Goal: Task Accomplishment & Management: Manage account settings

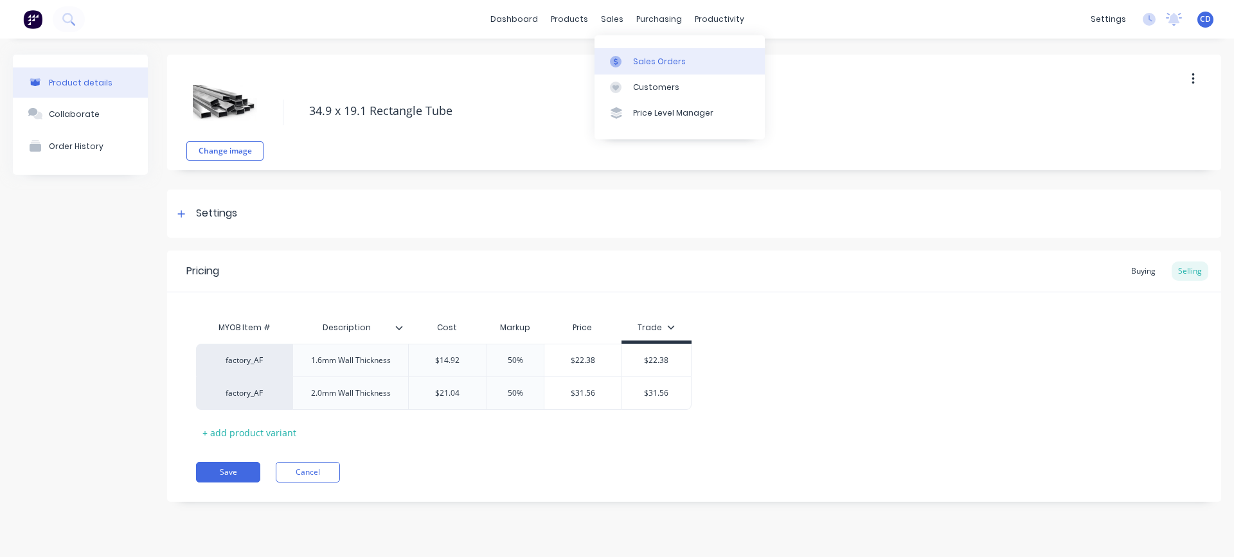
click at [637, 58] on div "Sales Orders" at bounding box center [659, 62] width 53 height 12
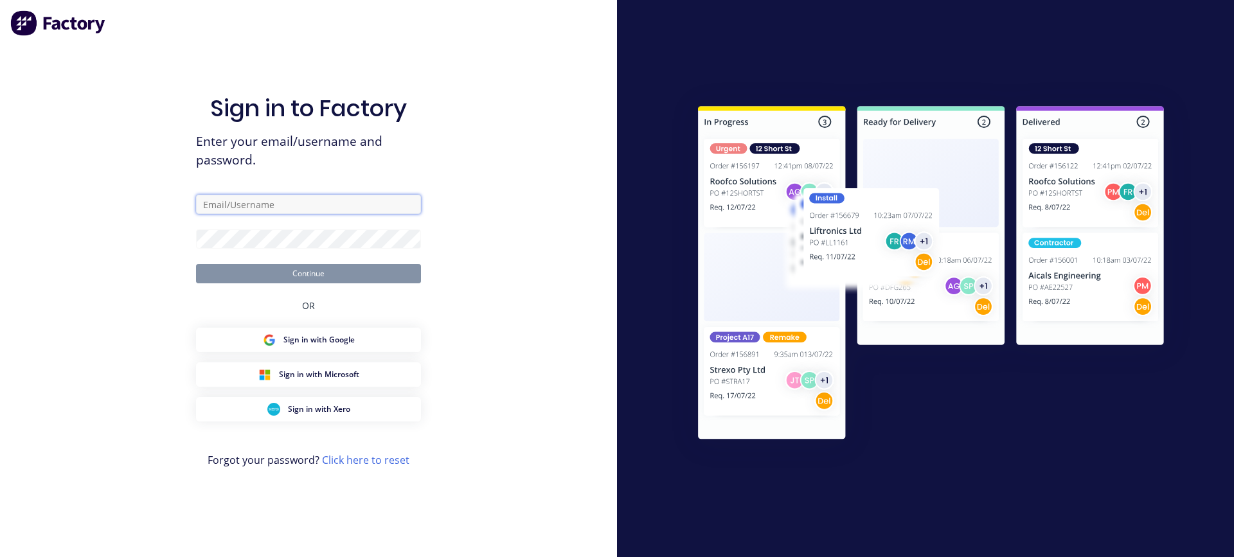
type input "[PERSON_NAME][EMAIL_ADDRESS][DOMAIN_NAME]"
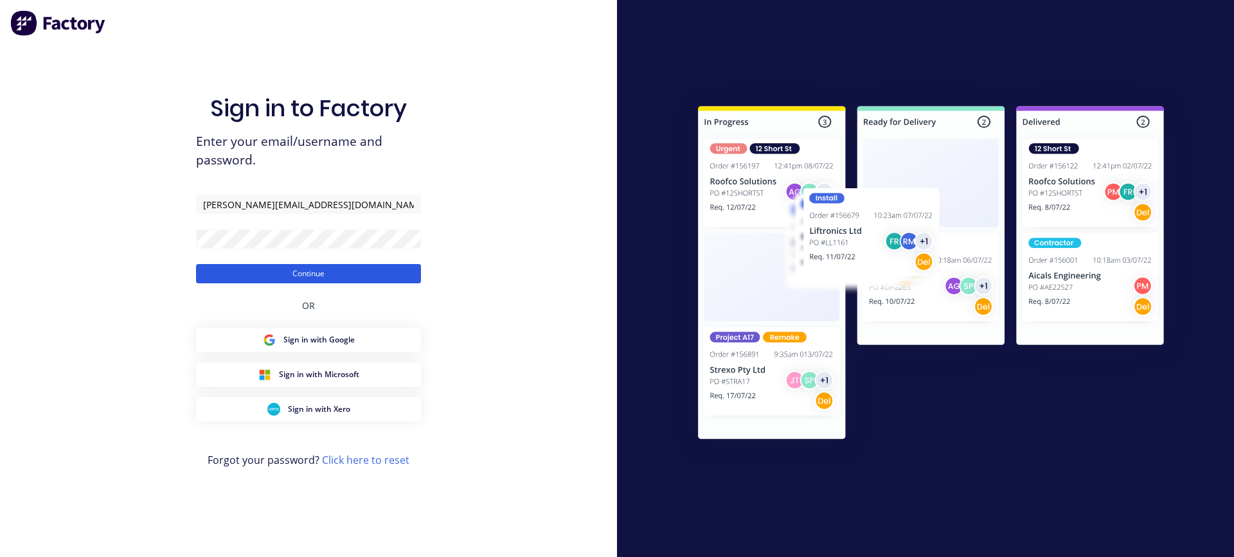
click at [251, 278] on button "Continue" at bounding box center [308, 273] width 225 height 19
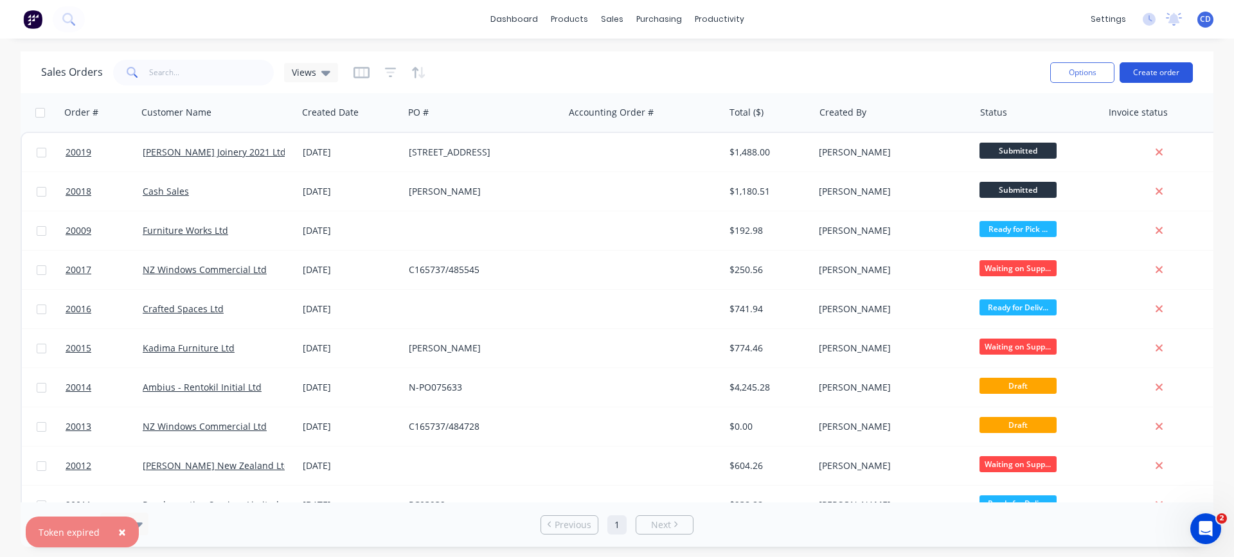
click at [1162, 73] on button "Create order" at bounding box center [1156, 72] width 73 height 21
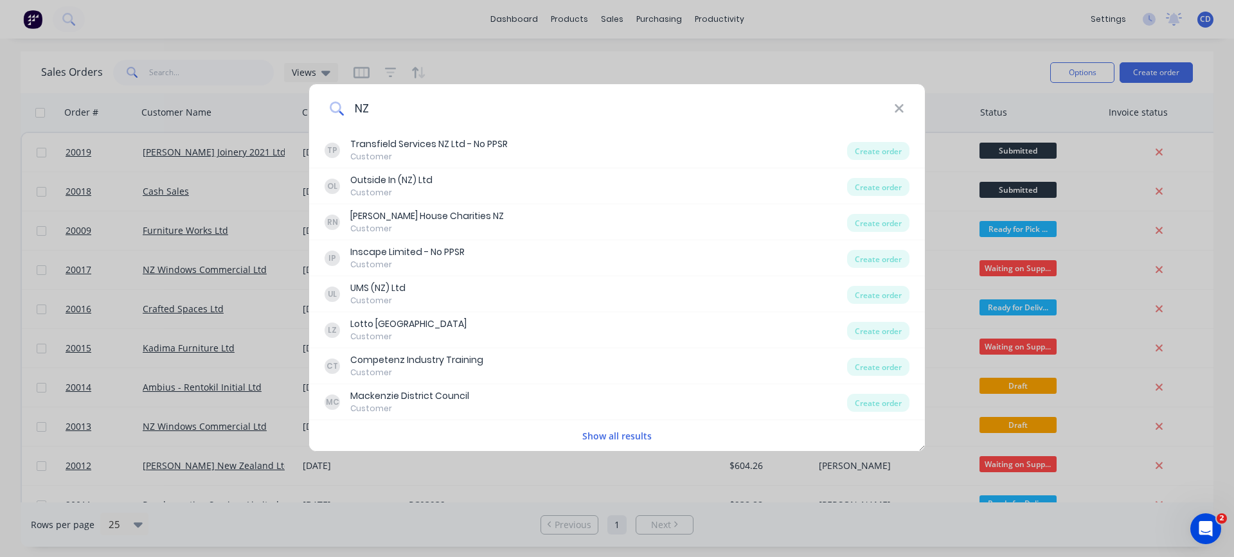
type input "N"
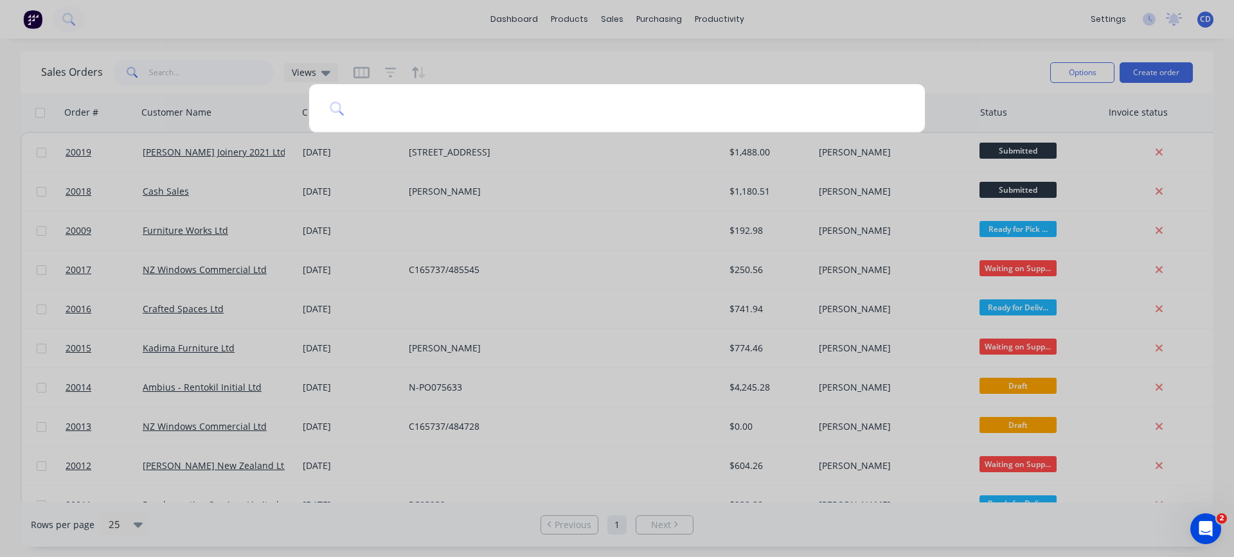
type input "a"
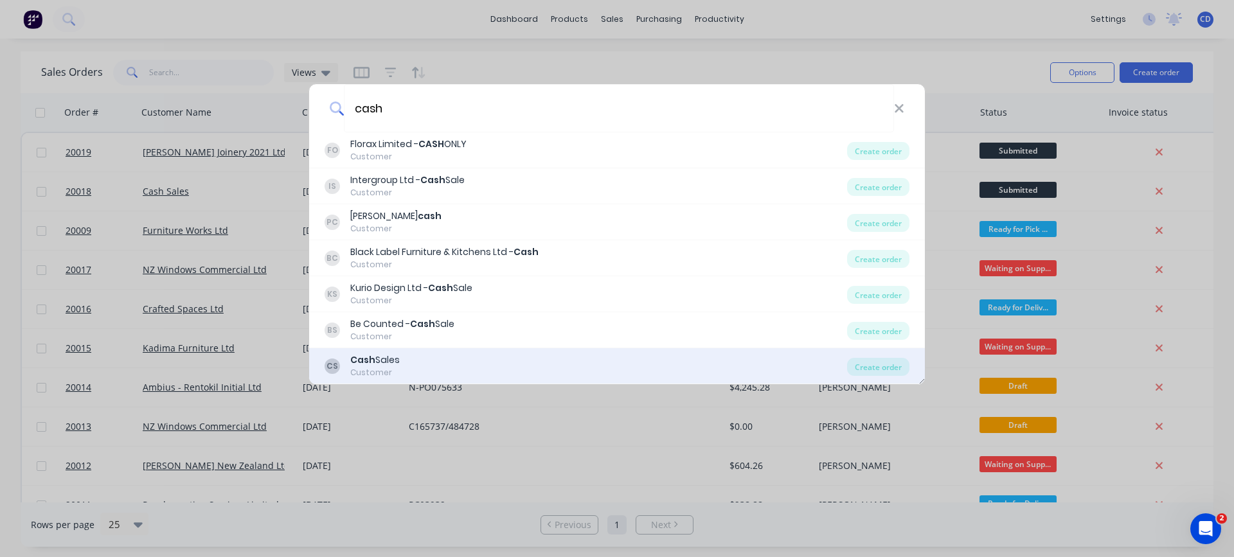
type input "cash"
click at [380, 366] on div "Cash Sales" at bounding box center [374, 360] width 49 height 13
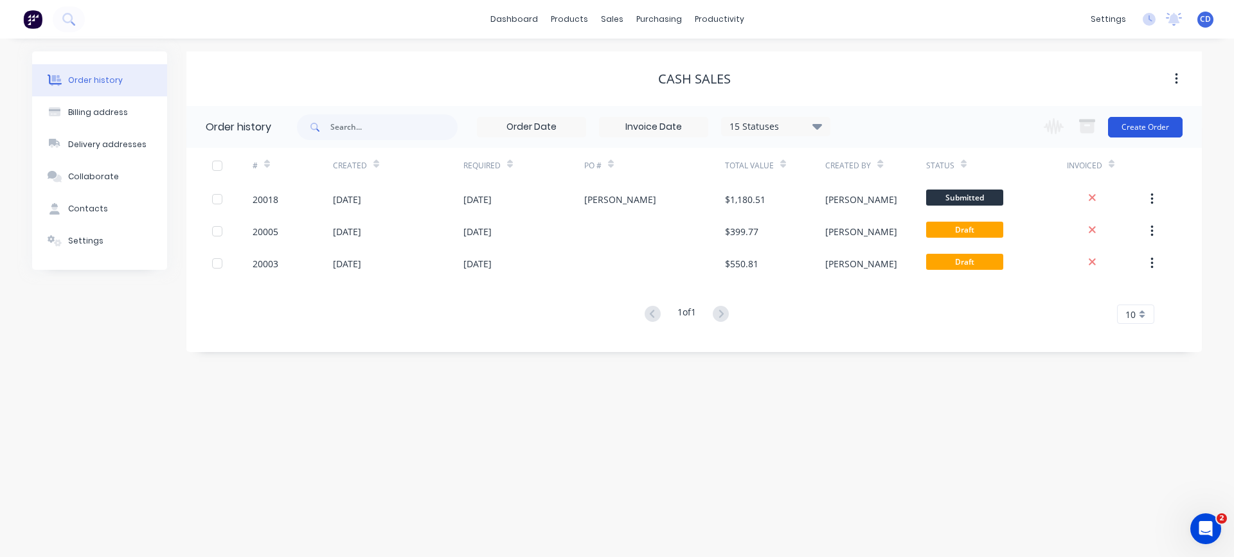
click at [1141, 126] on button "Create Order" at bounding box center [1145, 127] width 75 height 21
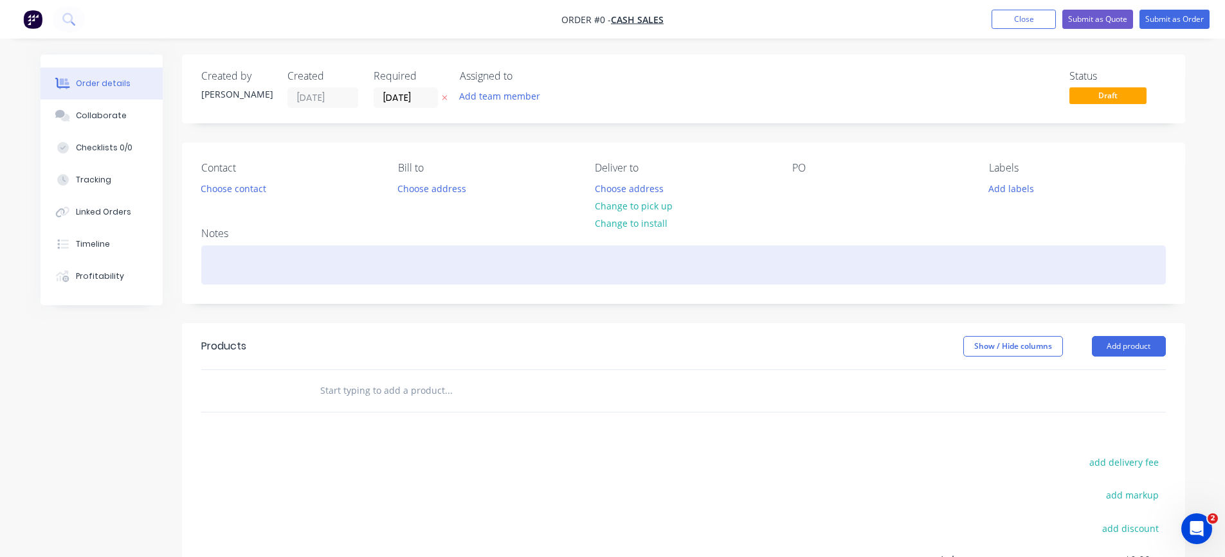
click at [233, 251] on div at bounding box center [683, 265] width 964 height 39
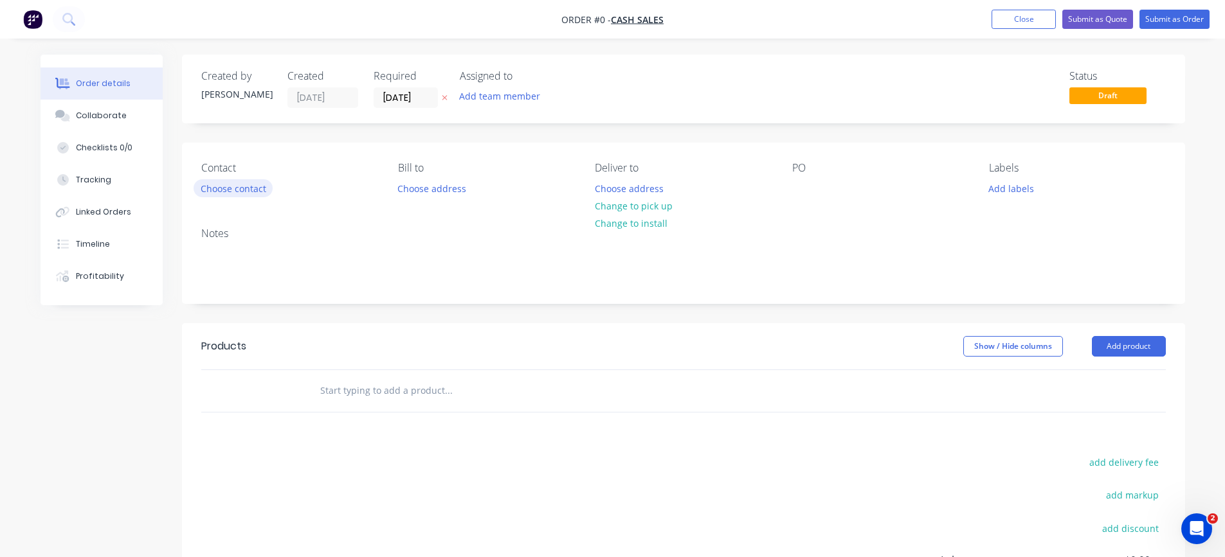
click at [251, 187] on div "Order details Collaborate Checklists 0/0 Tracking Linked Orders Timeline Profit…" at bounding box center [613, 398] width 1170 height 686
click at [248, 190] on button "Choose contact" at bounding box center [232, 187] width 79 height 17
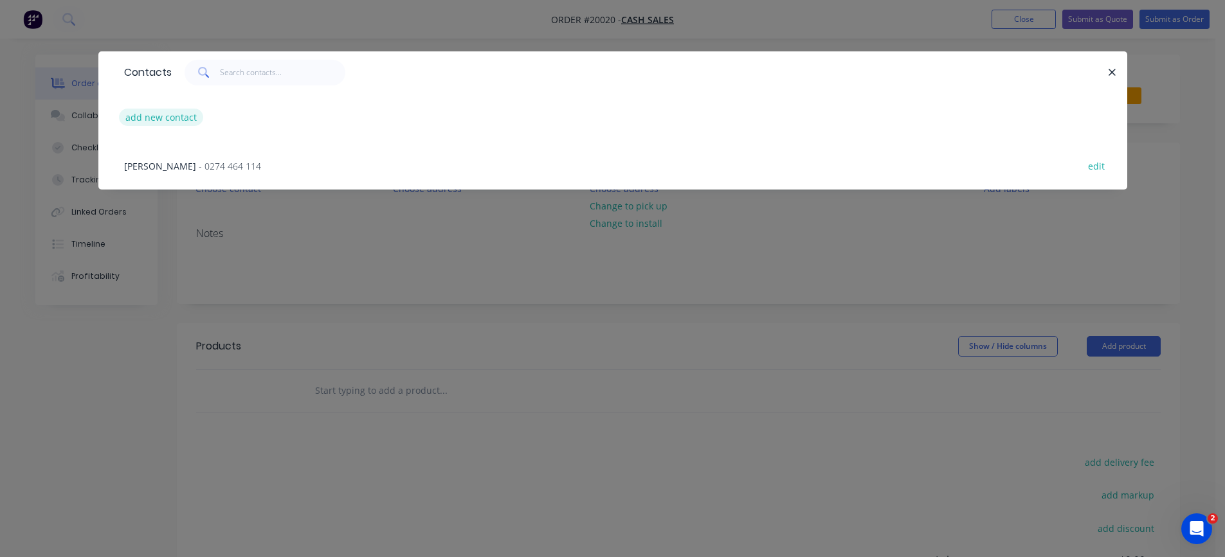
click at [158, 118] on button "add new contact" at bounding box center [161, 117] width 85 height 17
select select "NZ"
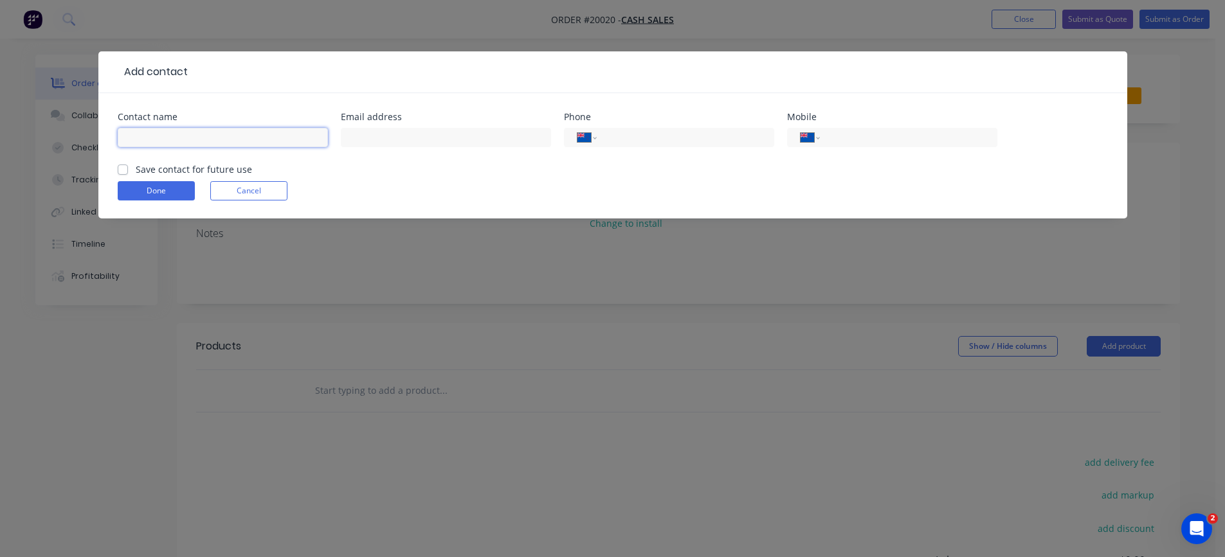
click at [166, 136] on input "text" at bounding box center [223, 137] width 210 height 19
type input "[PERSON_NAME] (NZ Forest)"
click at [168, 174] on label "Save contact for future use" at bounding box center [194, 169] width 116 height 13
click at [128, 174] on input "Save contact for future use" at bounding box center [123, 169] width 10 height 12
checkbox input "true"
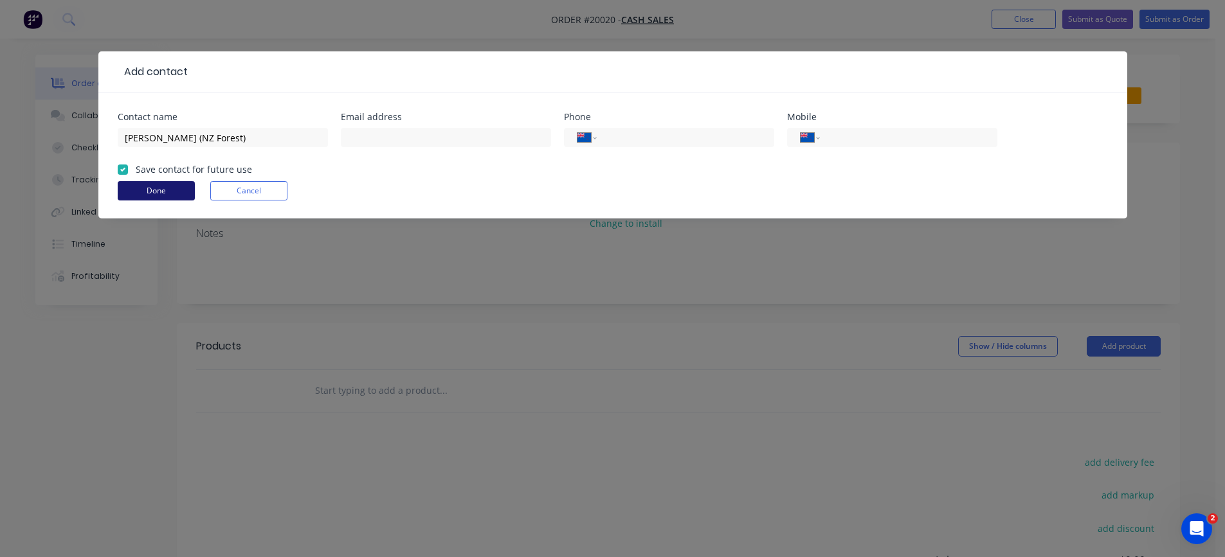
click at [152, 188] on button "Done" at bounding box center [156, 190] width 77 height 19
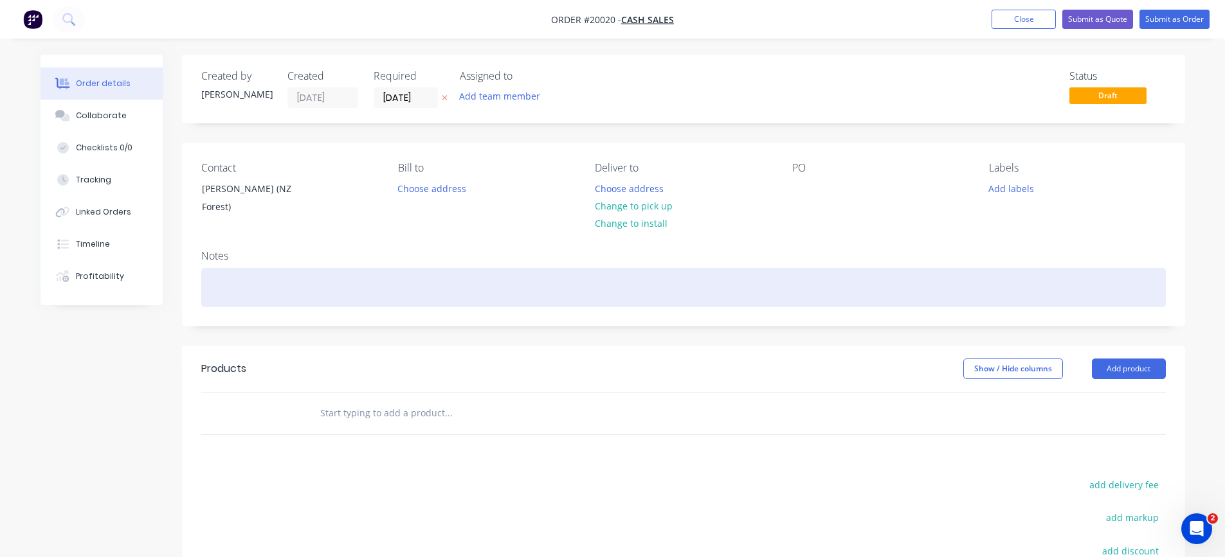
click at [292, 301] on div at bounding box center [683, 287] width 964 height 39
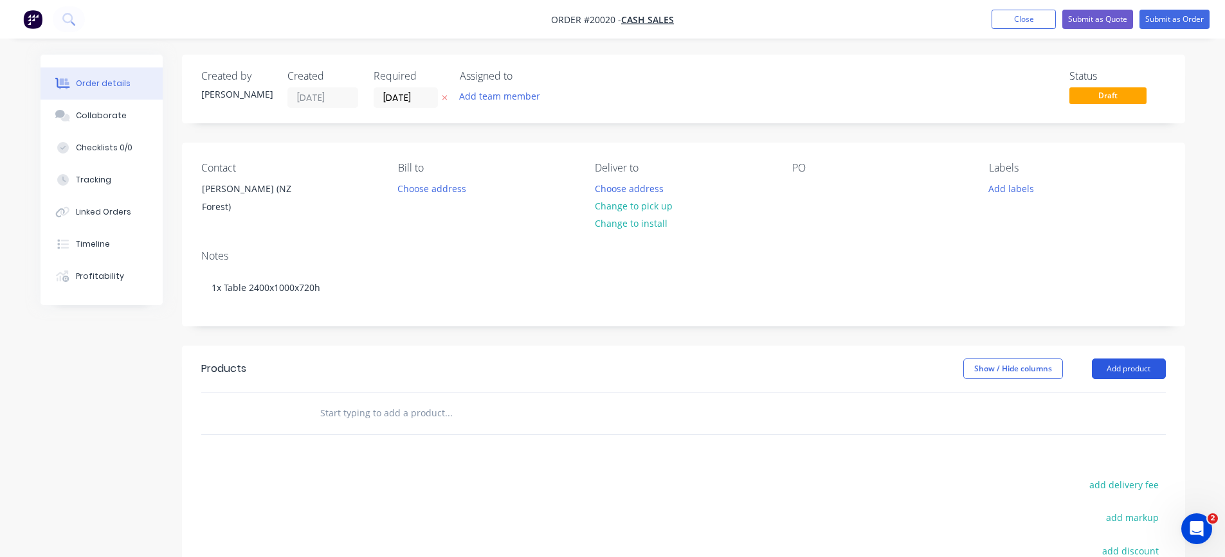
click at [1108, 372] on button "Add product" at bounding box center [1128, 369] width 74 height 21
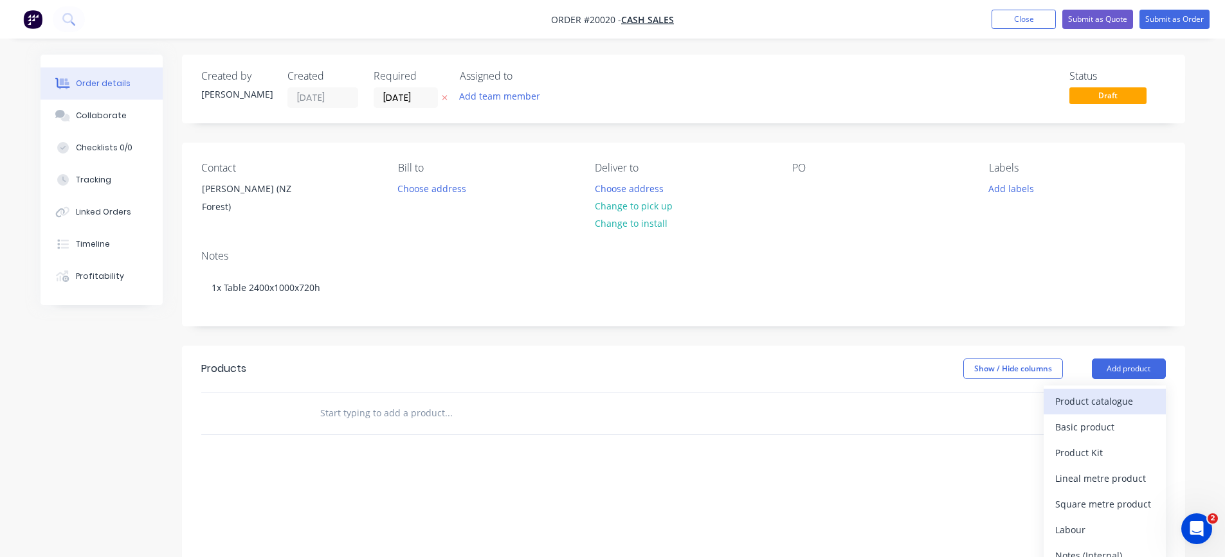
click at [1110, 400] on div "Product catalogue" at bounding box center [1104, 401] width 99 height 19
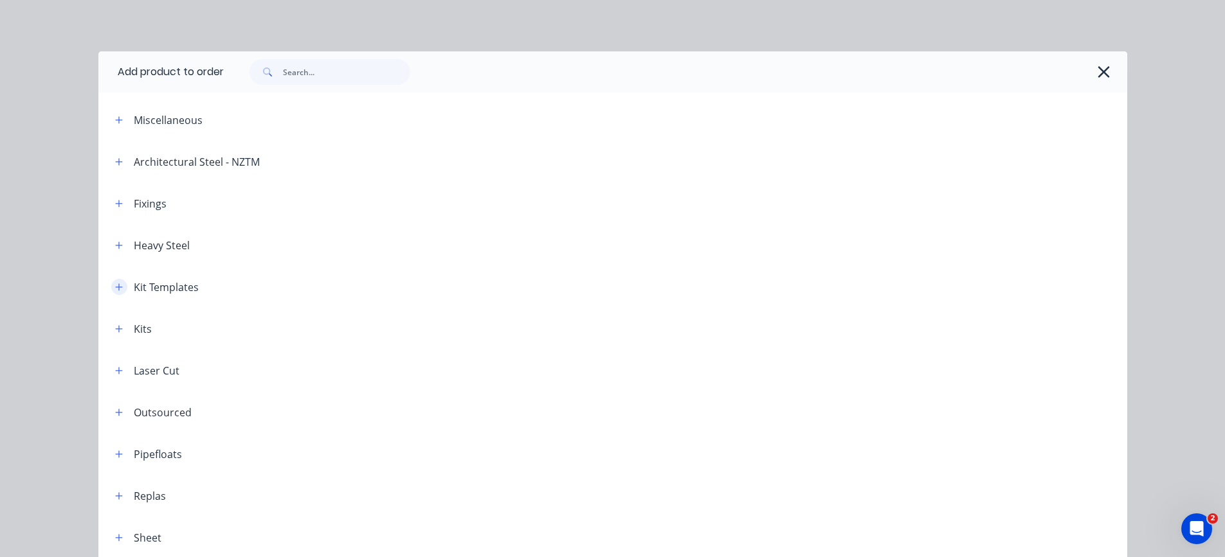
click at [115, 284] on icon "button" at bounding box center [119, 287] width 8 height 9
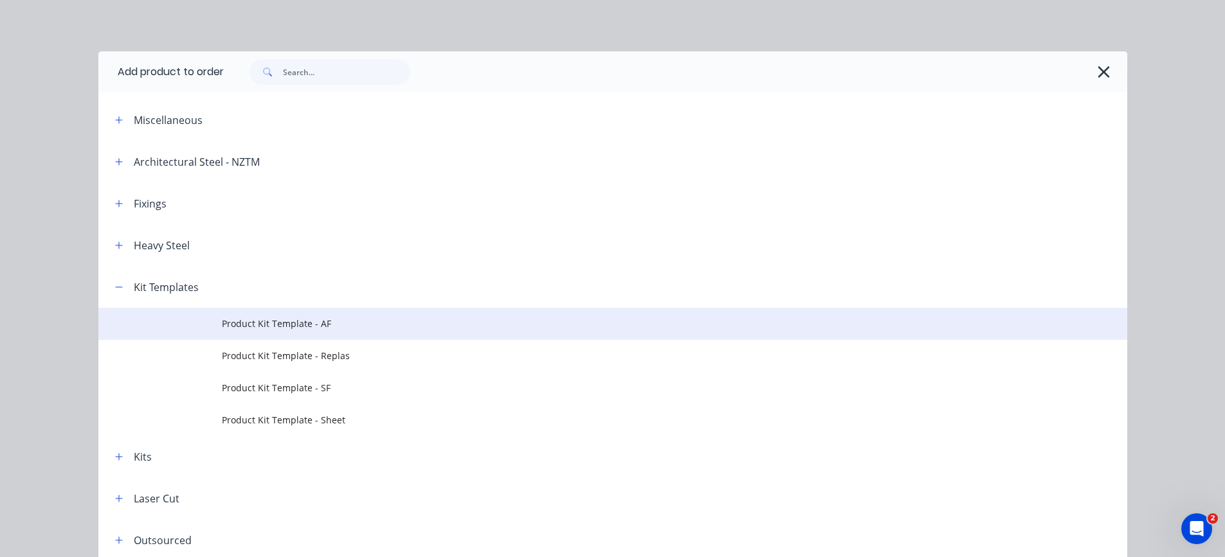
click at [251, 317] on span "Product Kit Template - AF" at bounding box center [584, 323] width 724 height 13
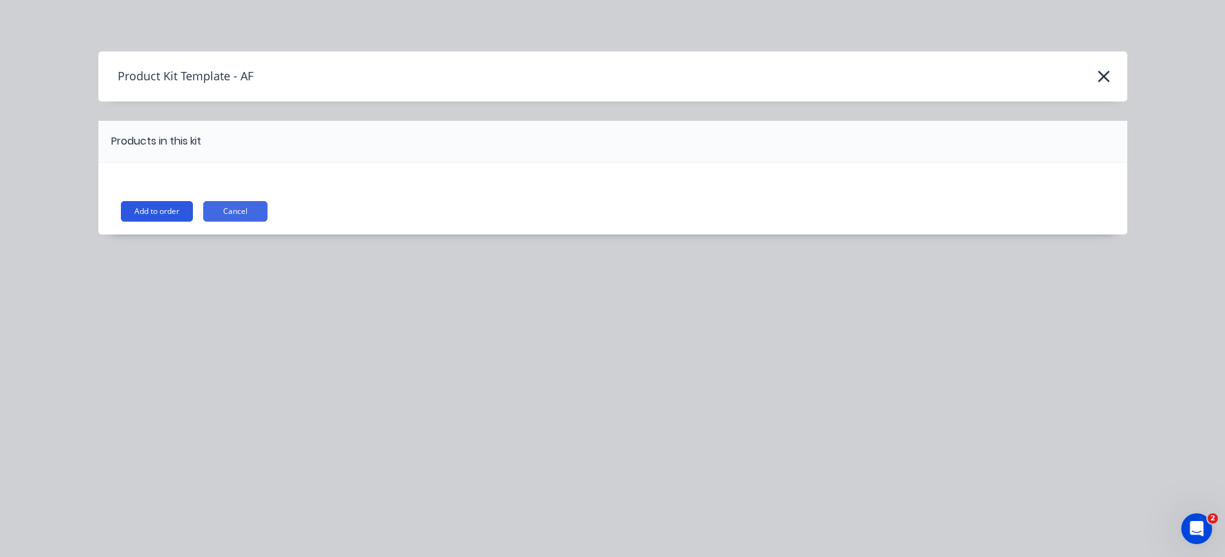
click at [140, 208] on button "Add to order" at bounding box center [157, 211] width 72 height 21
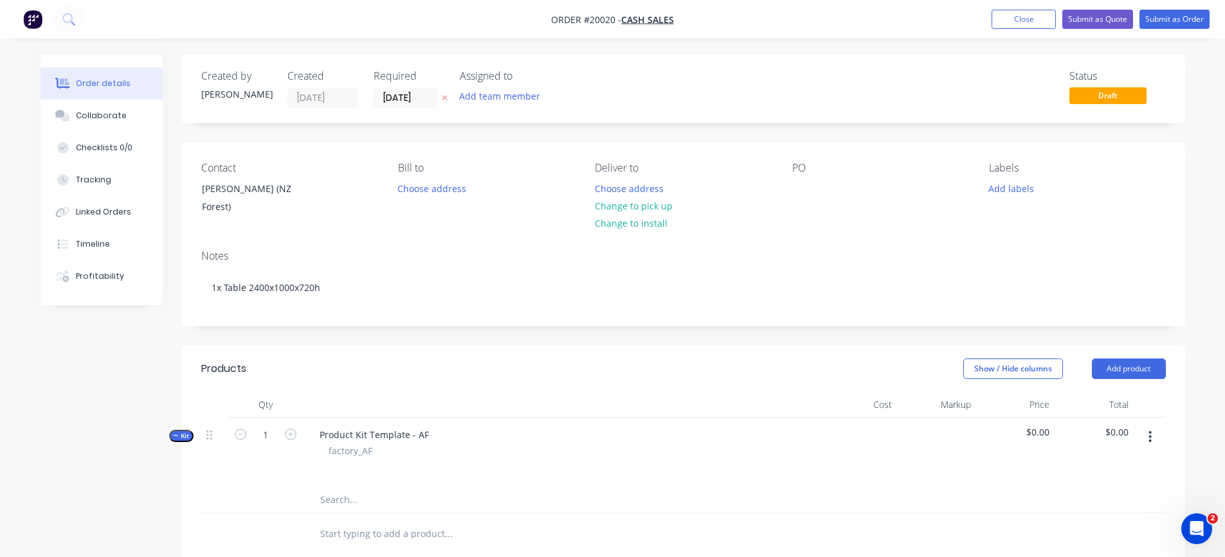
click at [1151, 438] on icon "button" at bounding box center [1149, 437] width 3 height 14
click at [1127, 473] on div "Add product to kit" at bounding box center [1104, 471] width 99 height 19
click at [1095, 524] on div "Product catalogue" at bounding box center [1104, 522] width 99 height 19
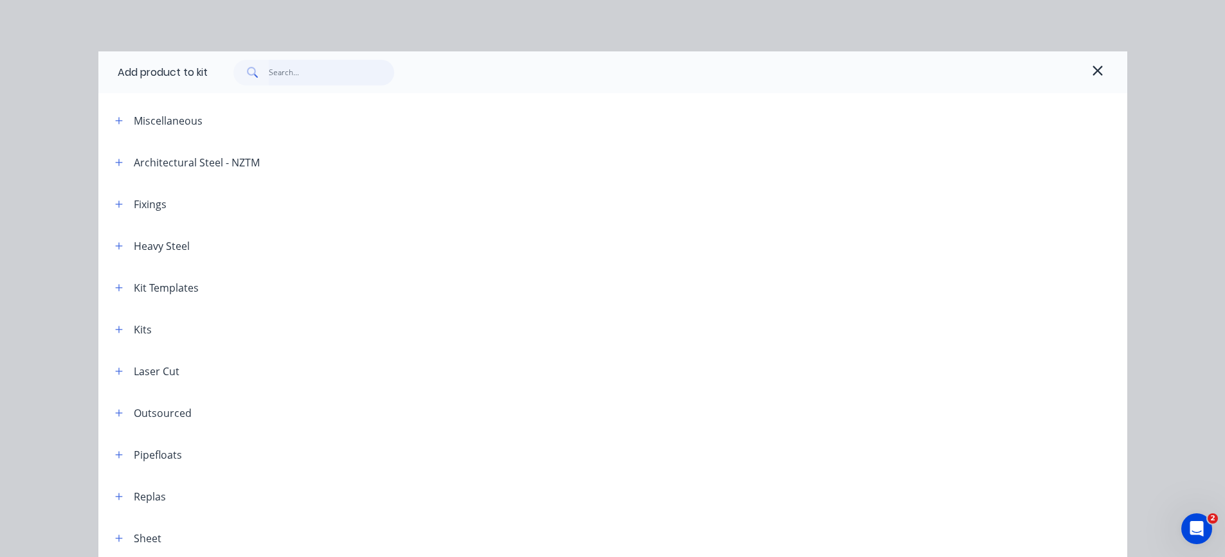
click at [271, 75] on input "text" at bounding box center [331, 73] width 125 height 26
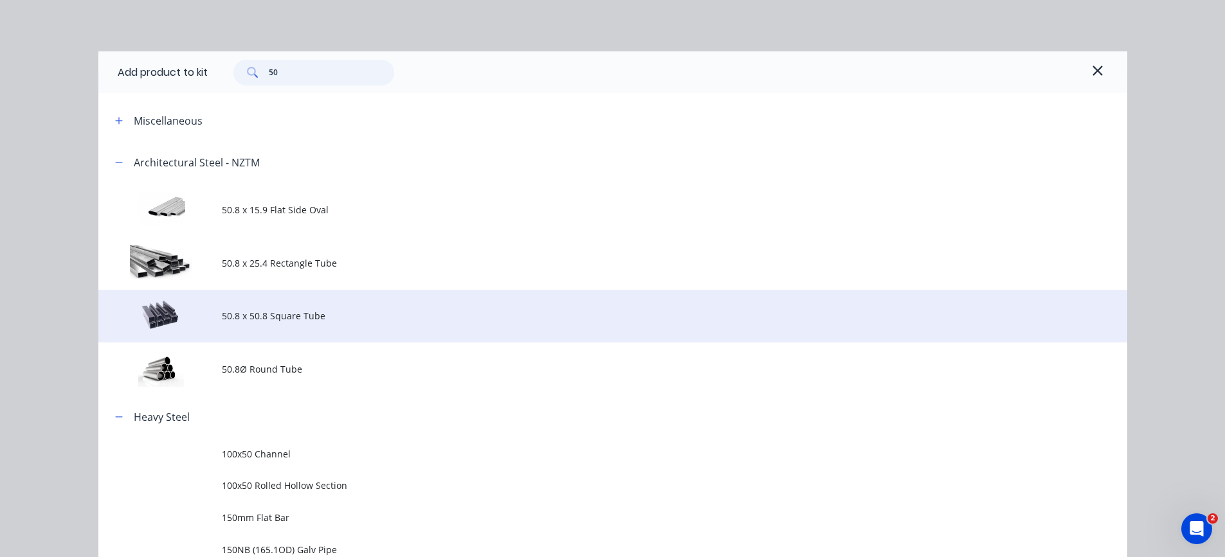
type input "50"
click at [276, 319] on span "50.8 x 50.8 Square Tube" at bounding box center [584, 315] width 724 height 13
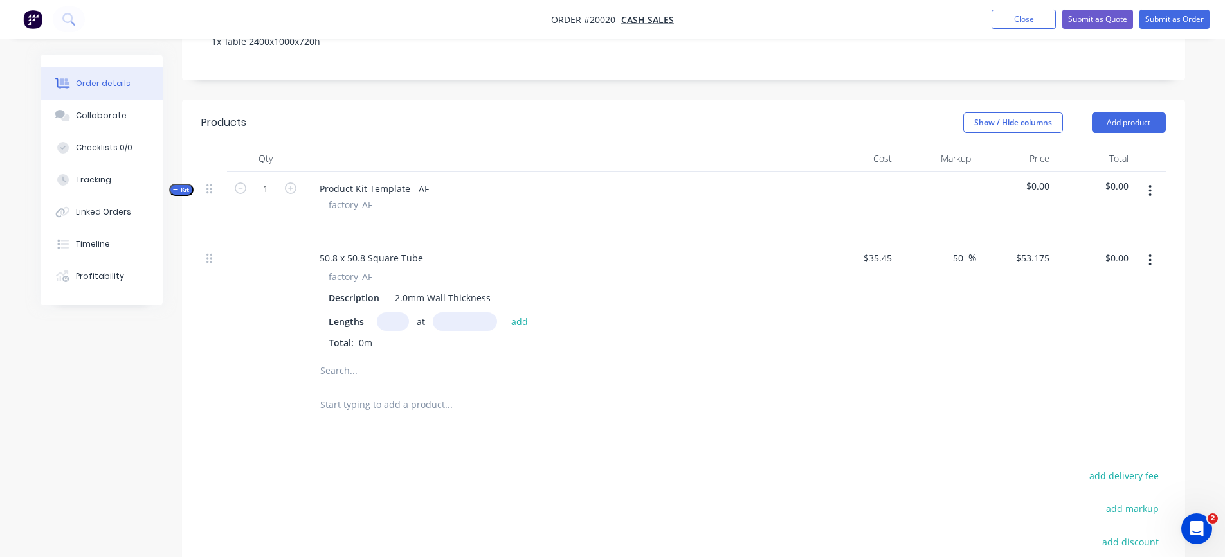
scroll to position [257, 0]
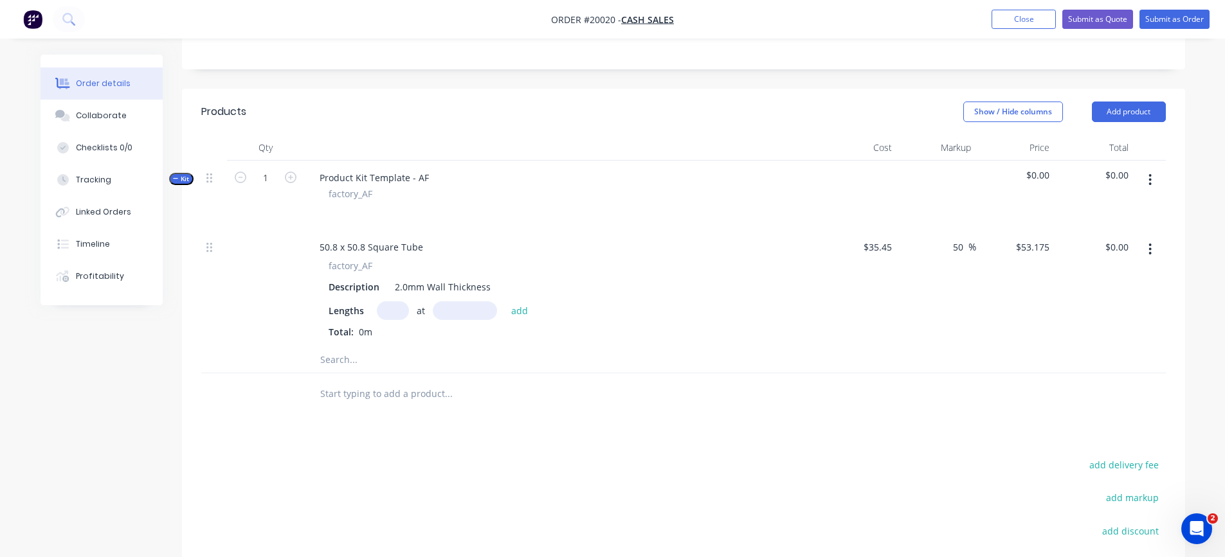
click at [394, 310] on input "text" at bounding box center [393, 310] width 32 height 19
type input "4"
type input "717mm"
click at [521, 312] on button "add" at bounding box center [520, 309] width 30 height 17
type input "$152.51"
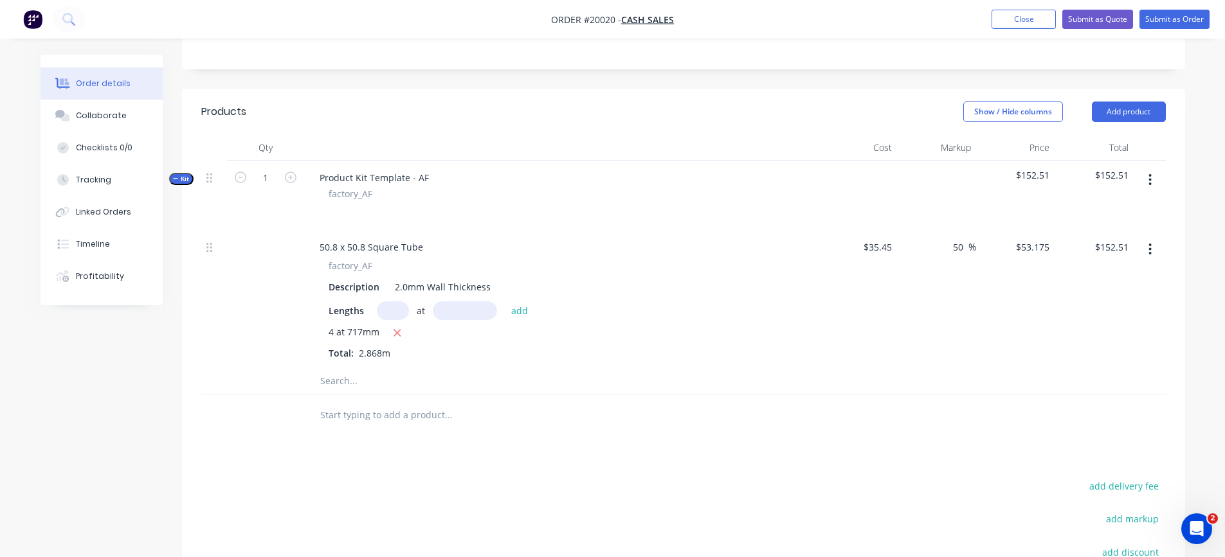
click at [1150, 180] on icon "button" at bounding box center [1150, 180] width 3 height 12
click at [1120, 211] on div "Add product to kit" at bounding box center [1104, 213] width 99 height 19
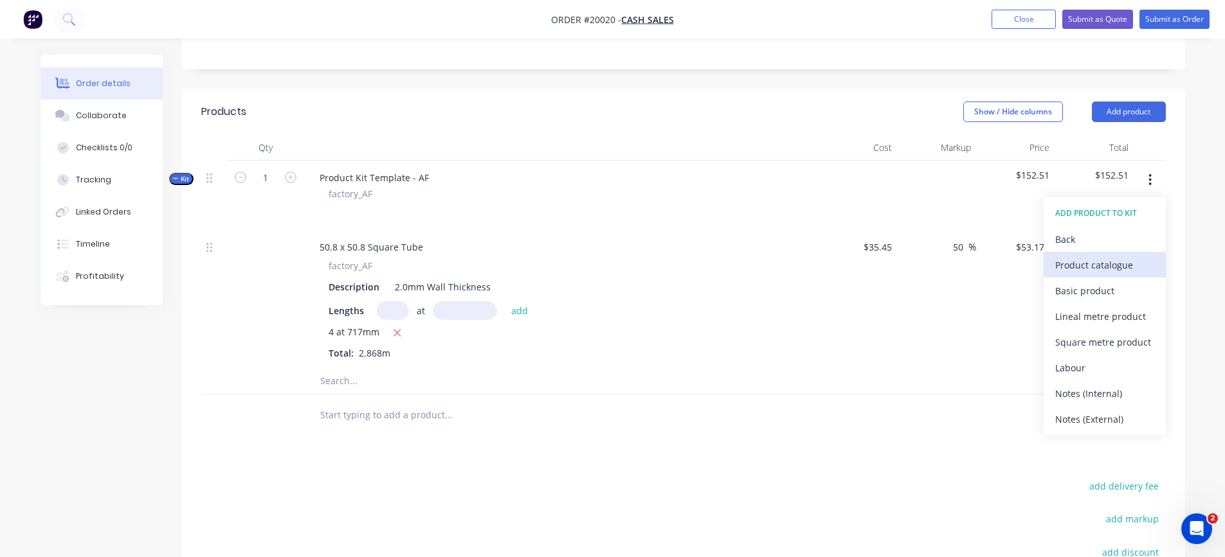
click at [1101, 263] on div "Product catalogue" at bounding box center [1104, 265] width 99 height 19
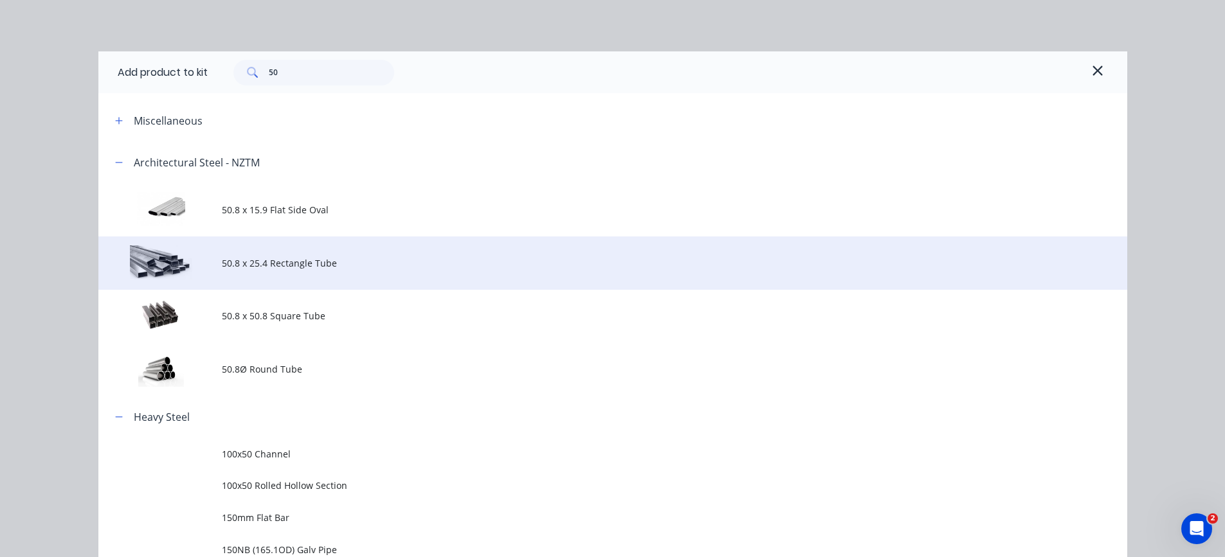
click at [263, 262] on span "50.8 x 25.4 Rectangle Tube" at bounding box center [584, 262] width 724 height 13
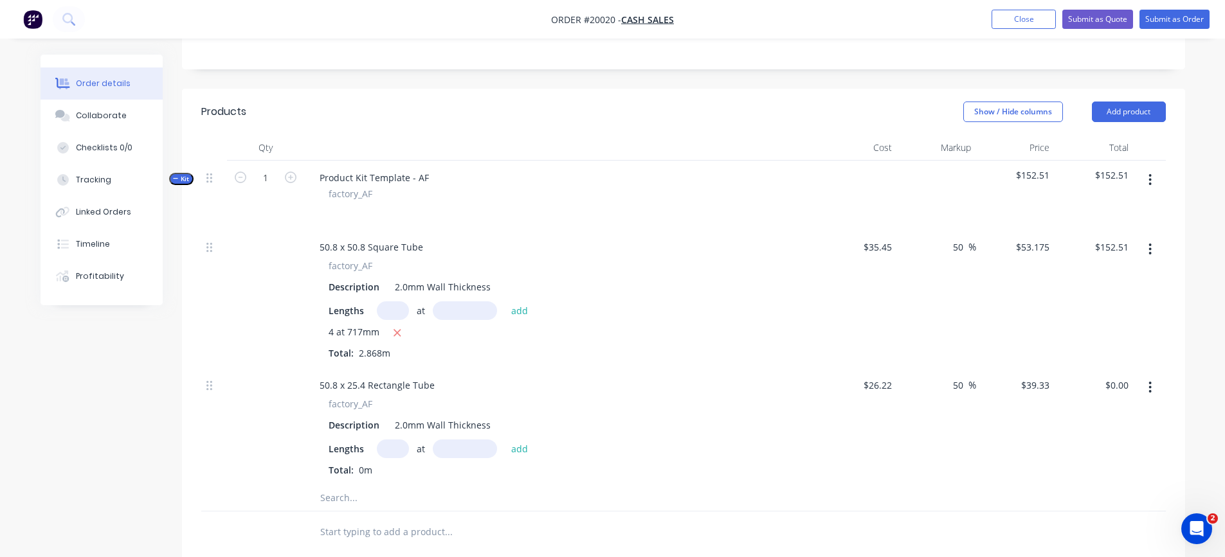
click at [384, 445] on input "text" at bounding box center [393, 449] width 32 height 19
type input "2"
type input "2298"
click at [505, 440] on button "add" at bounding box center [520, 448] width 30 height 17
type input "$180.76"
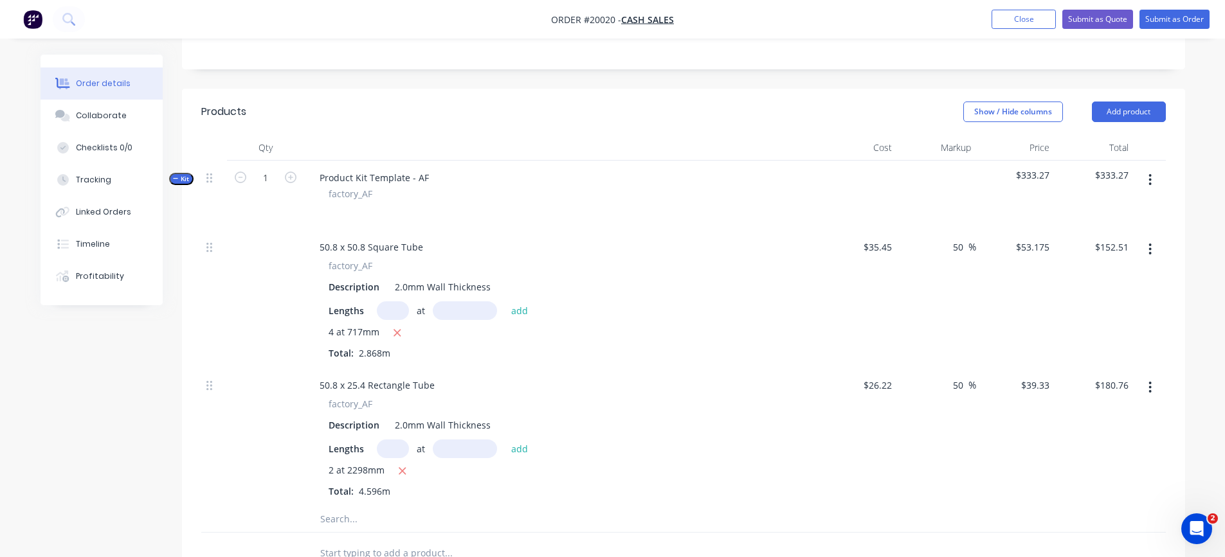
type input "1"
type input "950"
click at [505, 440] on button "add" at bounding box center [520, 448] width 30 height 17
type input "$218.12"
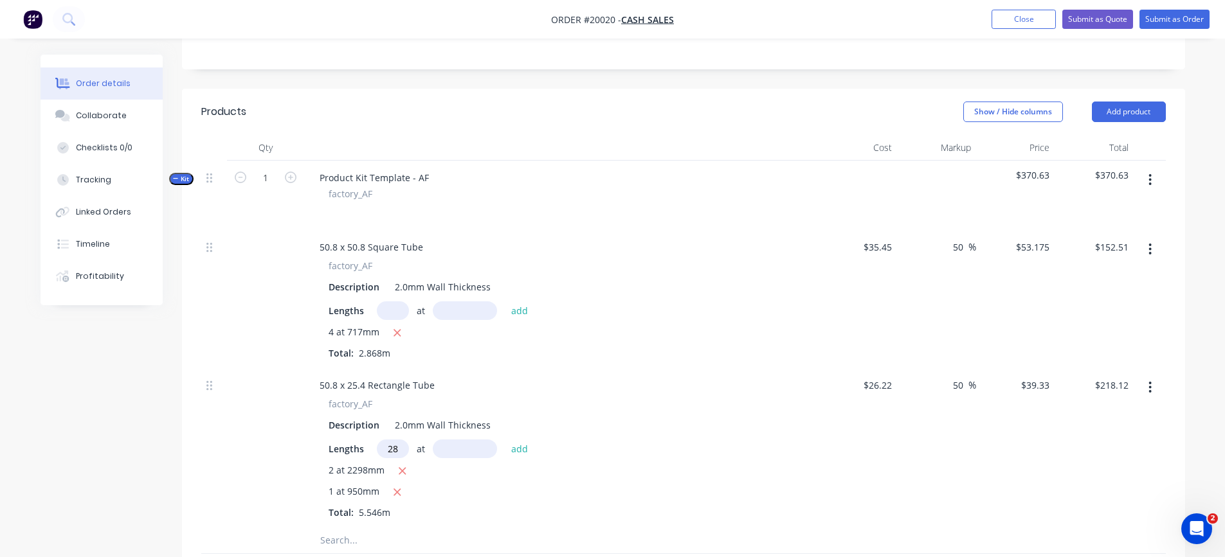
scroll to position [0, 0]
type input "2"
type input "8"
type input "898mm"
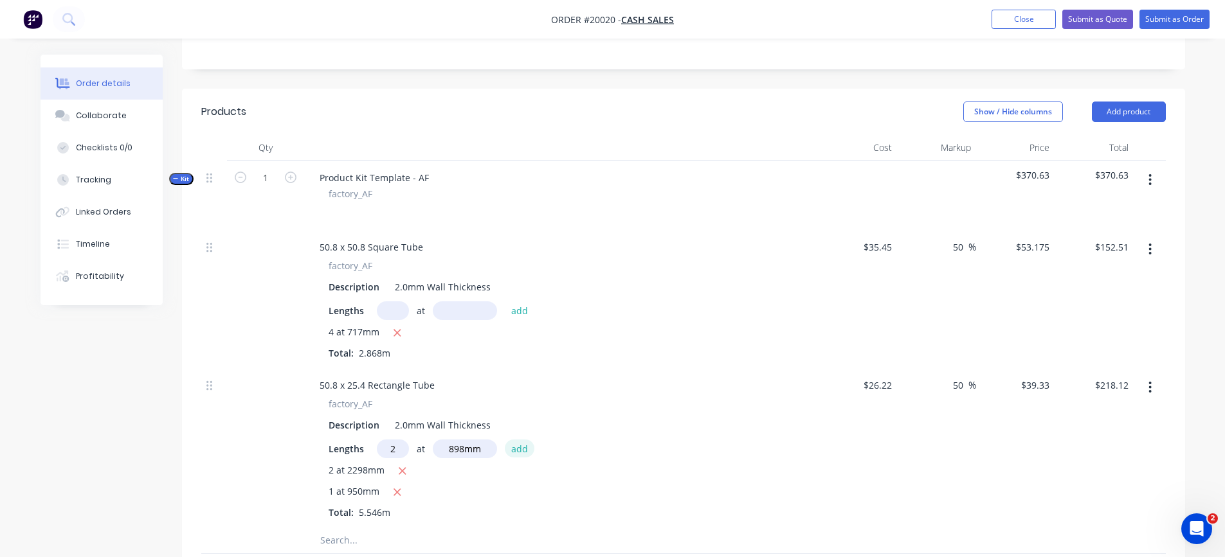
click at [515, 453] on button "add" at bounding box center [520, 448] width 30 height 17
type input "$288.76"
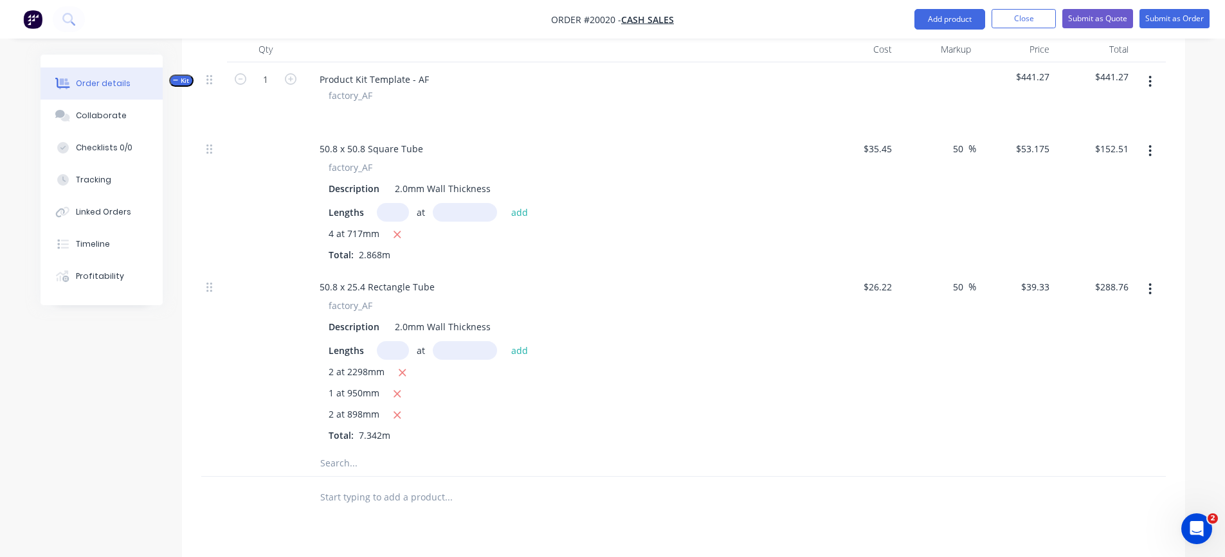
scroll to position [386, 0]
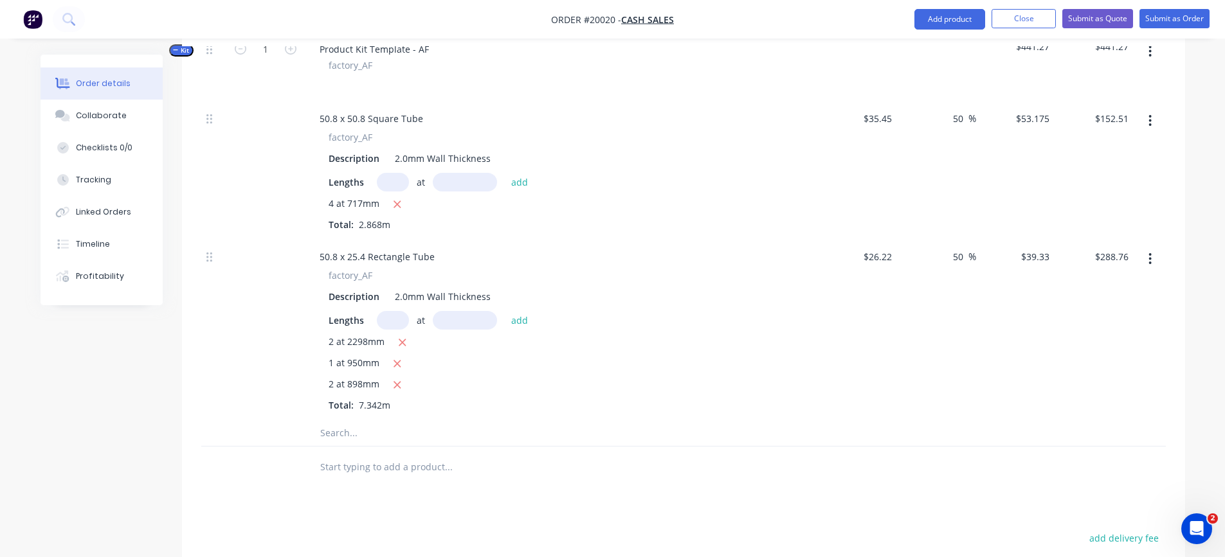
click at [346, 437] on input "text" at bounding box center [447, 433] width 257 height 26
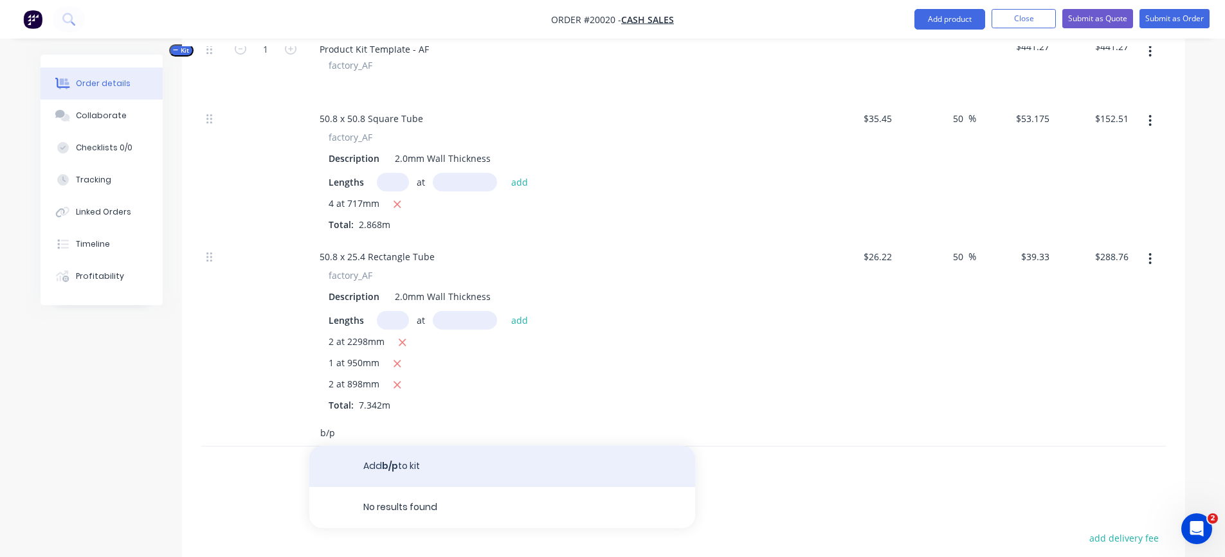
type input "b/p"
click at [462, 460] on button "Add b/p to kit" at bounding box center [502, 466] width 386 height 41
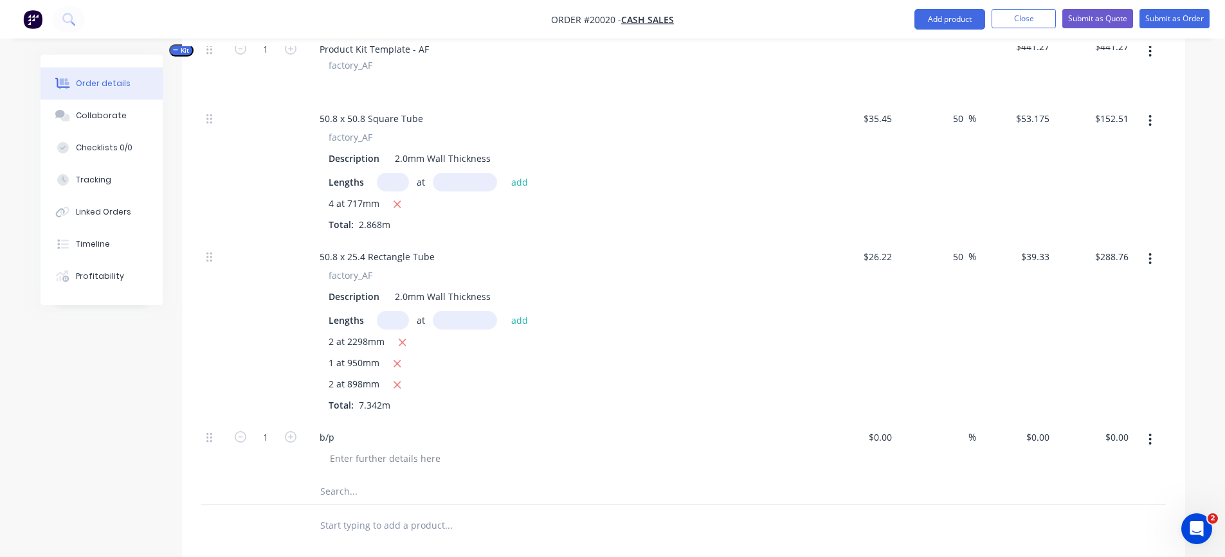
click at [366, 493] on input "text" at bounding box center [447, 492] width 257 height 26
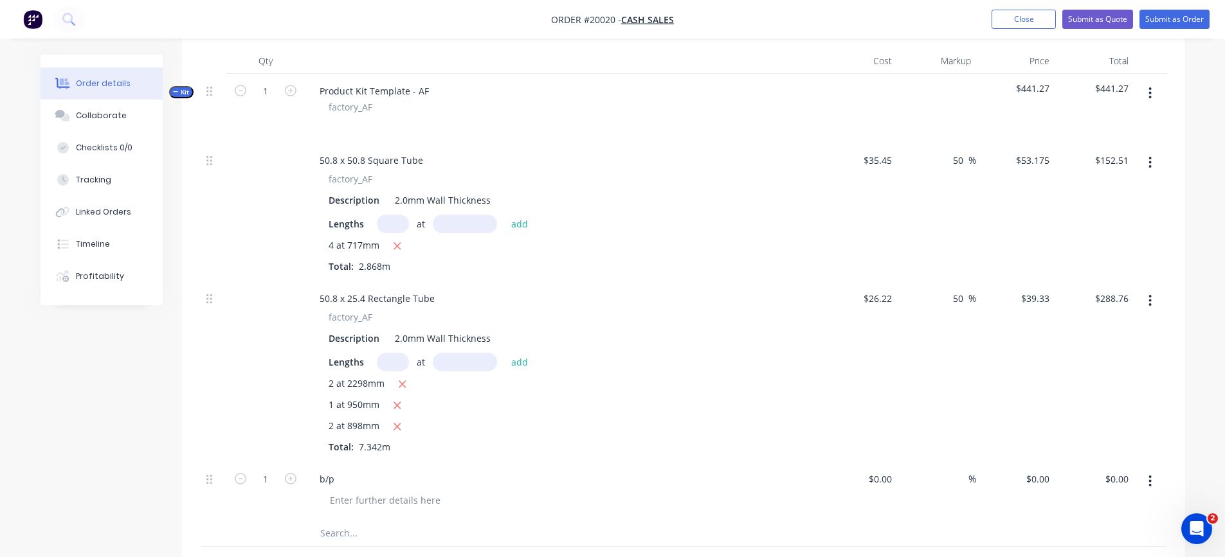
scroll to position [321, 0]
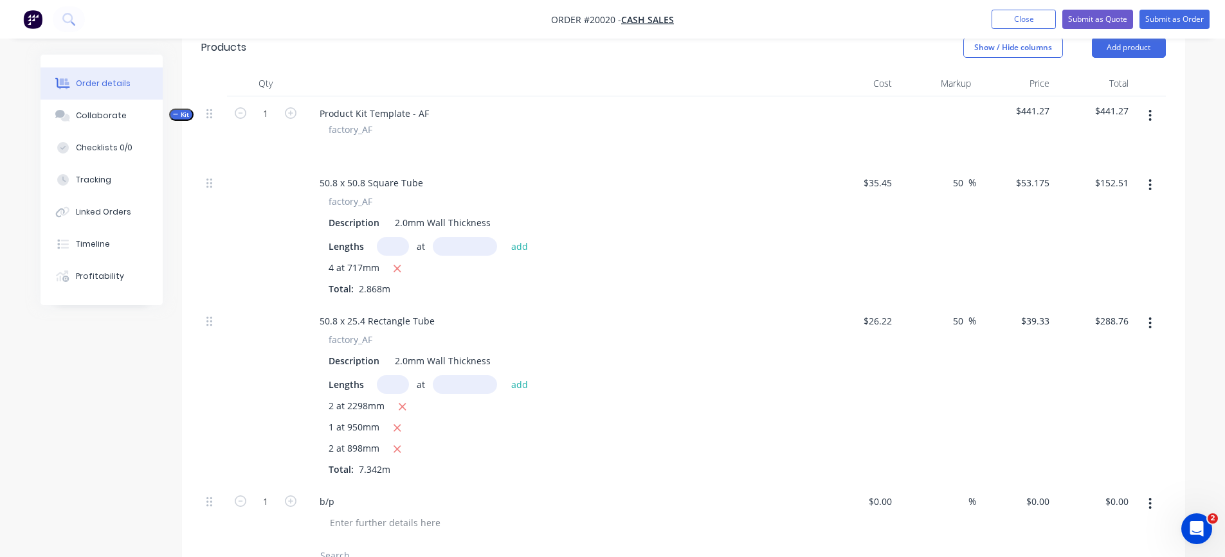
click at [1150, 117] on icon "button" at bounding box center [1149, 116] width 3 height 14
click at [1135, 141] on div "Add product to kit" at bounding box center [1104, 149] width 99 height 19
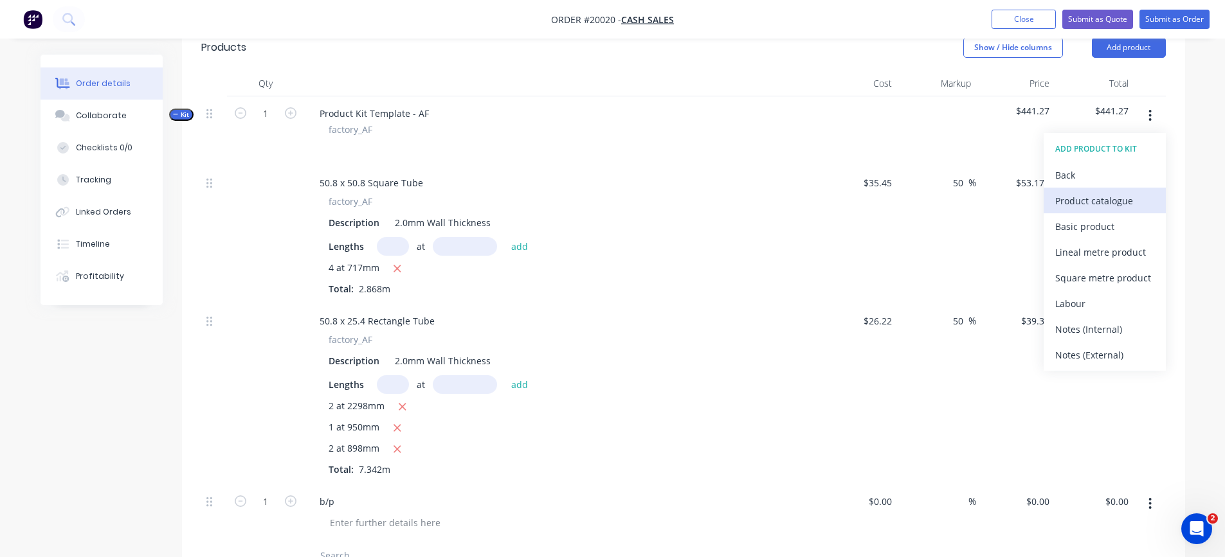
click at [1082, 208] on div "Product catalogue" at bounding box center [1104, 201] width 99 height 19
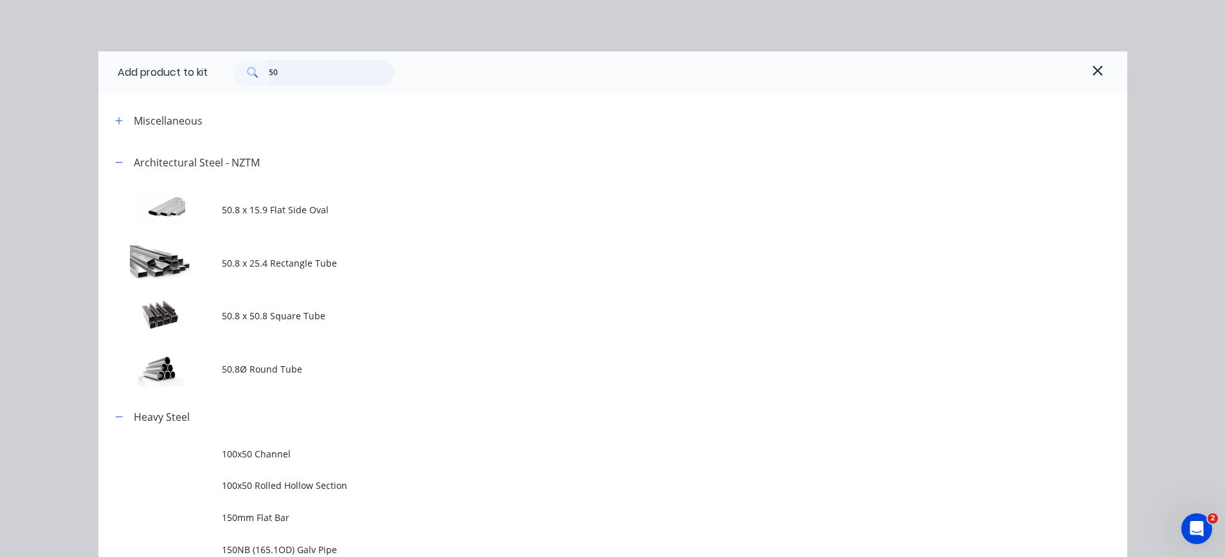
click at [294, 69] on input "50" at bounding box center [331, 73] width 125 height 26
type input "5"
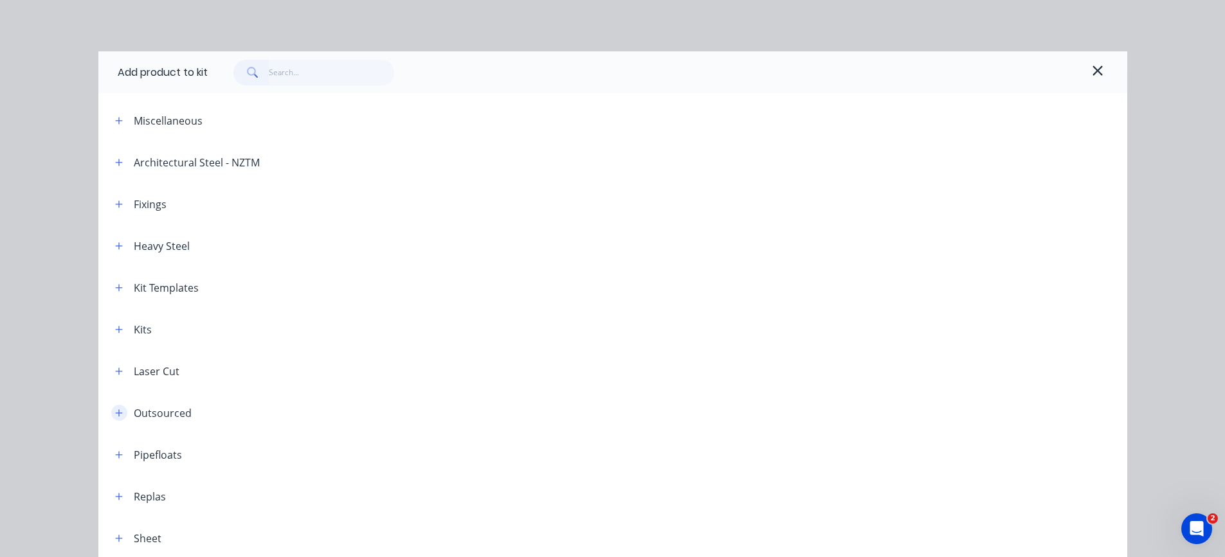
click at [115, 415] on icon "button" at bounding box center [119, 413] width 8 height 9
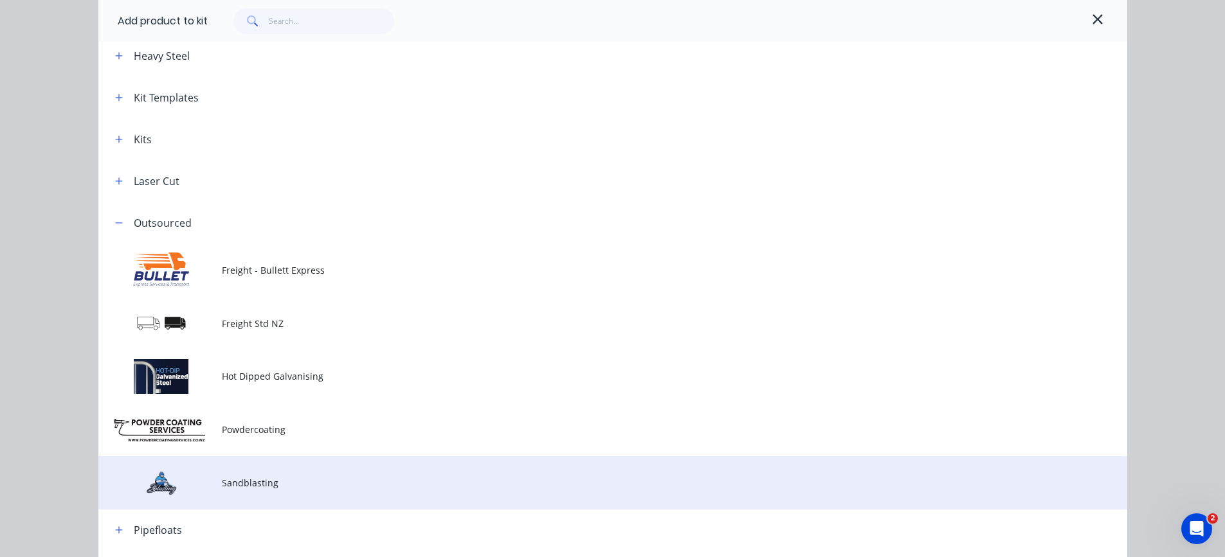
scroll to position [193, 0]
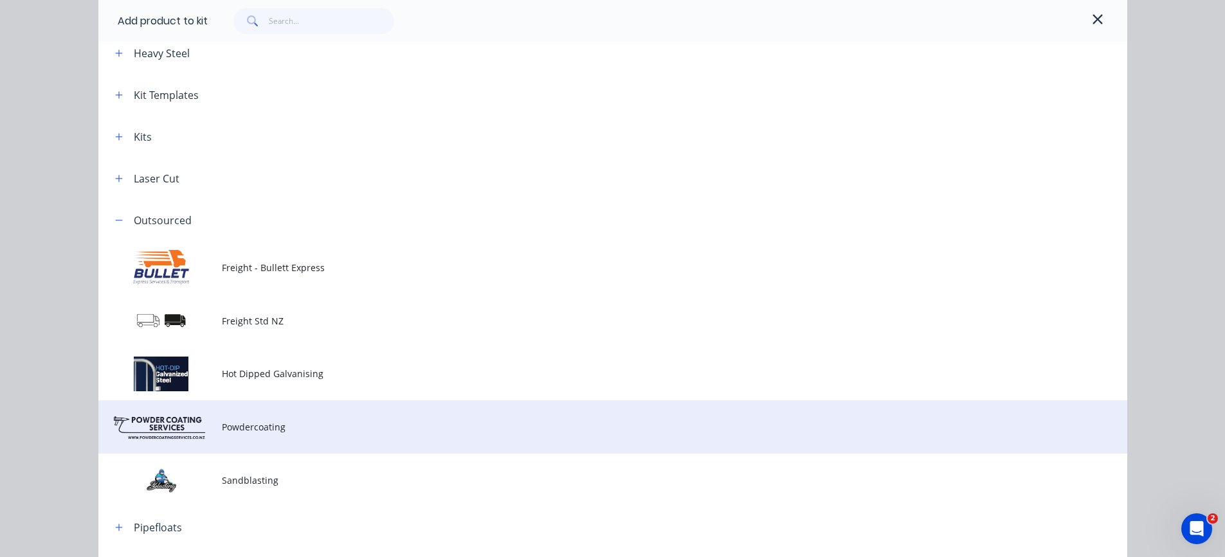
click at [271, 418] on td "Powdercoating" at bounding box center [674, 426] width 905 height 53
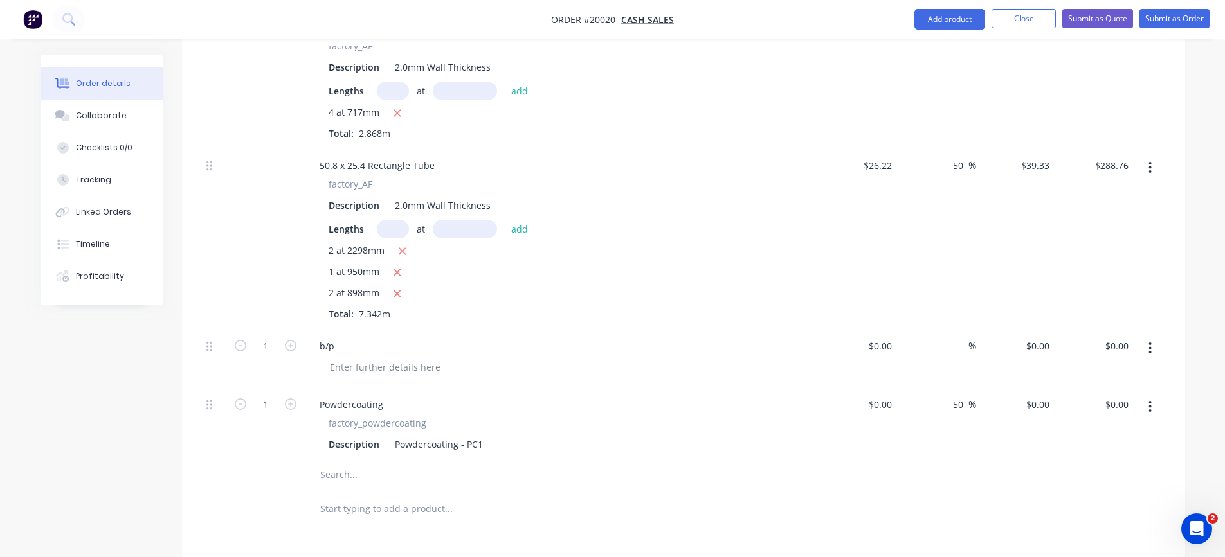
scroll to position [514, 0]
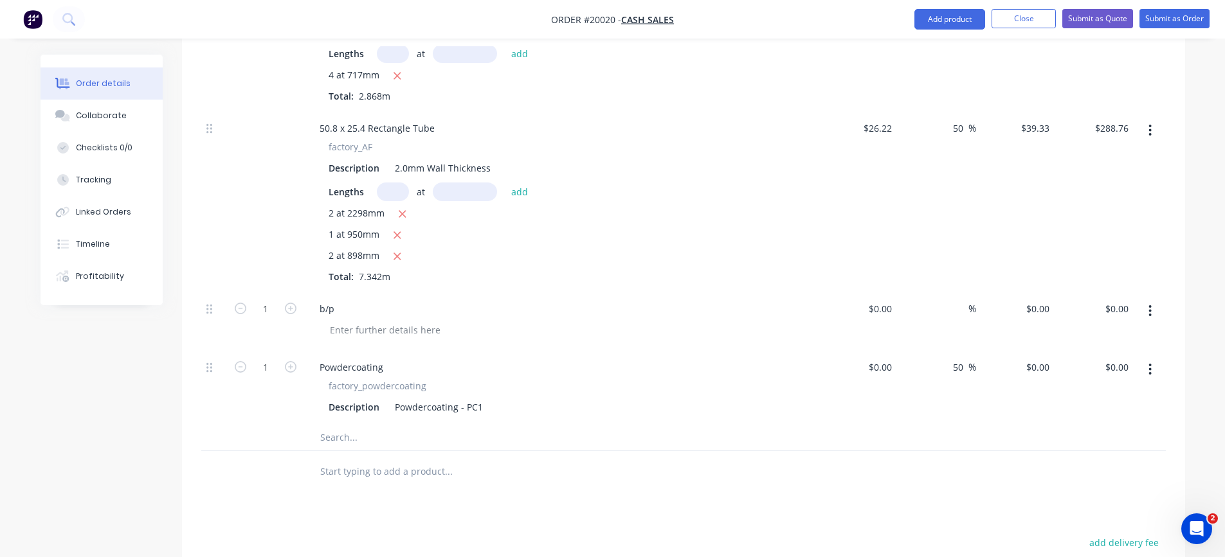
click at [329, 433] on input "text" at bounding box center [447, 438] width 257 height 26
click at [348, 434] on input "plugs -" at bounding box center [447, 438] width 257 height 26
drag, startPoint x: 350, startPoint y: 434, endPoint x: 292, endPoint y: 435, distance: 57.9
click at [292, 435] on div "plugs - Add plugs - to kit No results found" at bounding box center [683, 438] width 964 height 26
paste input "Plug - 51x51 (2"x2") Square - Black - P780"
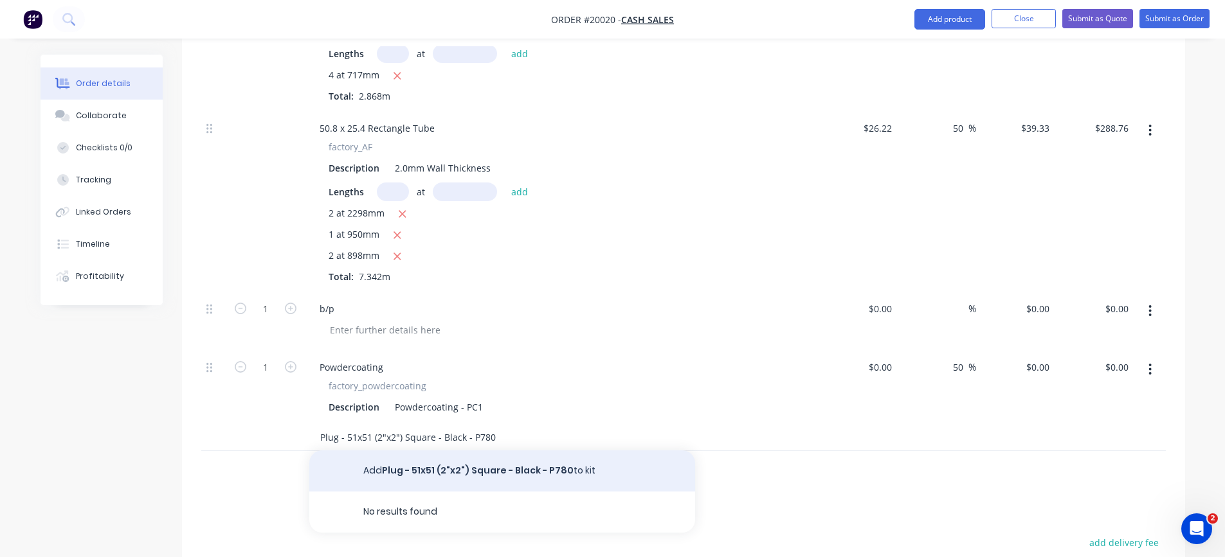
type input "Plug - 51x51 (2"x2") Square - Black - P780"
click at [429, 469] on button "Add Plug - 51x51 (2"x2") Square - Black - P780 to kit" at bounding box center [502, 471] width 386 height 41
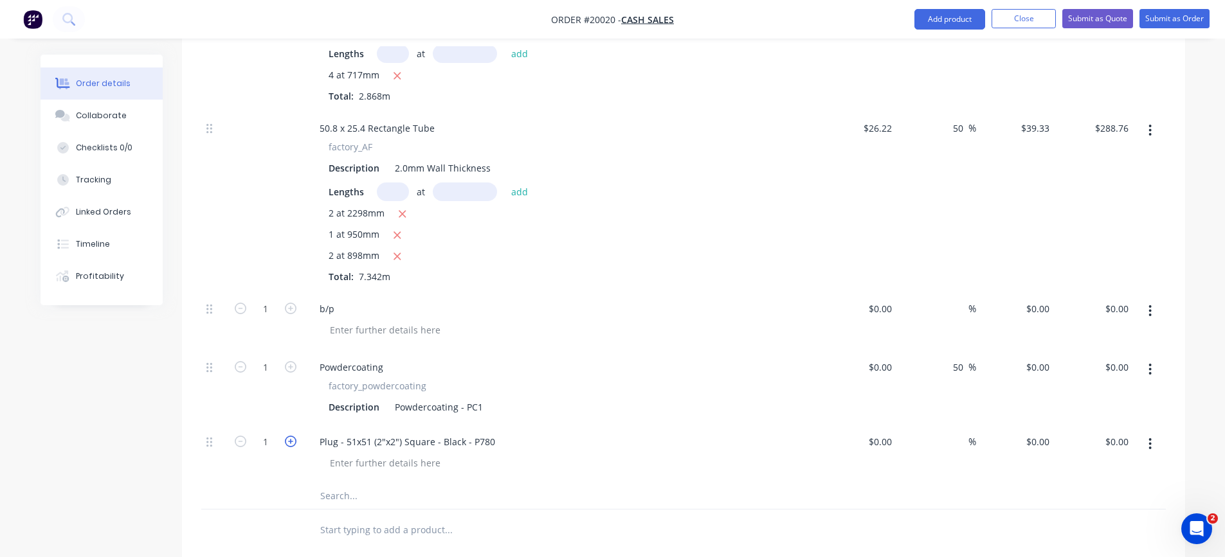
click at [288, 442] on icon "button" at bounding box center [291, 442] width 12 height 12
click at [291, 442] on icon "button" at bounding box center [291, 442] width 12 height 12
type input "4"
click at [884, 442] on input at bounding box center [882, 442] width 30 height 19
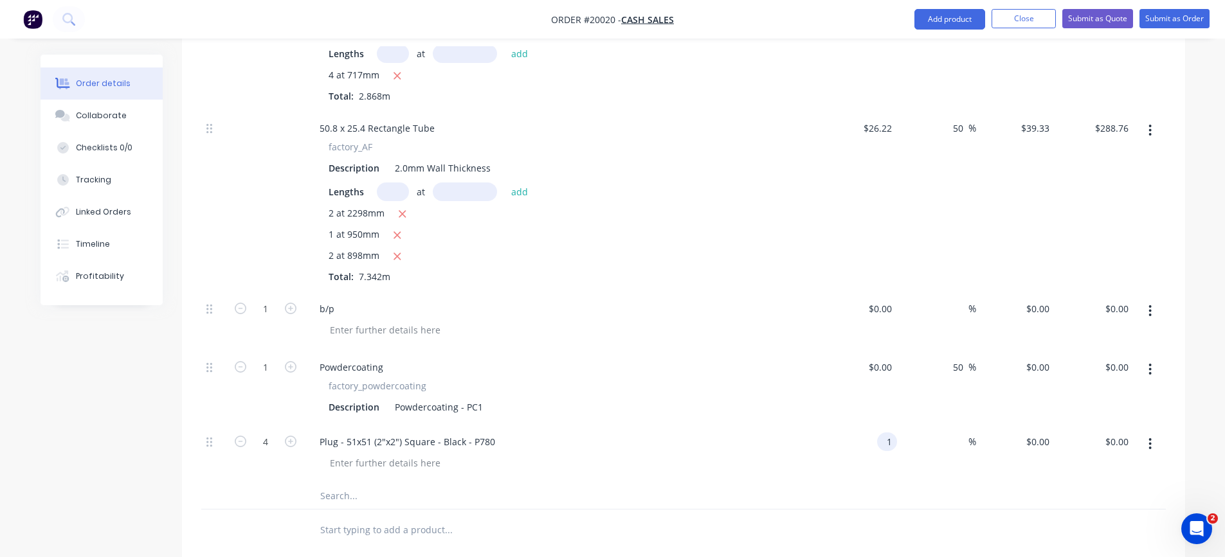
type input "$1.00"
type input "$4.00"
type input "50"
type input "$1.50"
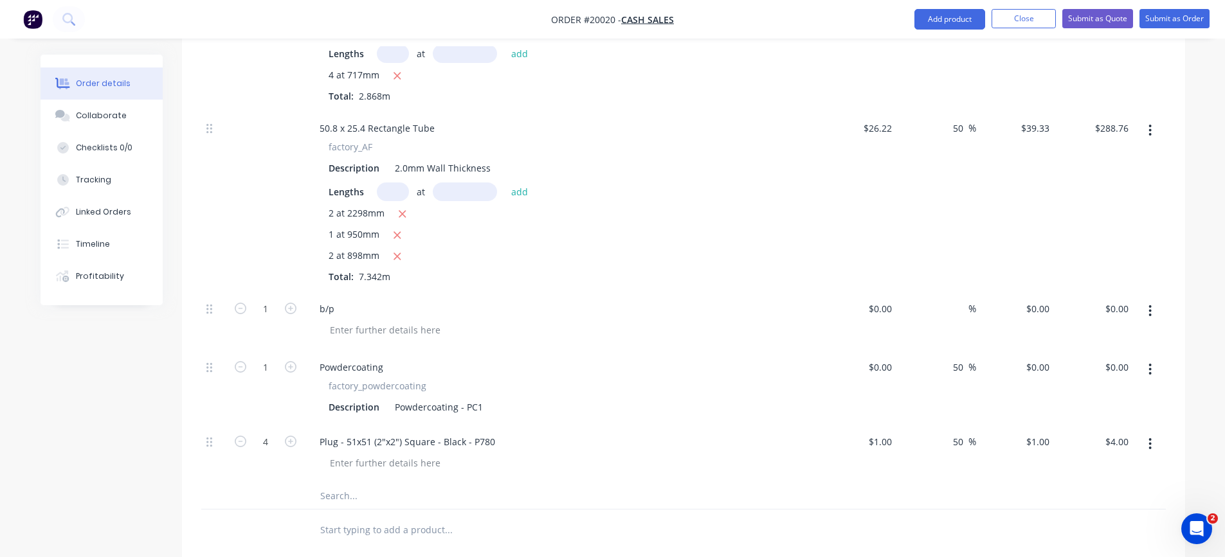
type input "$6.00"
click at [868, 471] on div "$1.00 $1.00" at bounding box center [857, 454] width 79 height 58
click at [962, 307] on input at bounding box center [960, 309] width 15 height 19
type input "50"
click at [819, 312] on div "$0.00 $0.00" at bounding box center [857, 321] width 79 height 58
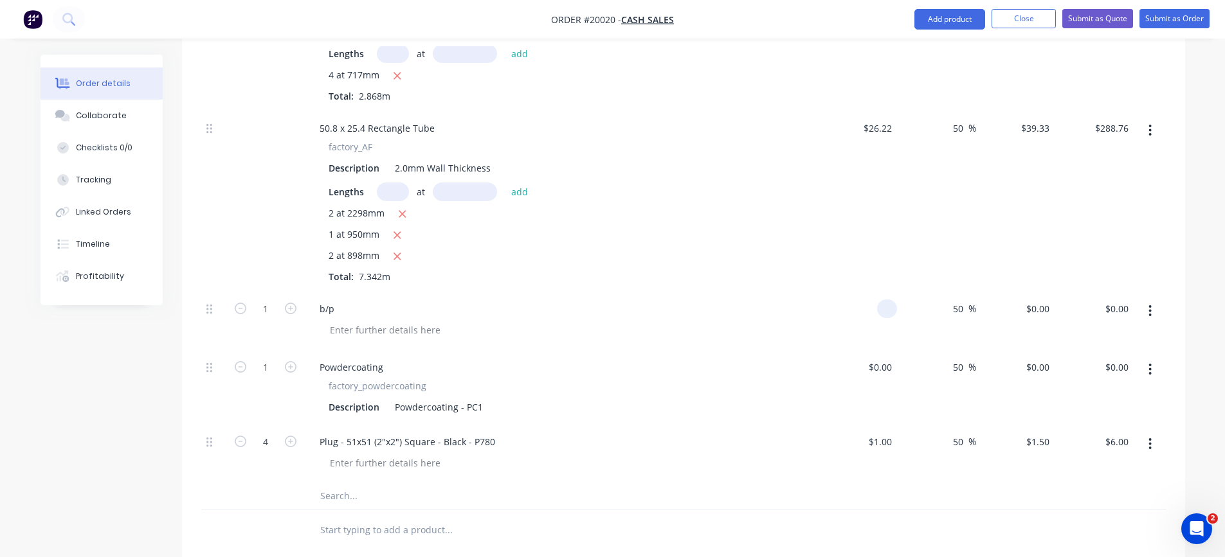
click at [875, 309] on div at bounding box center [857, 321] width 79 height 58
type input "$0.10"
type input "$0.15"
click at [778, 317] on div "b/p" at bounding box center [561, 309] width 504 height 19
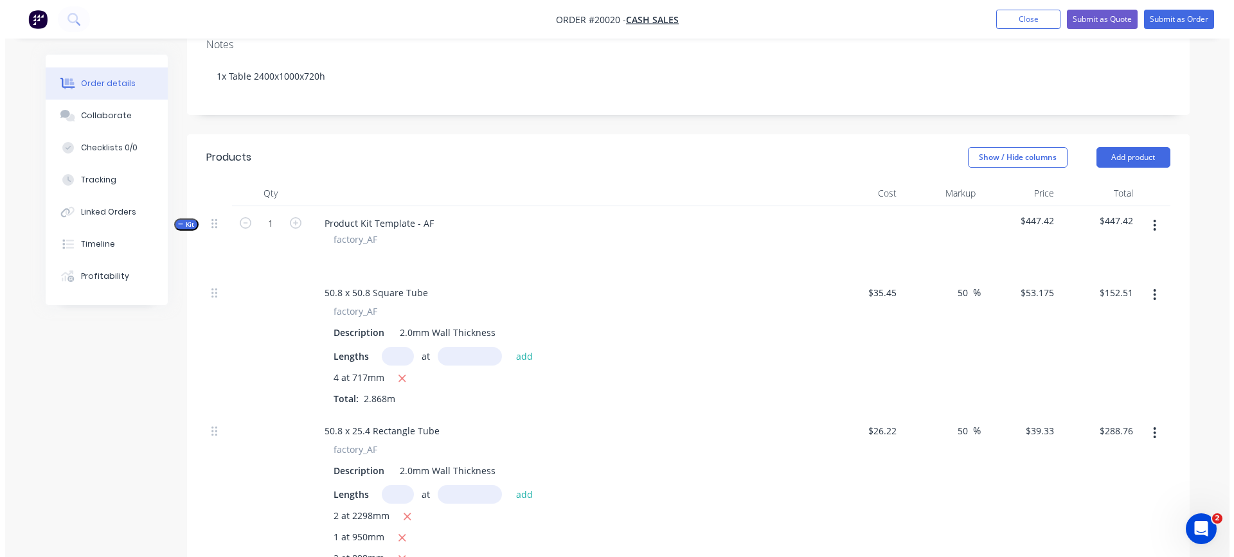
scroll to position [193, 0]
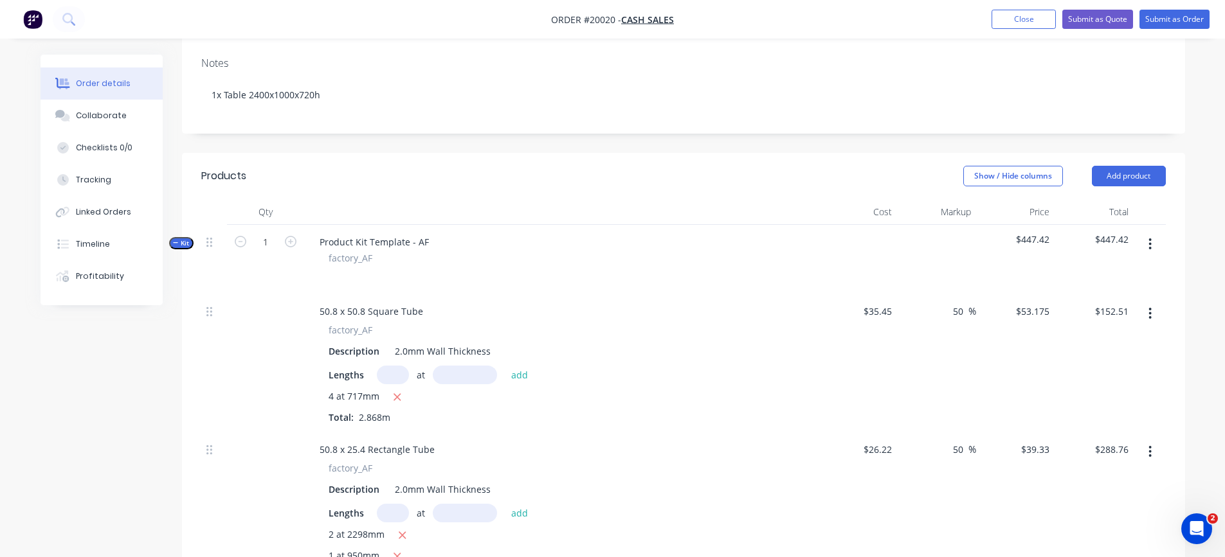
click at [1147, 245] on button "button" at bounding box center [1150, 244] width 30 height 23
click at [1121, 273] on div "Add product to kit" at bounding box center [1104, 278] width 99 height 19
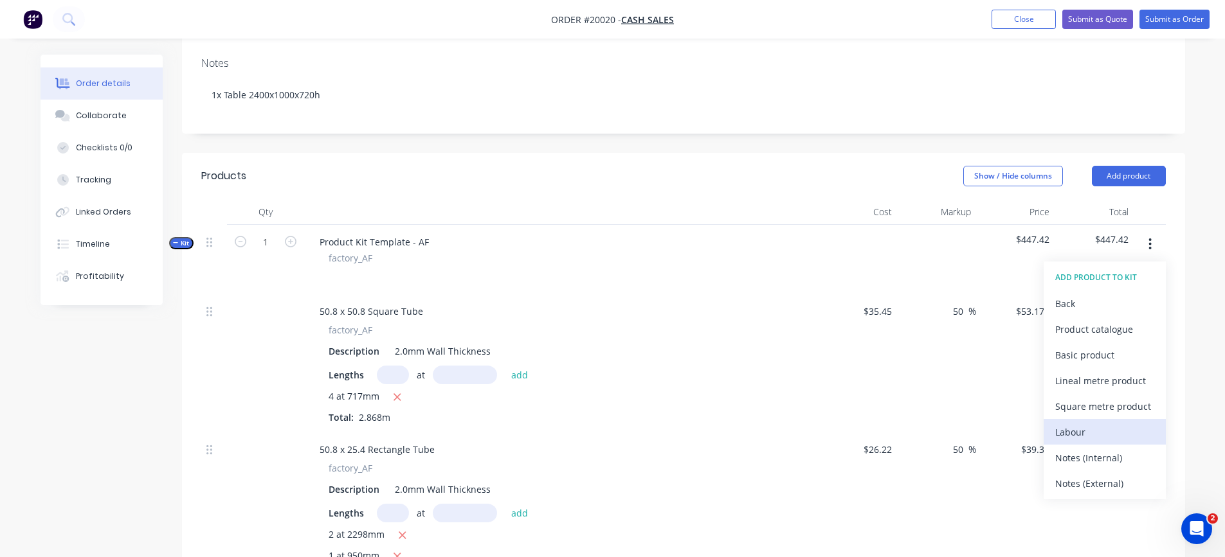
click at [1077, 424] on div "Labour" at bounding box center [1104, 432] width 99 height 19
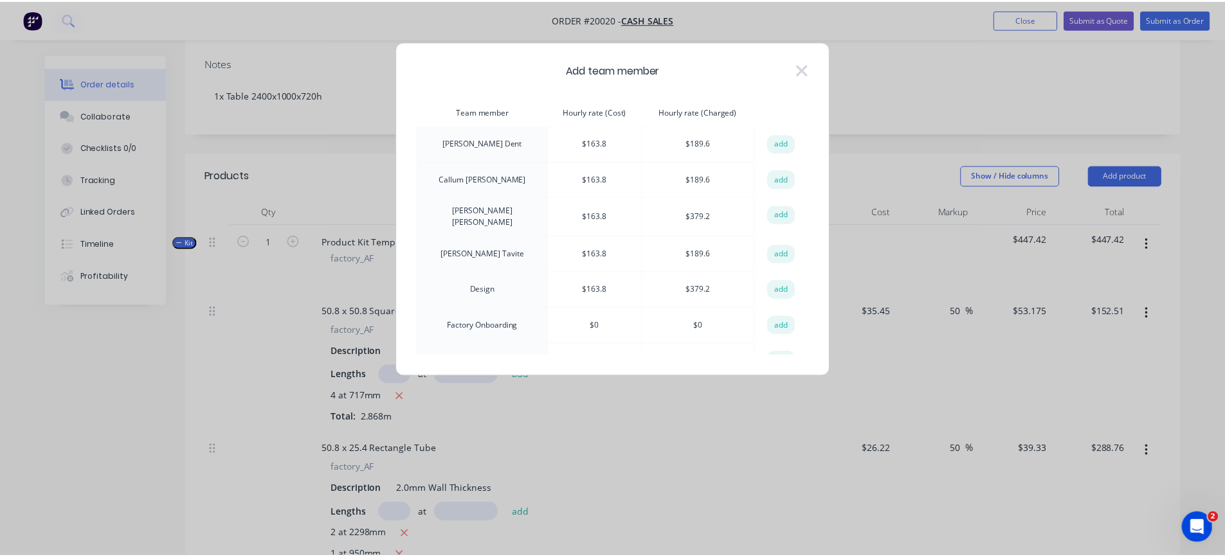
scroll to position [64, 0]
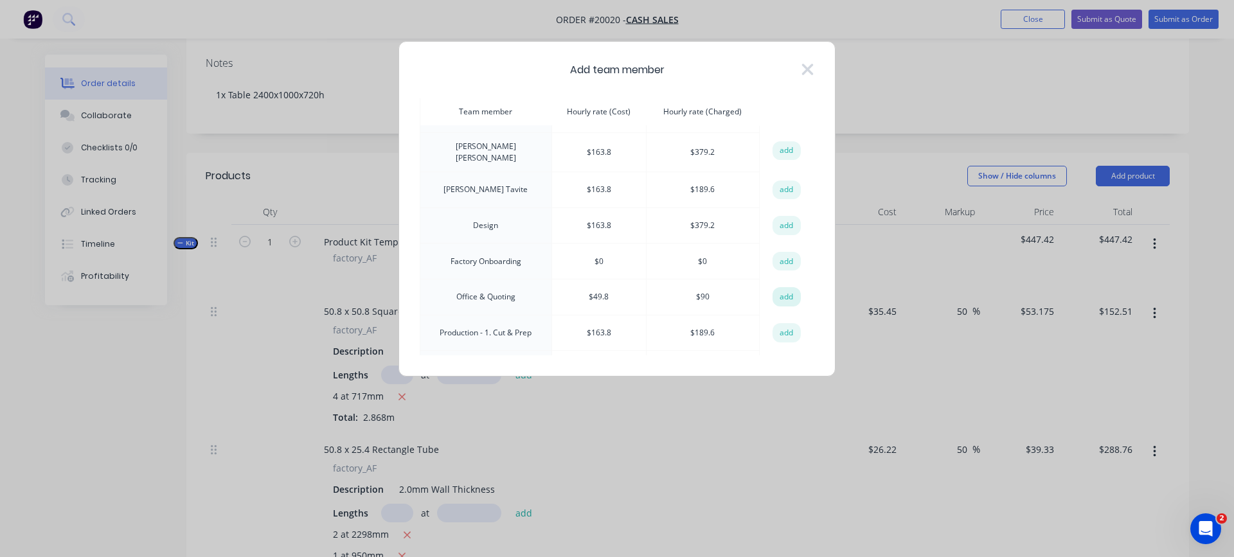
click at [781, 295] on button "add" at bounding box center [787, 296] width 28 height 19
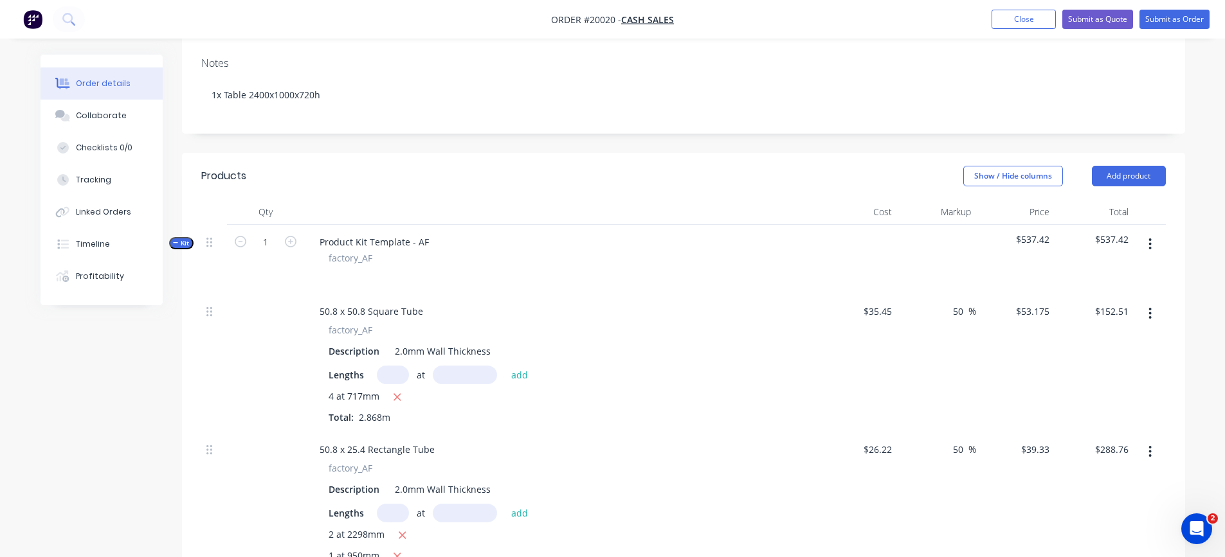
click at [1153, 246] on button "button" at bounding box center [1150, 244] width 30 height 23
click at [1136, 271] on div "Add product to kit" at bounding box center [1104, 278] width 99 height 19
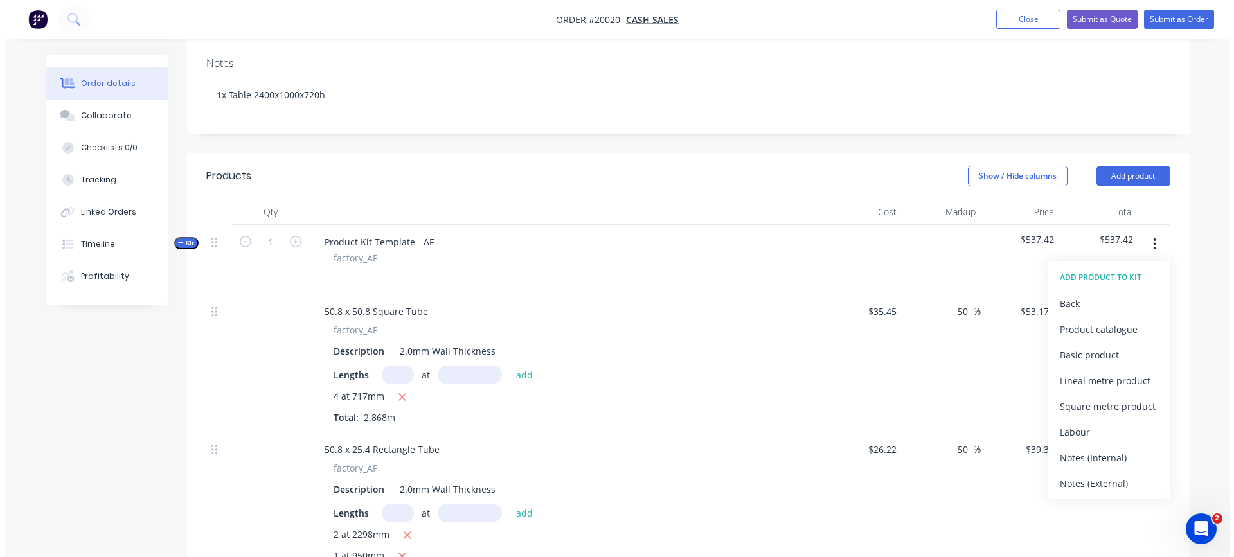
scroll to position [257, 0]
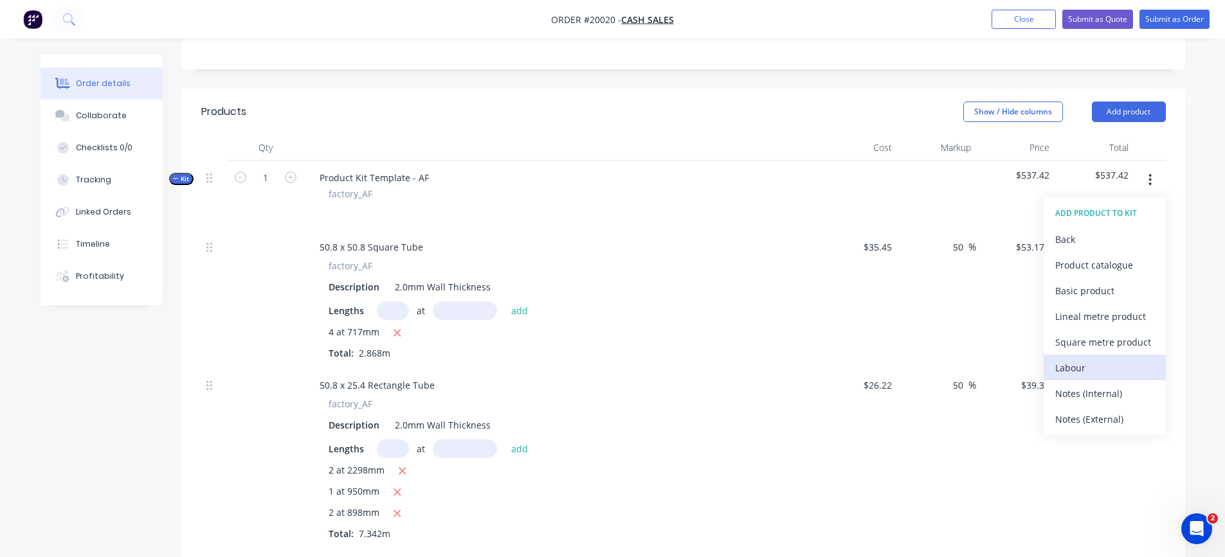
click at [1081, 364] on div "Labour" at bounding box center [1104, 368] width 99 height 19
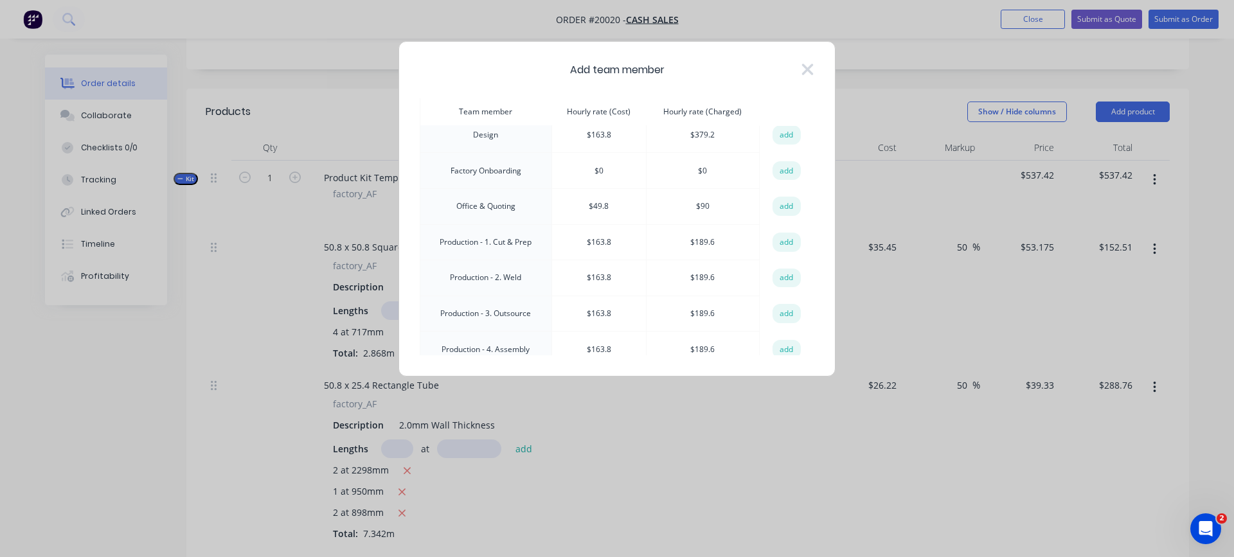
scroll to position [193, 0]
click at [782, 202] on button "add" at bounding box center [787, 204] width 28 height 19
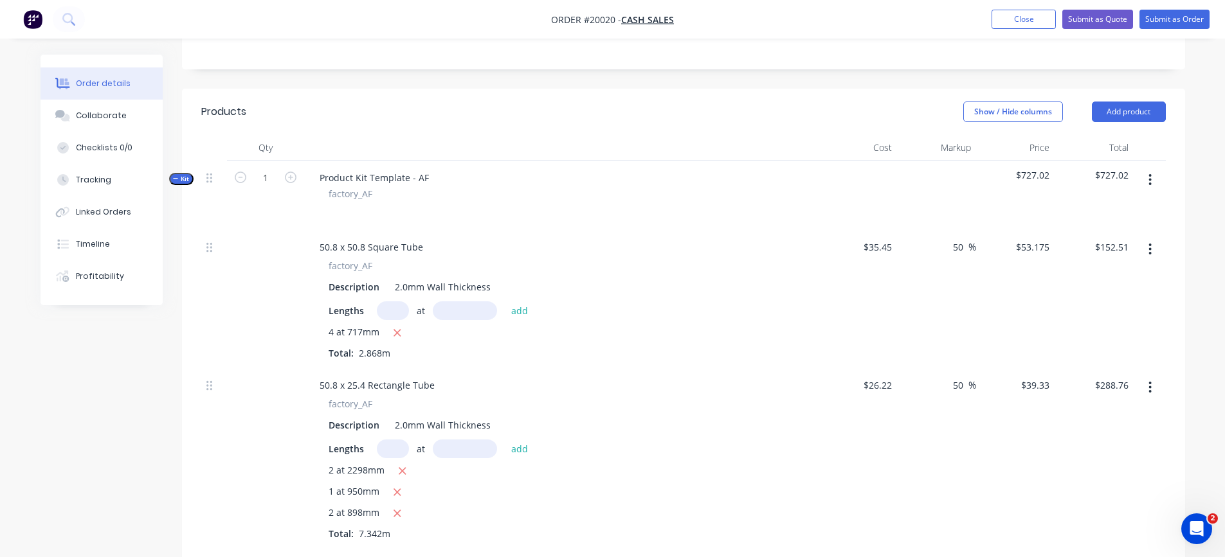
click at [1150, 182] on icon "button" at bounding box center [1149, 180] width 3 height 14
click at [1098, 215] on div "Add product to kit" at bounding box center [1104, 213] width 99 height 19
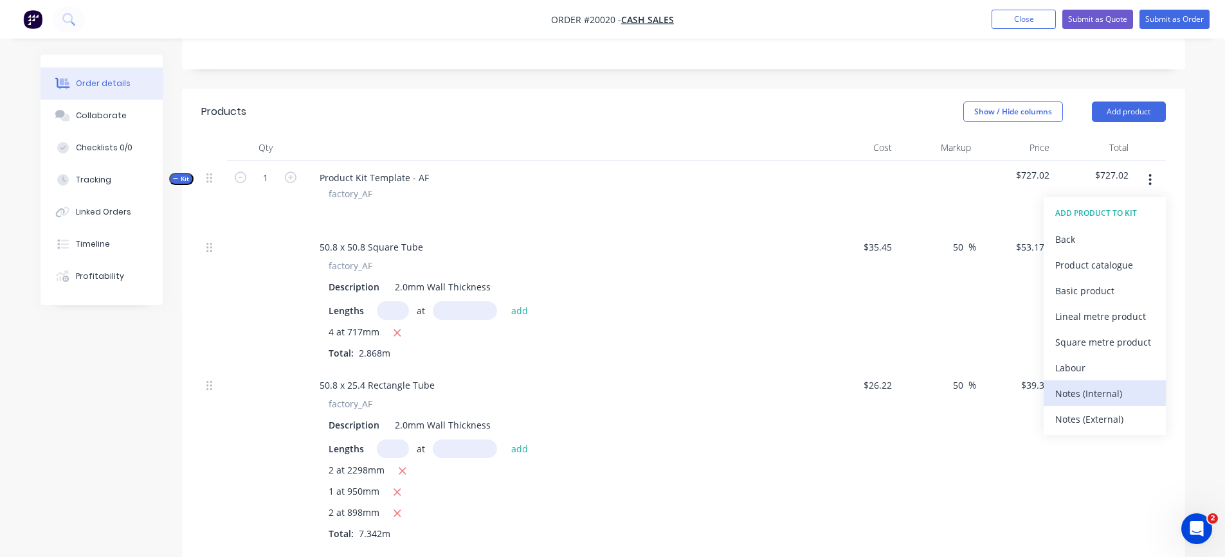
click at [1088, 389] on div "Notes (Internal)" at bounding box center [1104, 393] width 99 height 19
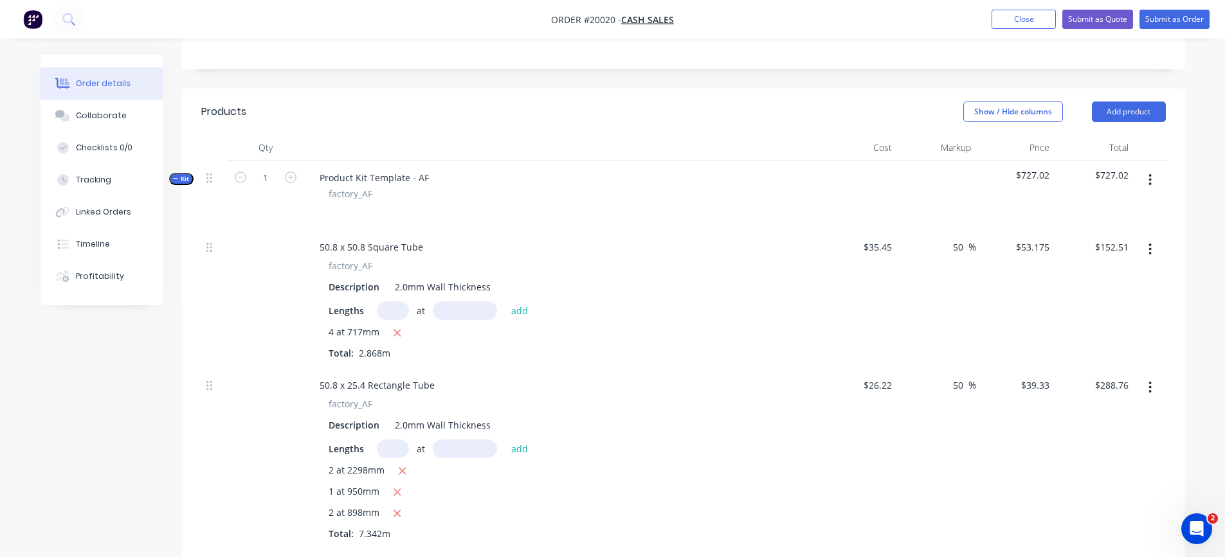
click at [1147, 177] on button "button" at bounding box center [1150, 179] width 30 height 23
click at [1120, 212] on div "Add product to kit" at bounding box center [1104, 213] width 99 height 19
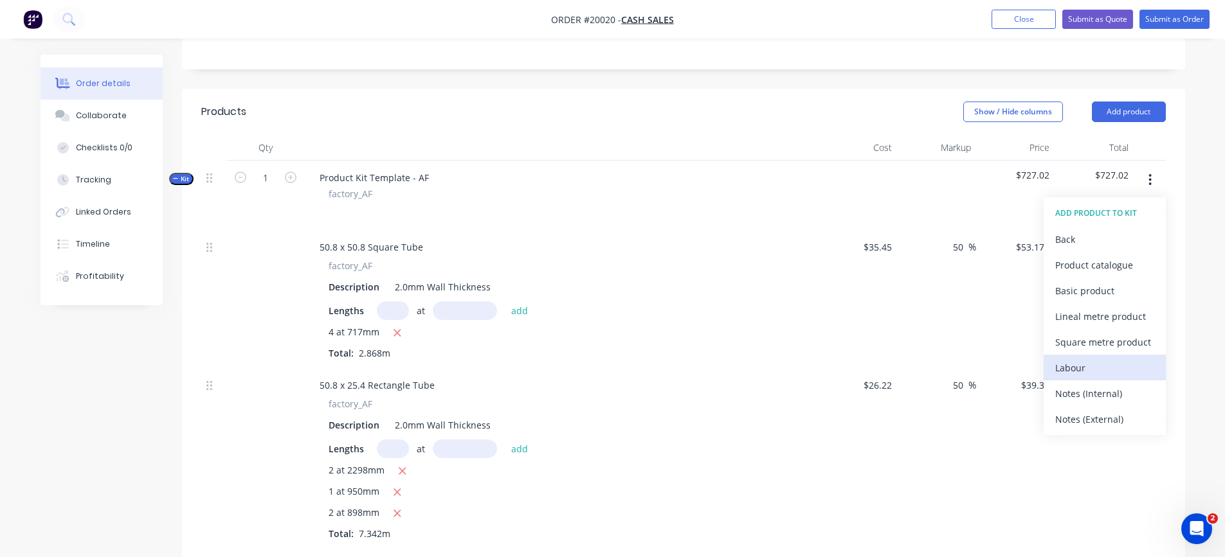
click at [1093, 365] on div "Labour" at bounding box center [1104, 368] width 99 height 19
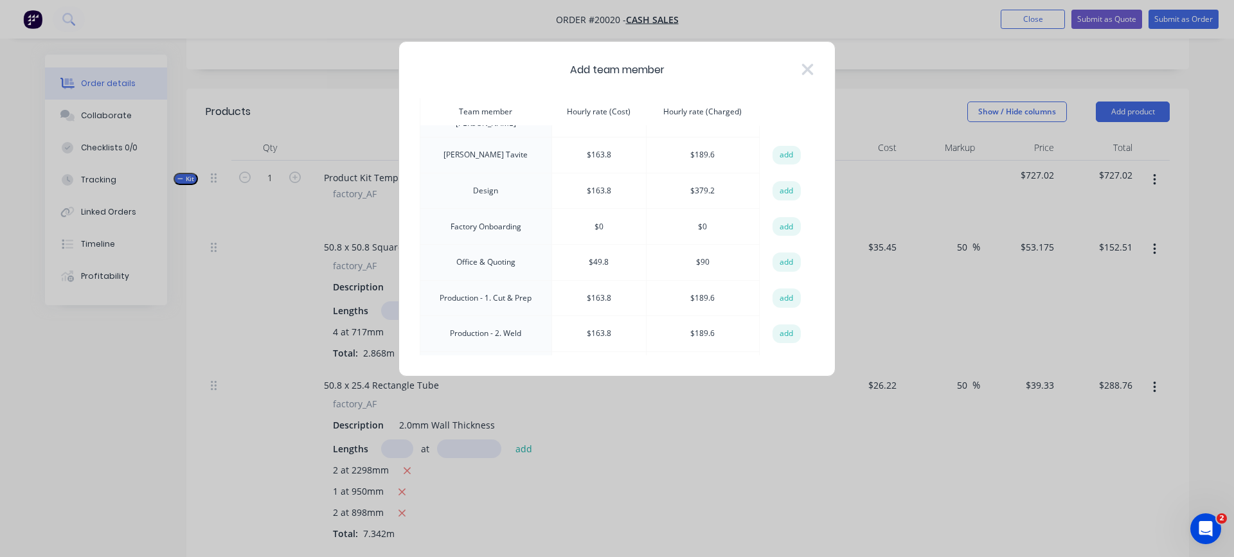
scroll to position [129, 0]
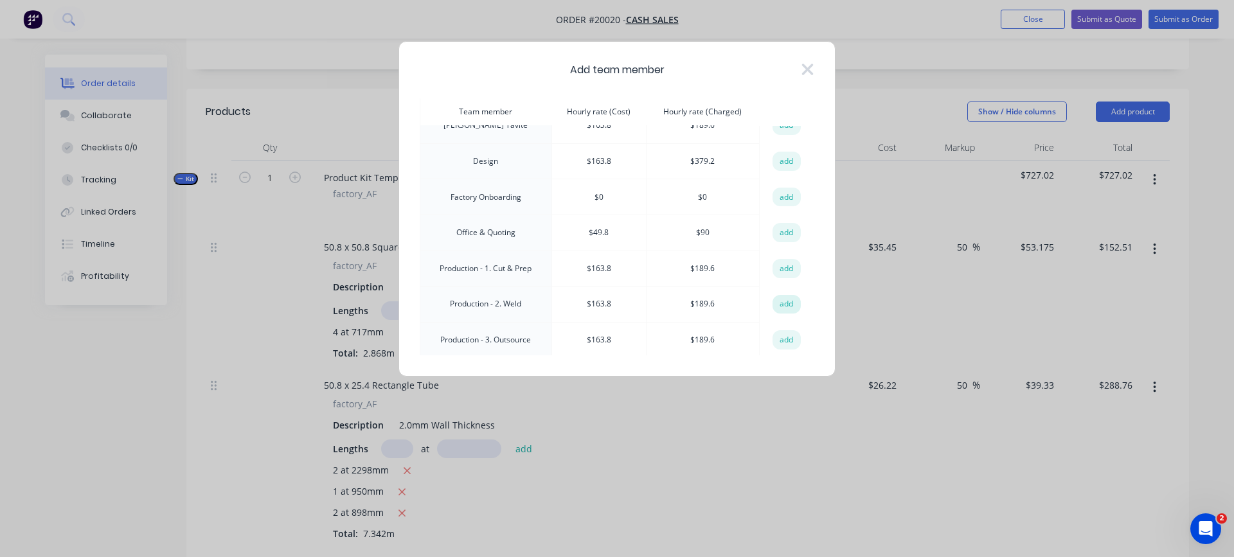
click at [779, 302] on button "add" at bounding box center [787, 304] width 28 height 19
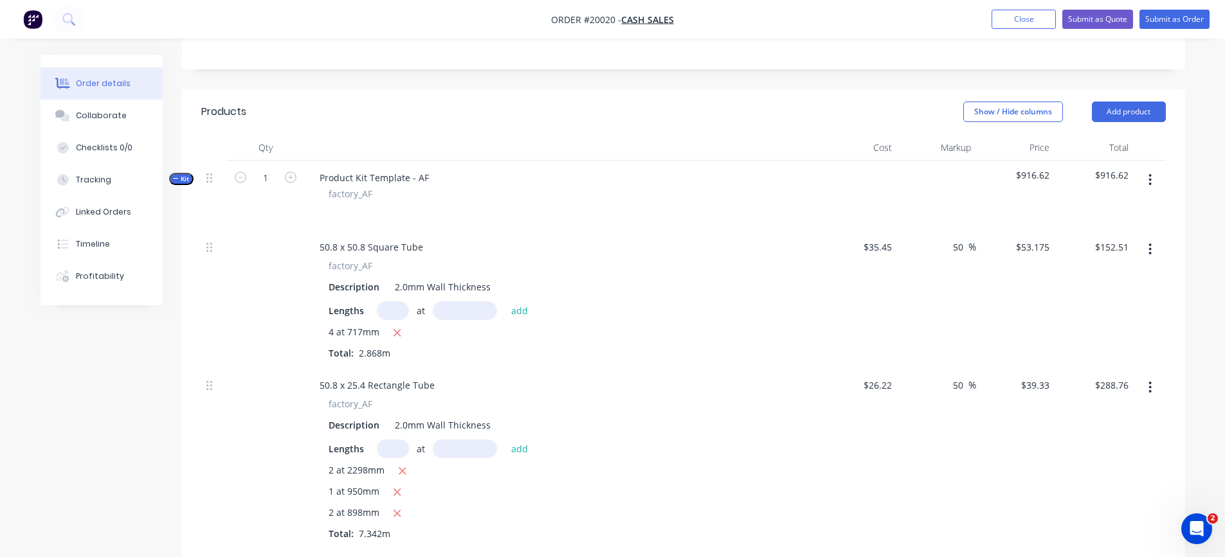
click at [1151, 180] on icon "button" at bounding box center [1150, 180] width 3 height 12
click at [1110, 219] on div "Add product to kit" at bounding box center [1104, 213] width 99 height 19
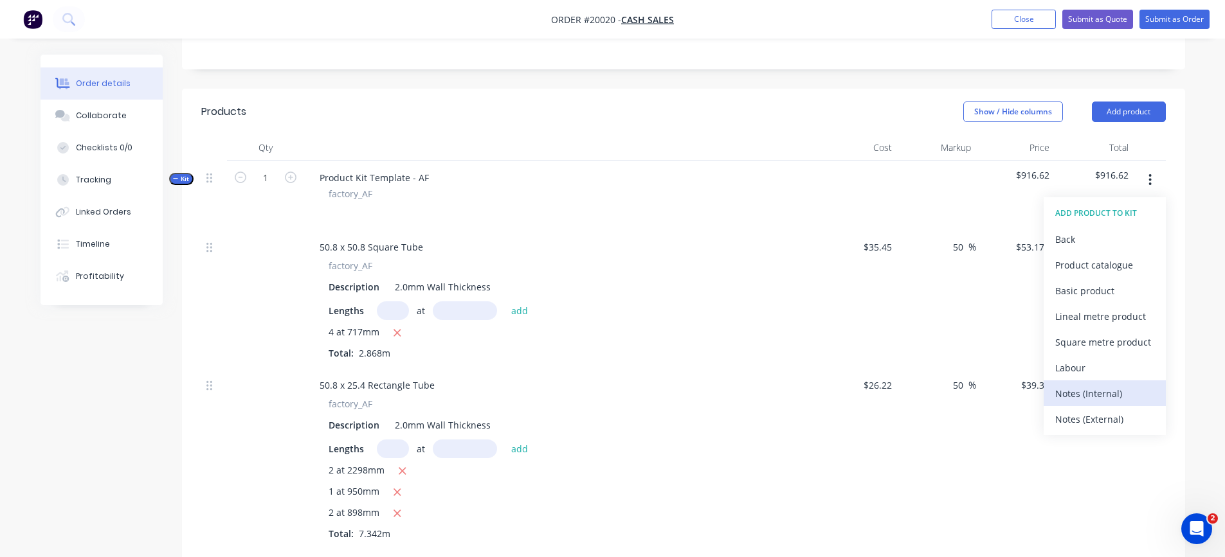
click at [1074, 389] on div "Notes (Internal)" at bounding box center [1104, 393] width 99 height 19
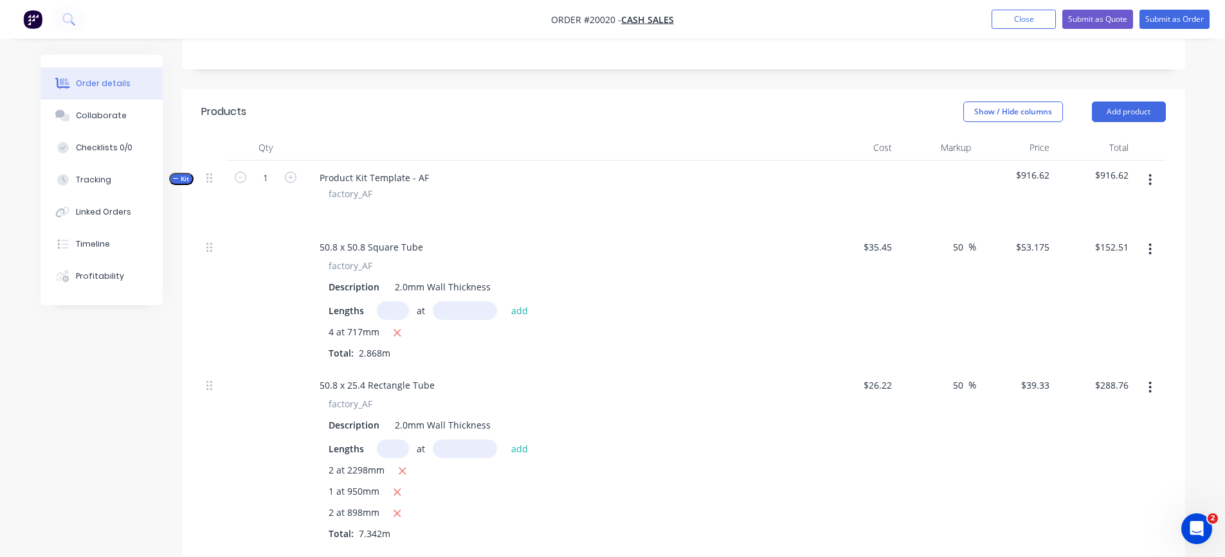
click at [1149, 183] on icon "button" at bounding box center [1149, 180] width 3 height 14
click at [1095, 215] on div "Add product to kit" at bounding box center [1104, 213] width 99 height 19
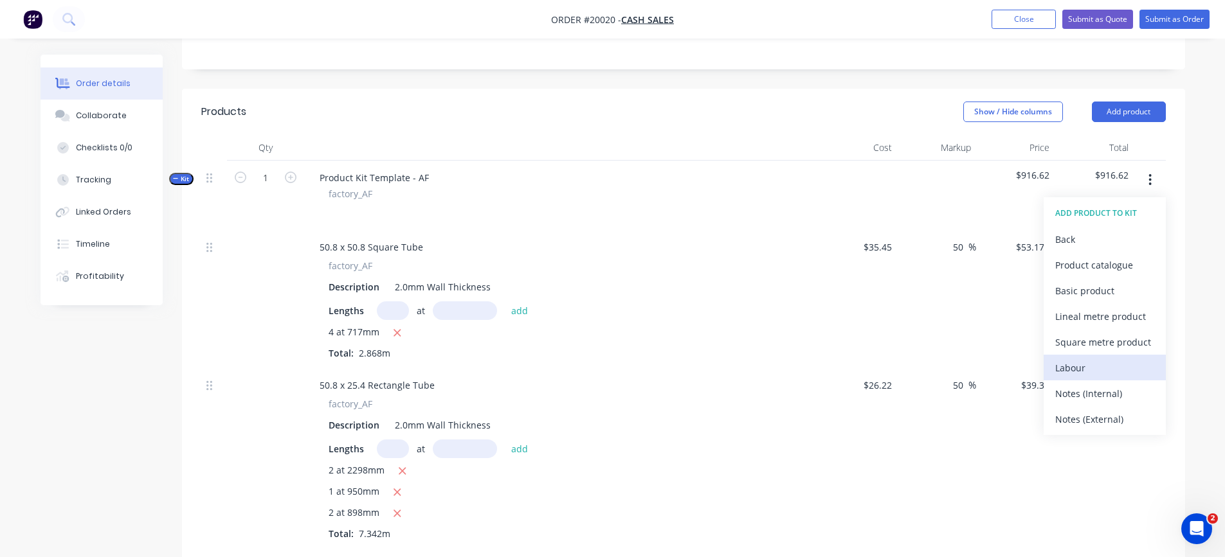
click at [1072, 367] on div "Labour" at bounding box center [1104, 368] width 99 height 19
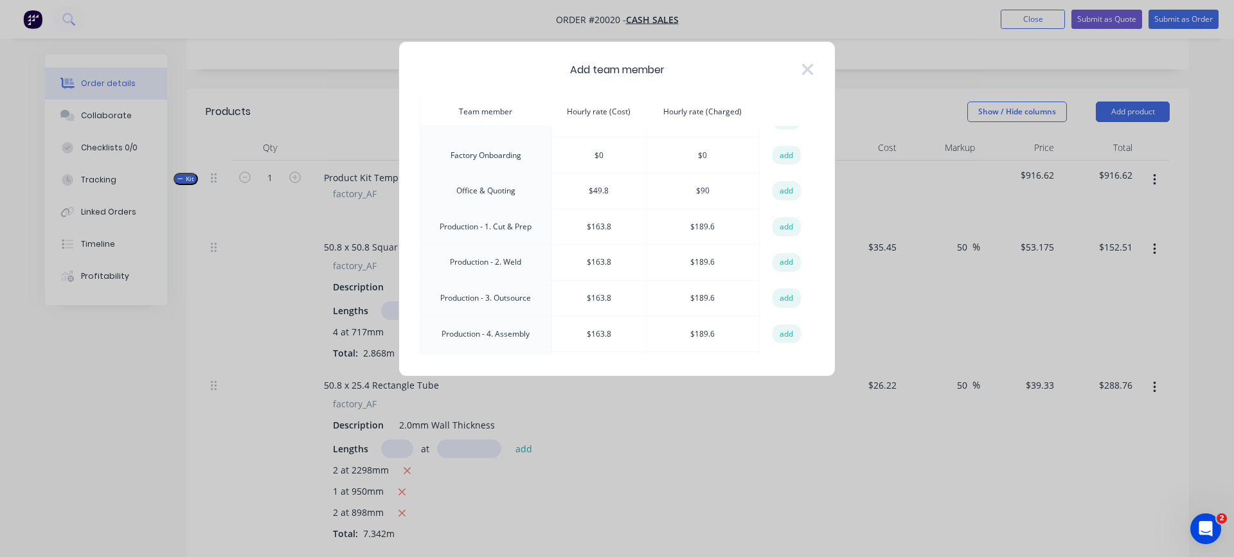
scroll to position [193, 0]
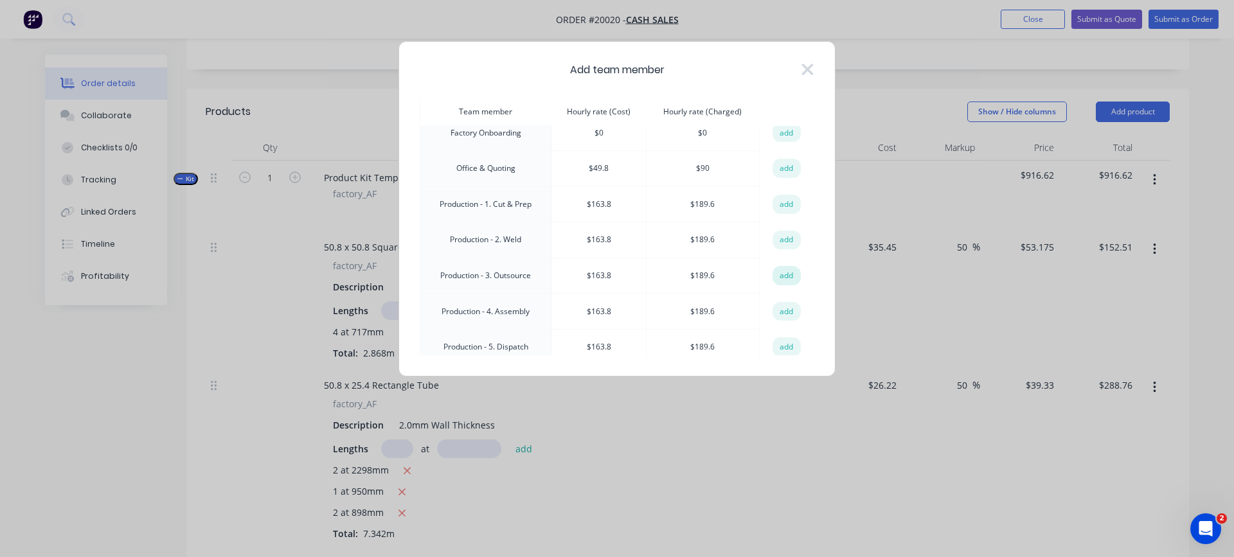
click at [777, 275] on button "add" at bounding box center [787, 275] width 28 height 19
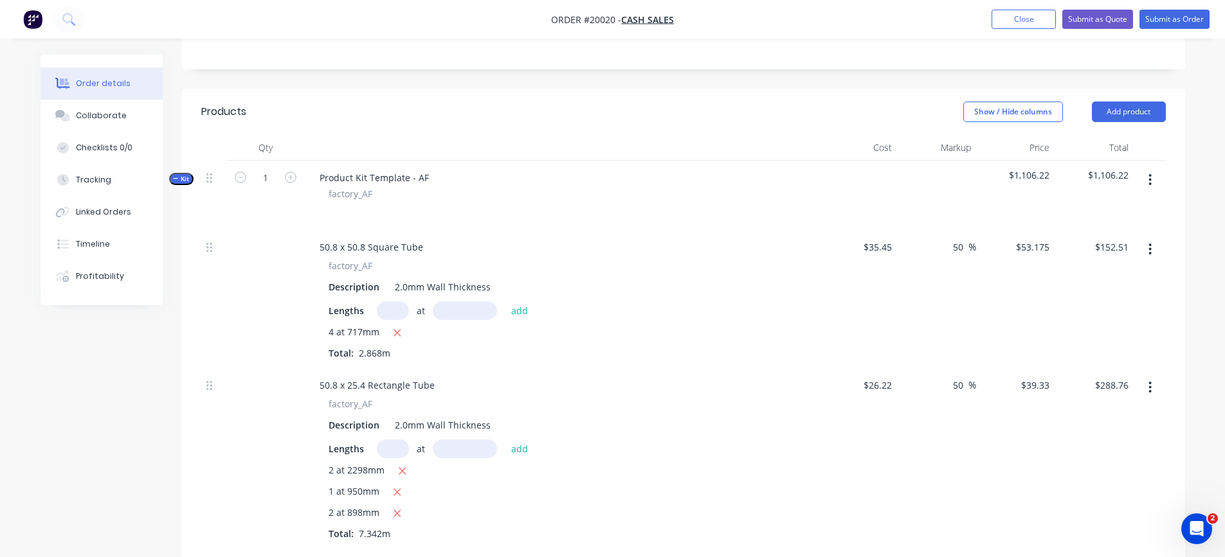
click at [1148, 182] on icon "button" at bounding box center [1149, 180] width 3 height 14
click at [1120, 212] on div "Add product to kit" at bounding box center [1104, 213] width 99 height 19
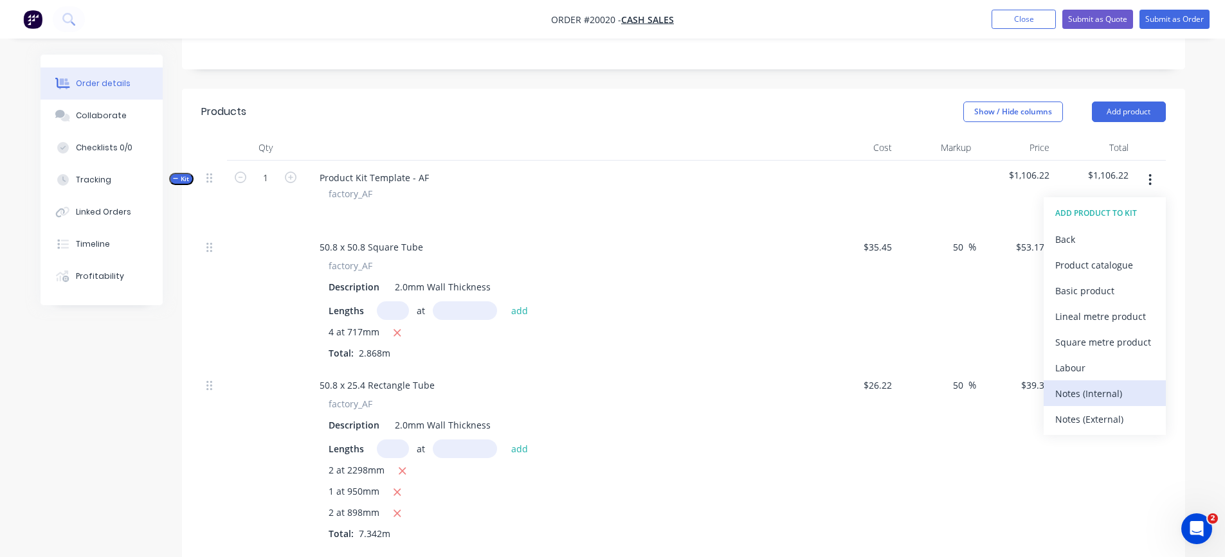
click at [1090, 390] on div "Notes (Internal)" at bounding box center [1104, 393] width 99 height 19
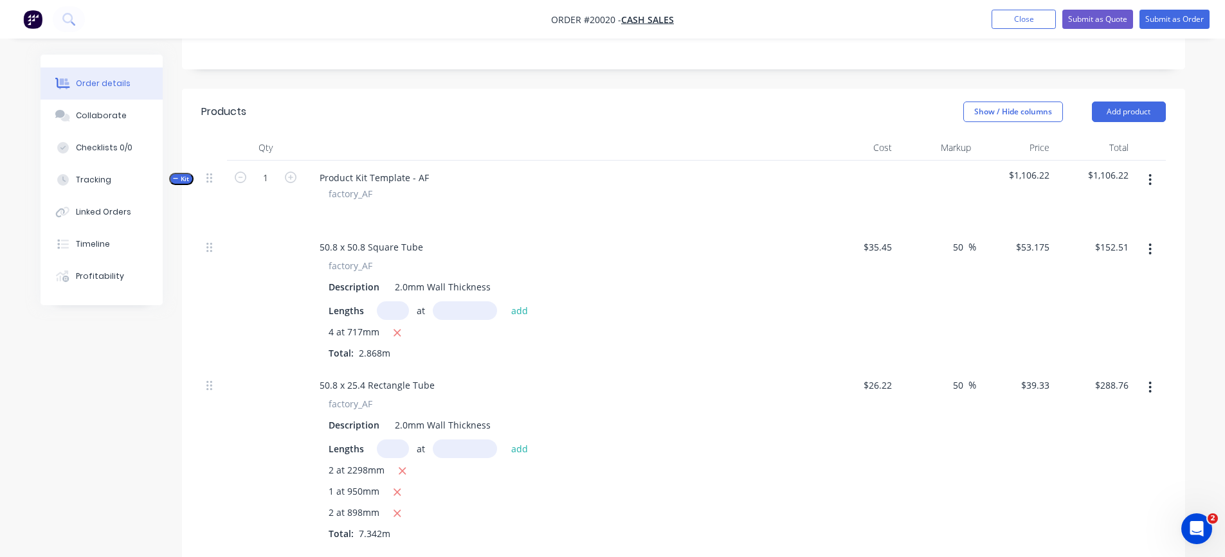
click at [1149, 183] on icon "button" at bounding box center [1149, 180] width 3 height 14
click at [1103, 218] on div "Add product to kit" at bounding box center [1104, 213] width 99 height 19
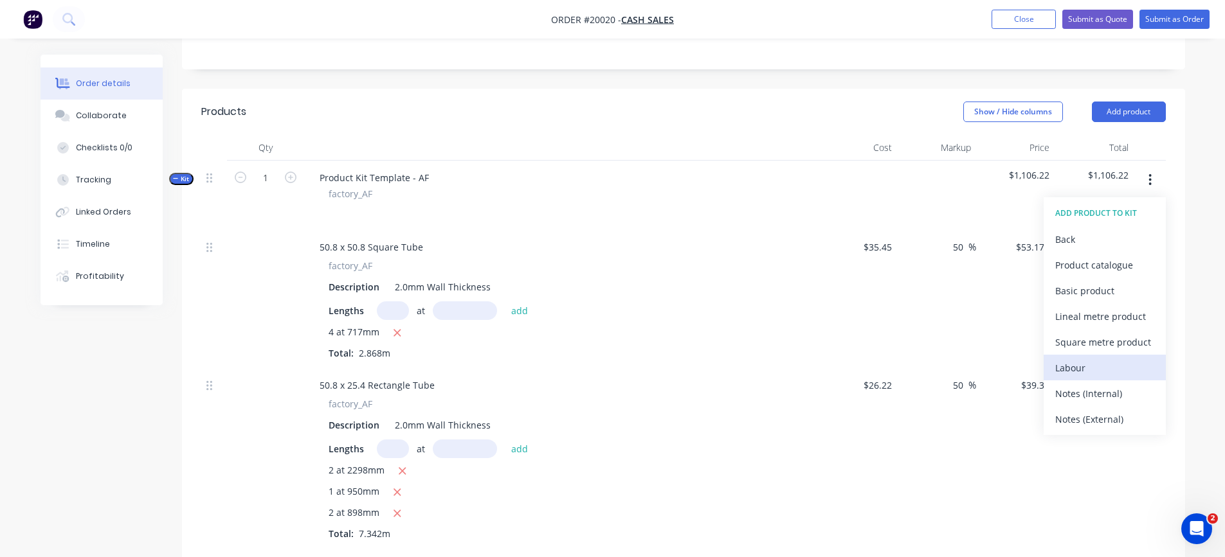
click at [1078, 366] on div "Labour" at bounding box center [1104, 368] width 99 height 19
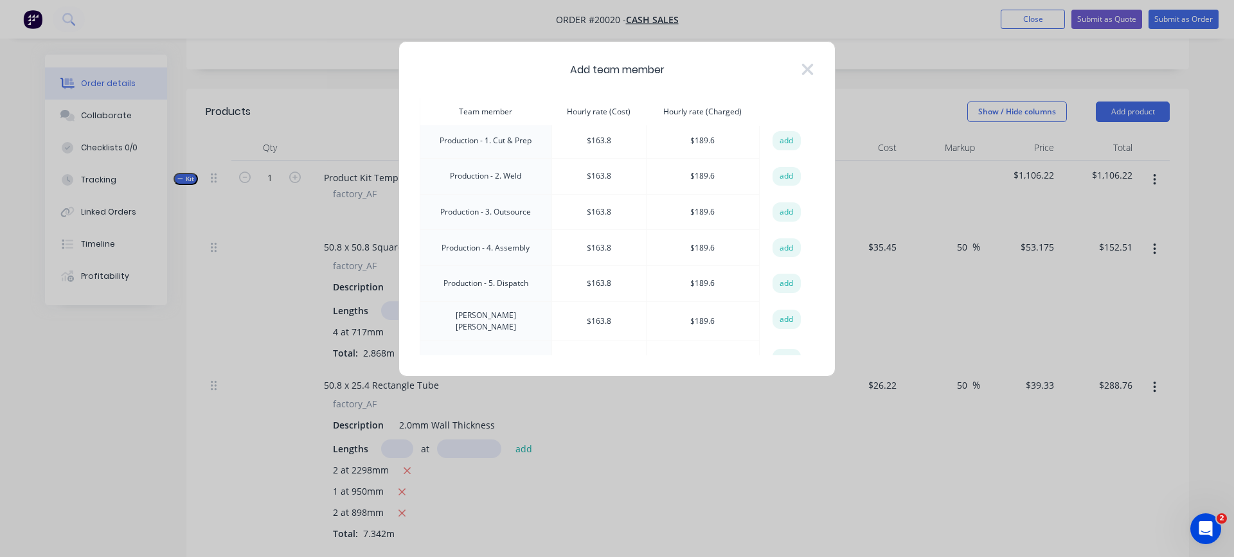
scroll to position [257, 0]
click at [778, 244] on button "add" at bounding box center [787, 247] width 28 height 19
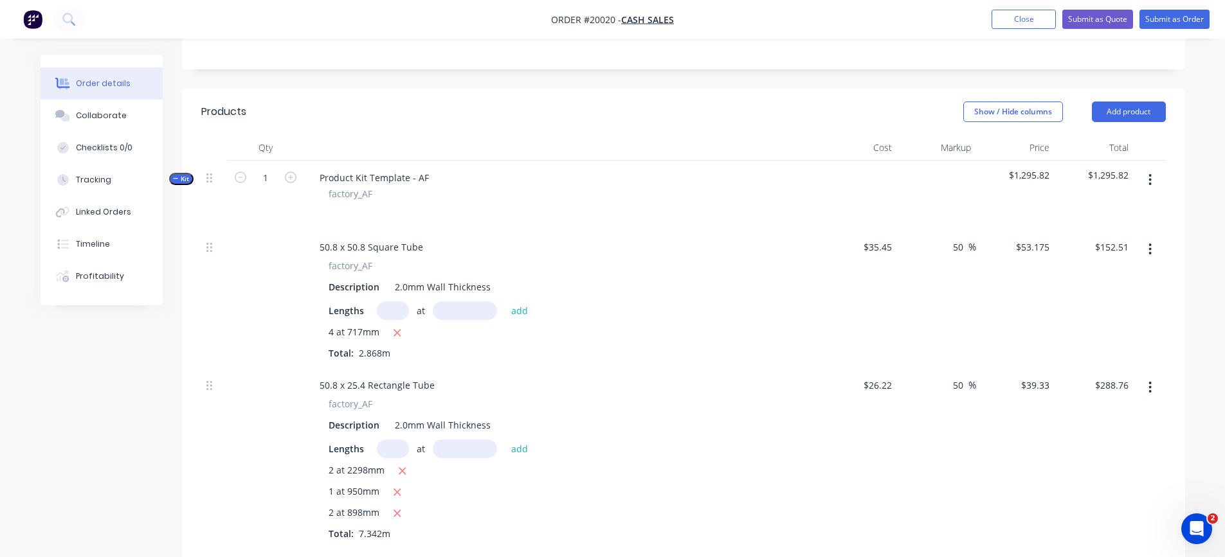
click at [1151, 179] on icon "button" at bounding box center [1150, 180] width 3 height 12
click at [1109, 214] on div "Add product to kit" at bounding box center [1104, 213] width 99 height 19
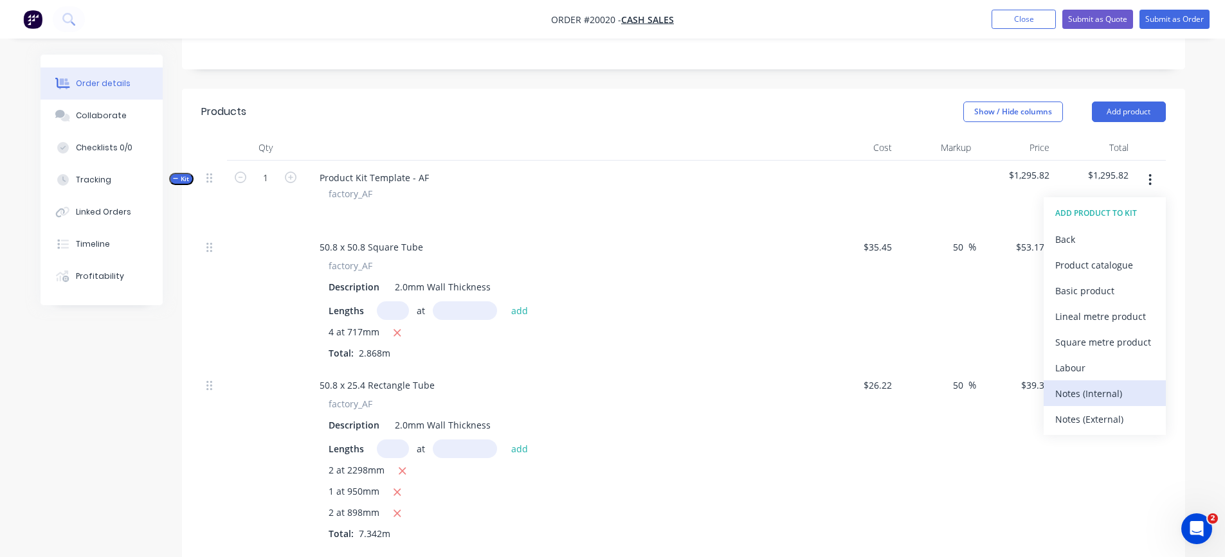
click at [1101, 390] on div "Notes (Internal)" at bounding box center [1104, 393] width 99 height 19
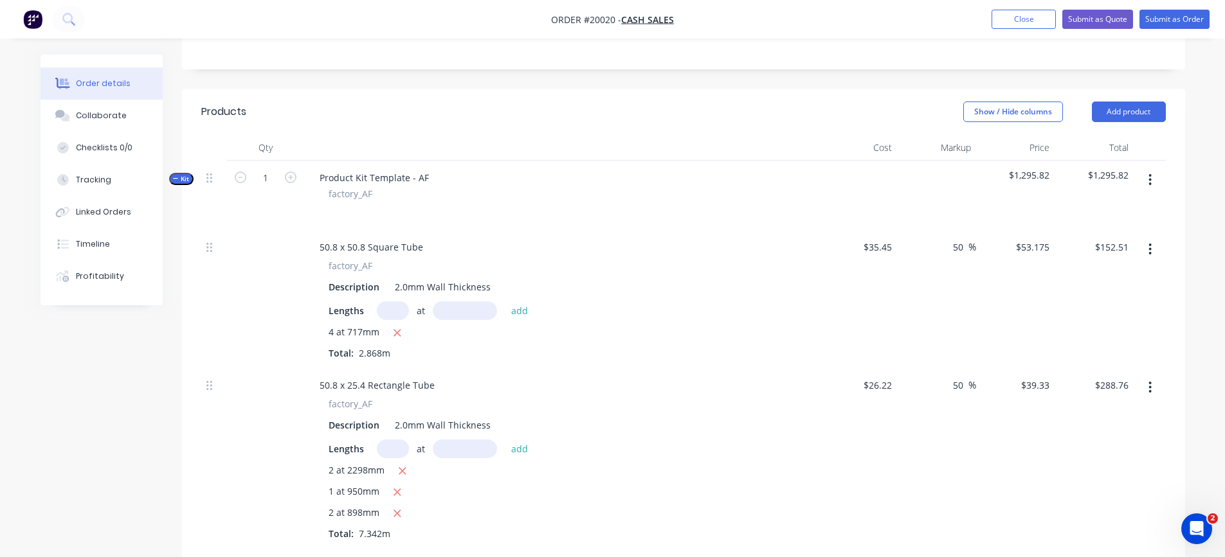
click at [1151, 181] on icon "button" at bounding box center [1149, 180] width 3 height 14
click at [1124, 206] on div "Add product to kit" at bounding box center [1104, 213] width 99 height 19
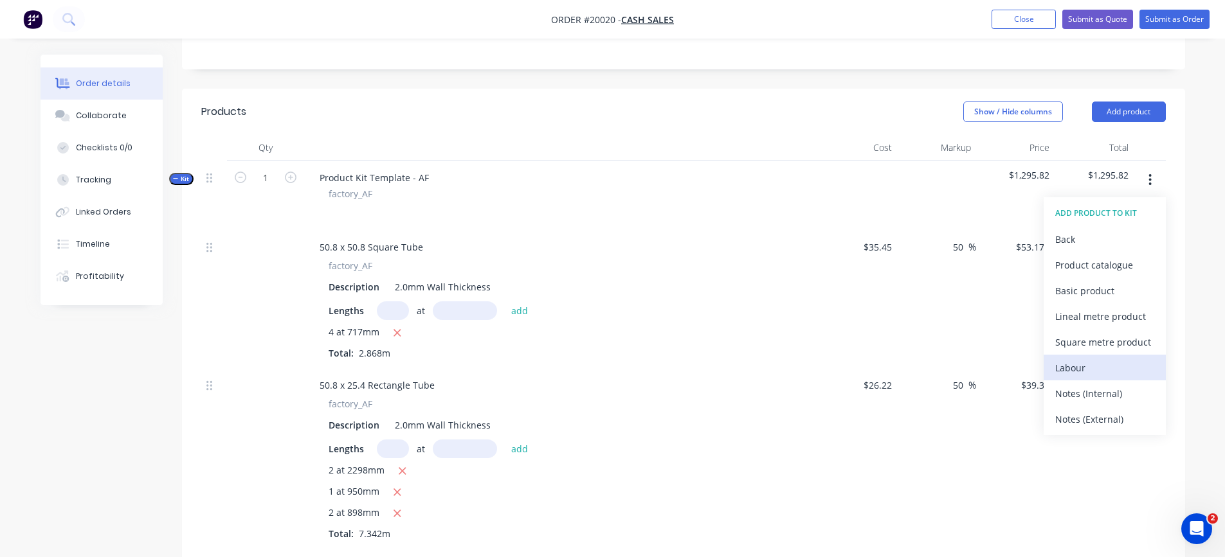
click at [1088, 363] on div "Labour" at bounding box center [1104, 368] width 99 height 19
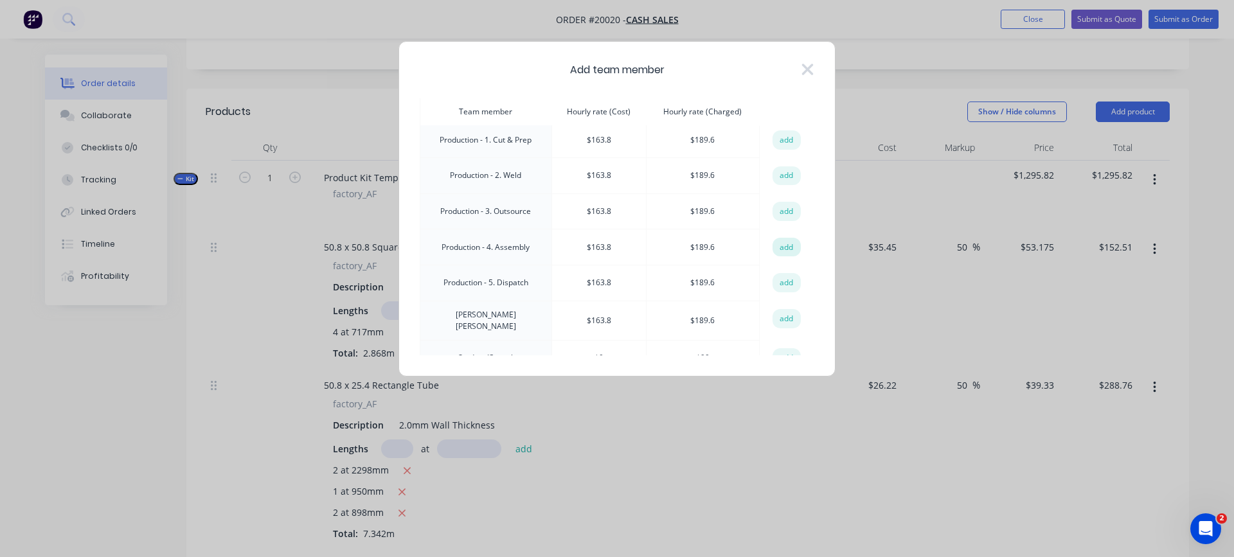
click at [773, 243] on button "add" at bounding box center [787, 247] width 28 height 19
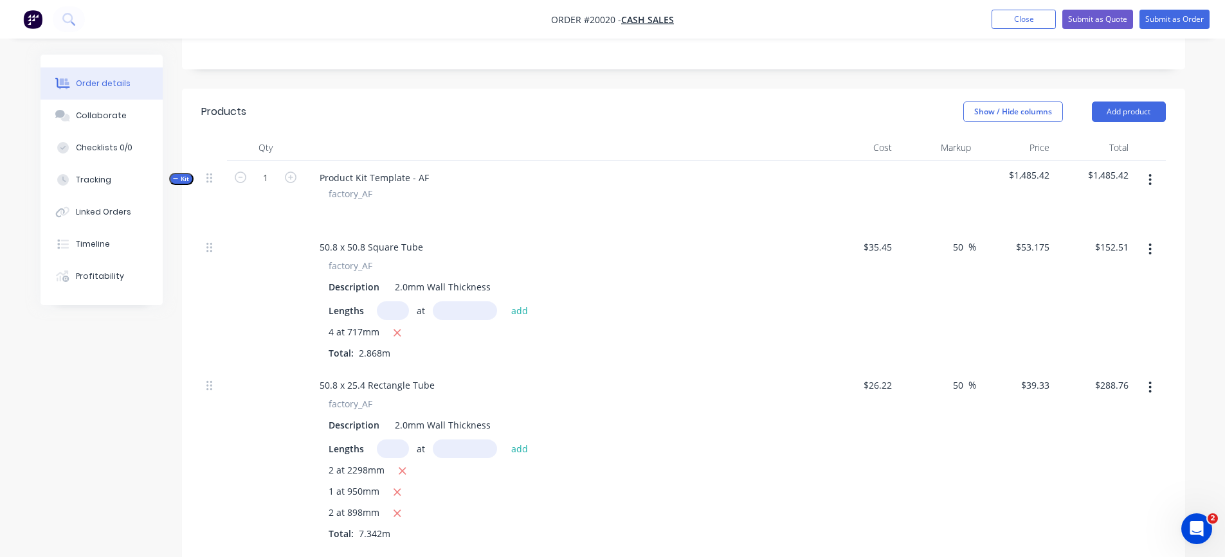
click at [1153, 179] on button "button" at bounding box center [1150, 179] width 30 height 23
click at [1133, 209] on div "Add product to kit" at bounding box center [1104, 213] width 99 height 19
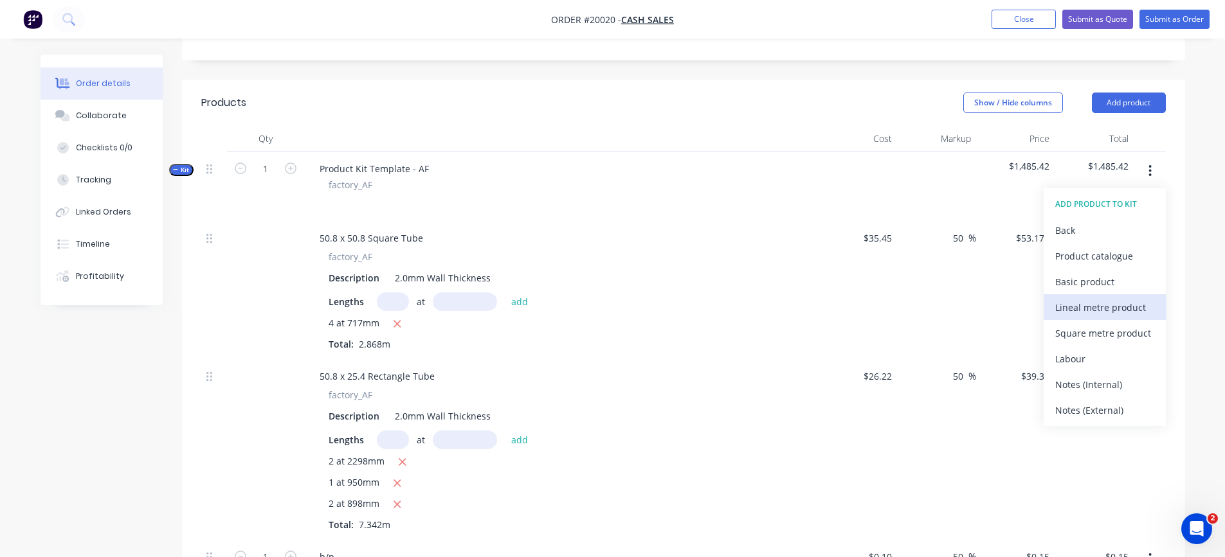
scroll to position [321, 0]
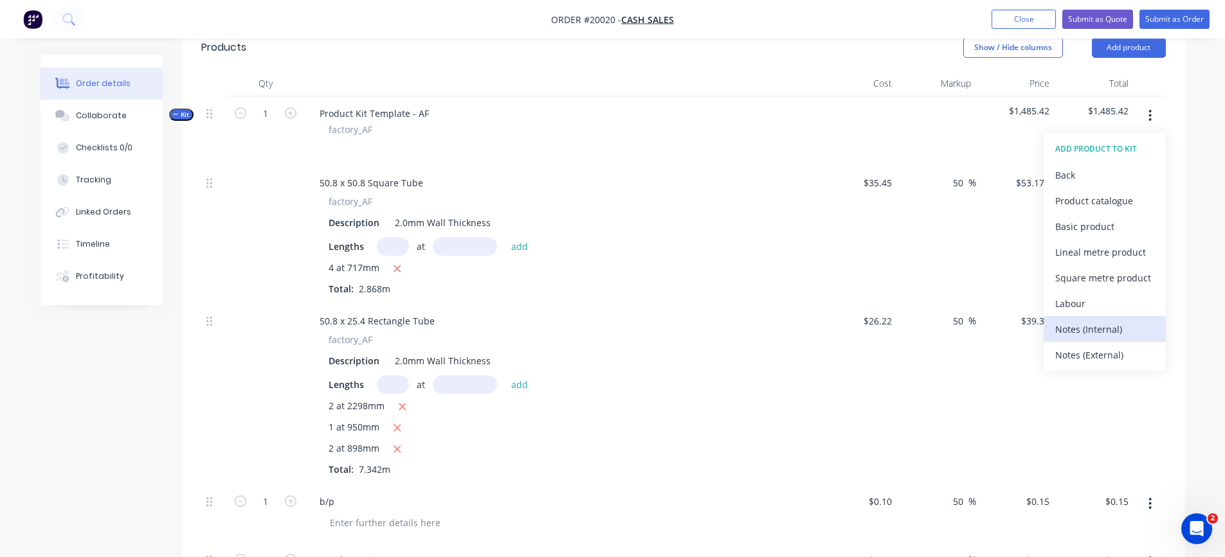
click at [1096, 323] on div "Notes (Internal)" at bounding box center [1104, 329] width 99 height 19
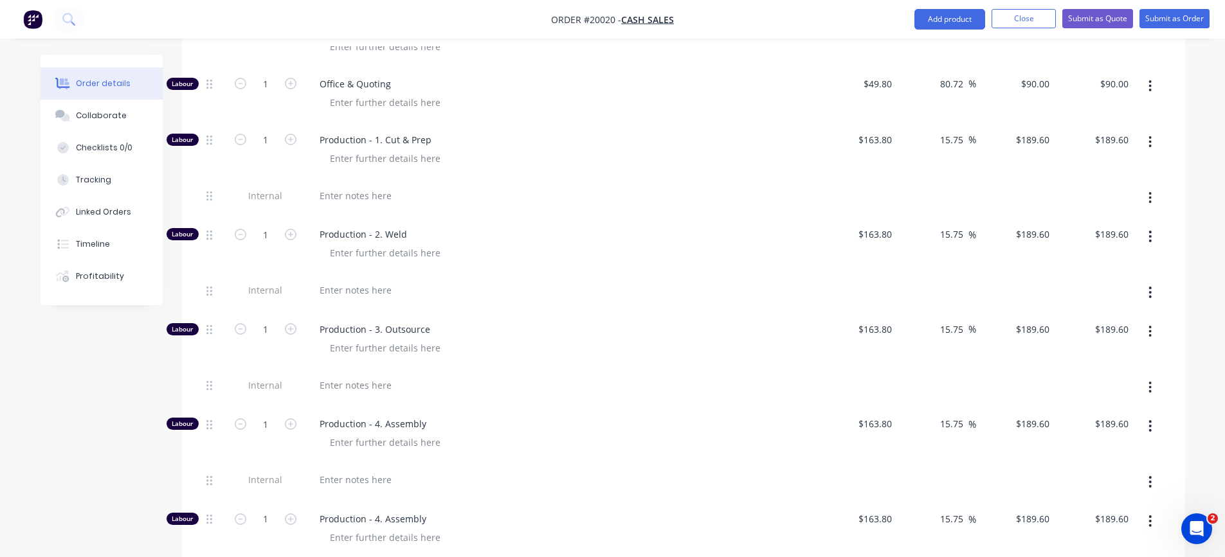
scroll to position [900, 0]
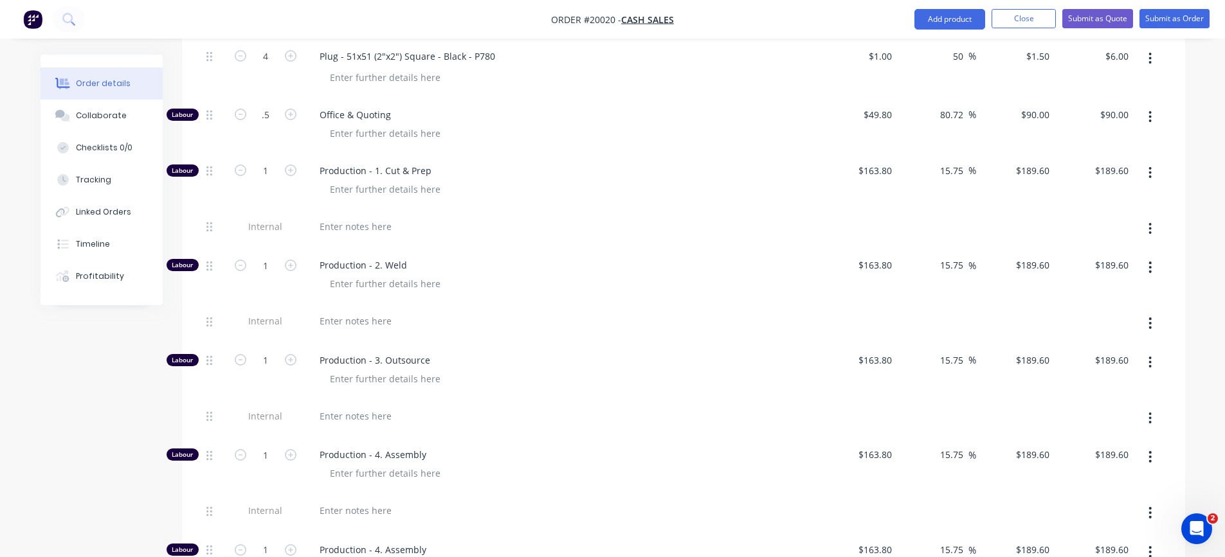
type input "0.5"
type input "$45.00"
click at [593, 201] on div "Production - 1. Cut & Prep" at bounding box center [561, 182] width 514 height 56
click at [382, 222] on div at bounding box center [355, 226] width 93 height 19
click at [273, 171] on input "1" at bounding box center [265, 170] width 33 height 19
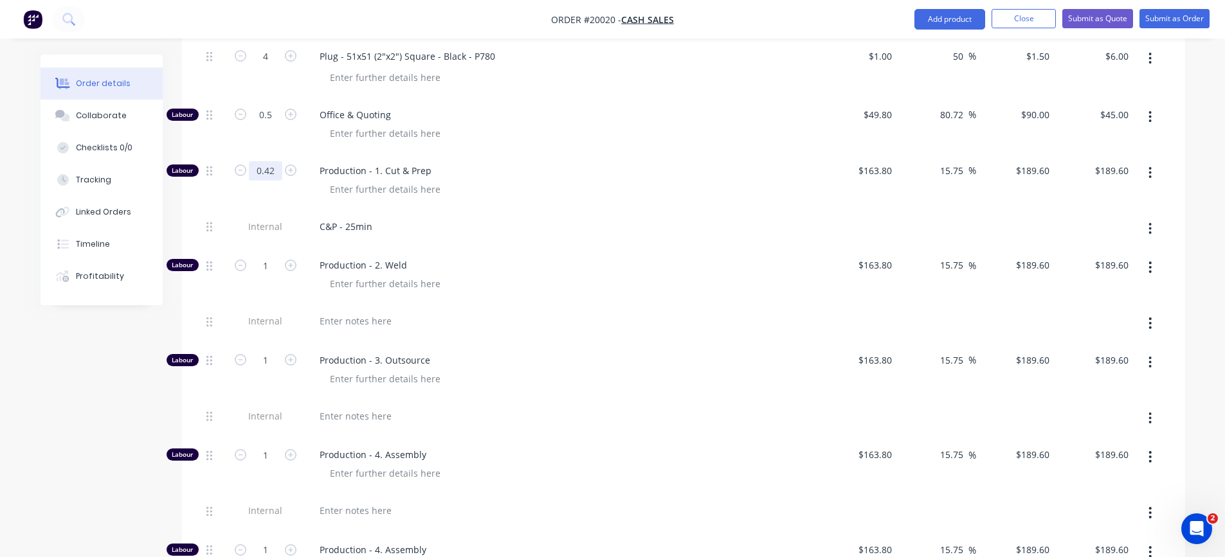
type input "0.42"
type input "$79.63"
click at [501, 229] on div "C&P - 25min" at bounding box center [561, 226] width 504 height 19
click at [393, 321] on div at bounding box center [355, 321] width 93 height 19
click at [273, 269] on input "1" at bounding box center [265, 265] width 33 height 19
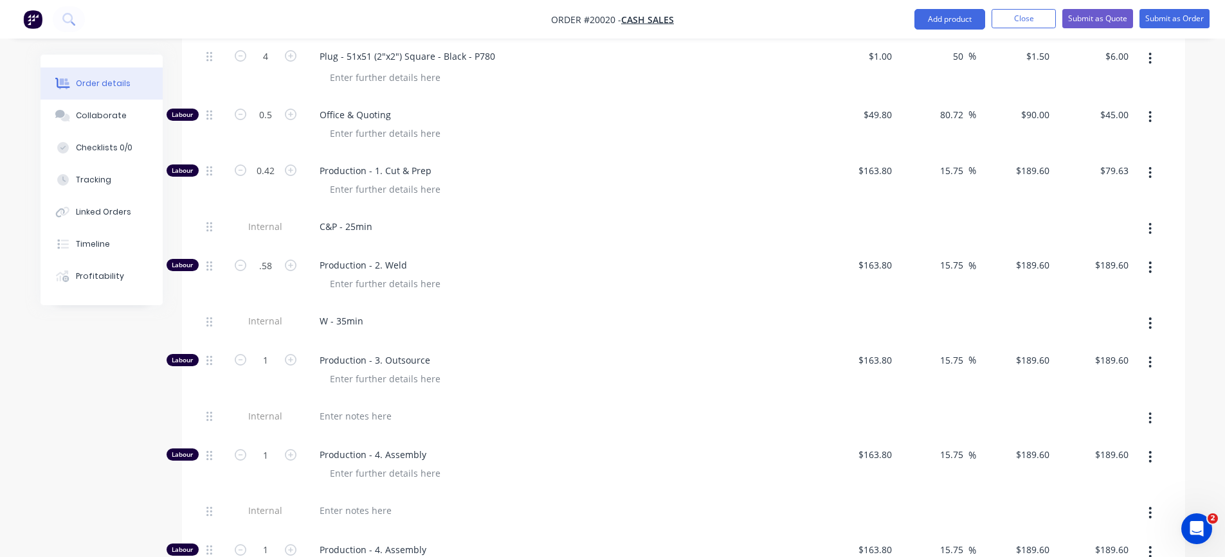
type input "0.58"
type input "$109.97"
click at [519, 316] on div "W - 35min" at bounding box center [561, 321] width 504 height 19
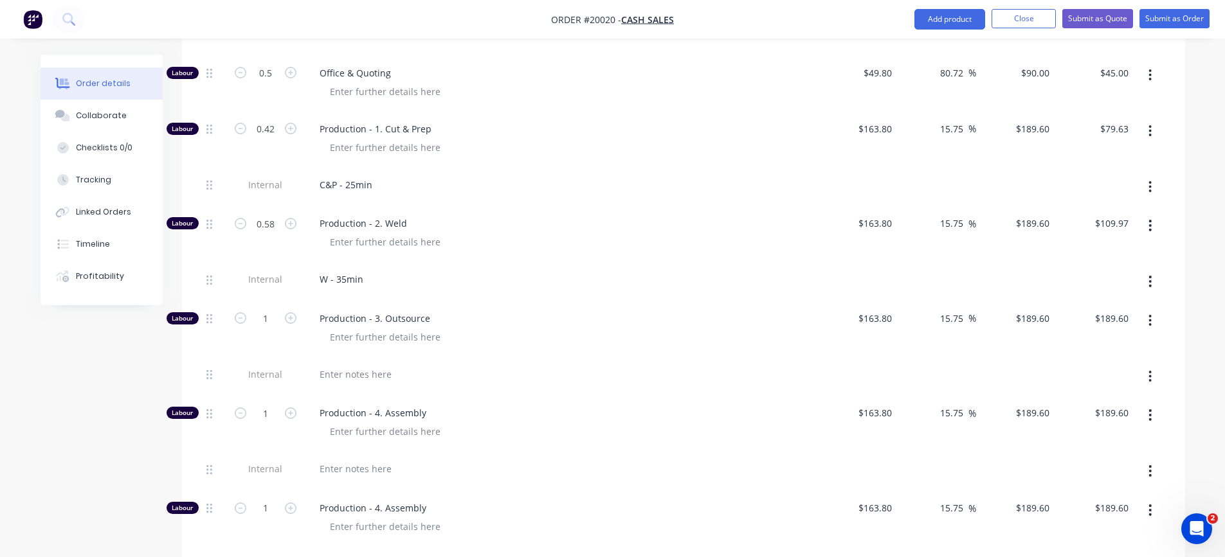
scroll to position [964, 0]
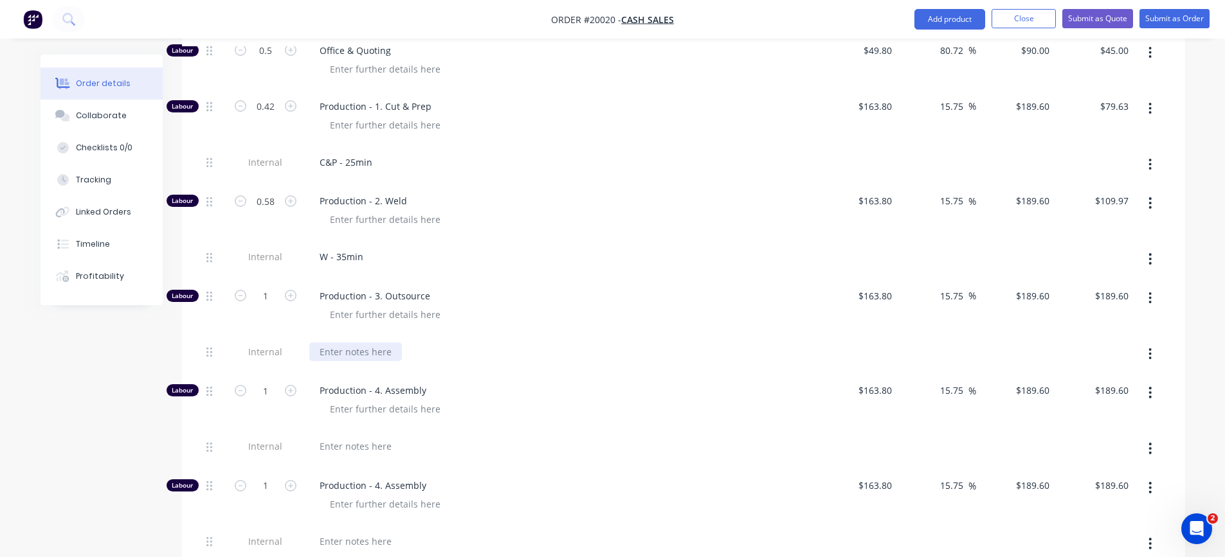
click at [366, 349] on div at bounding box center [355, 352] width 93 height 19
click at [271, 295] on input "1" at bounding box center [265, 296] width 33 height 19
type input "0.1"
type input "$18.96"
click at [559, 320] on div at bounding box center [566, 314] width 494 height 19
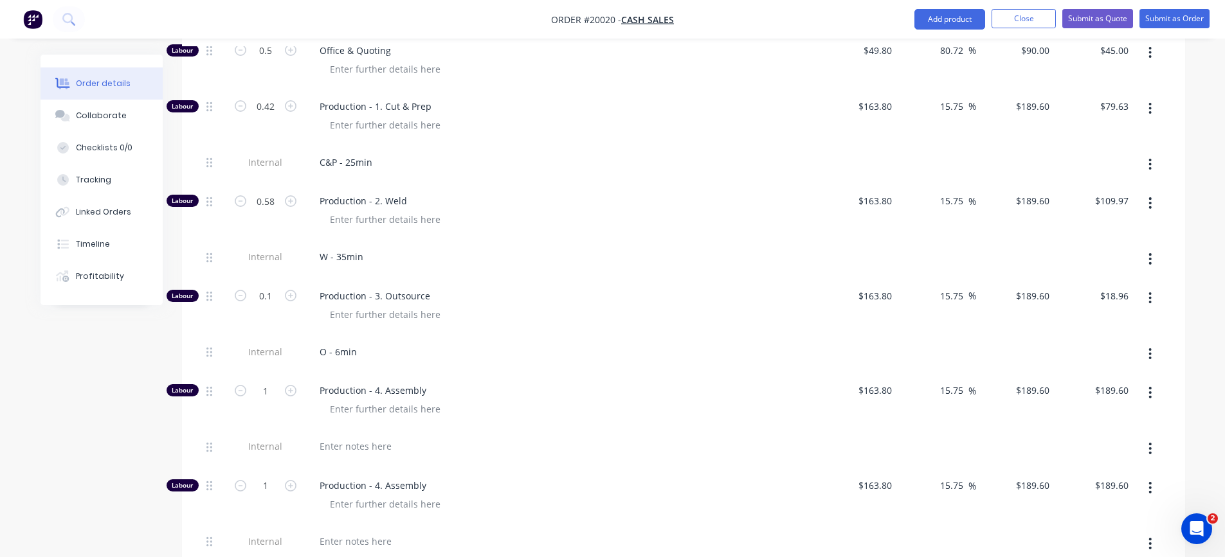
scroll to position [1028, 0]
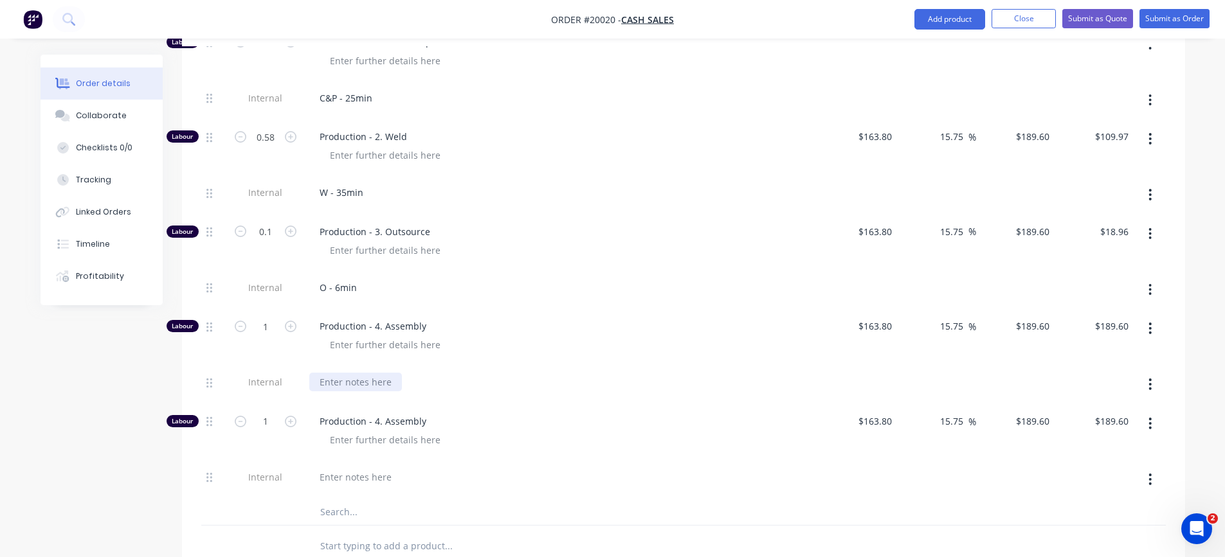
click at [373, 379] on div at bounding box center [355, 382] width 93 height 19
click at [277, 327] on input "1" at bounding box center [265, 326] width 33 height 19
type input "0.07"
type input "$13.27"
click at [581, 393] on div "A - Plugs 4min" at bounding box center [561, 384] width 514 height 39
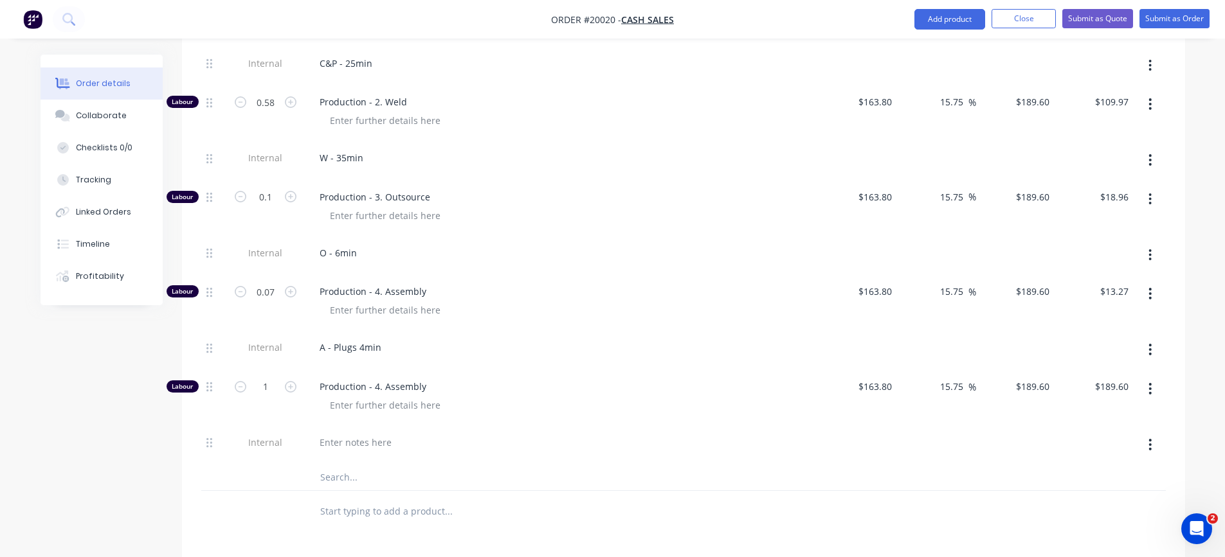
scroll to position [1093, 0]
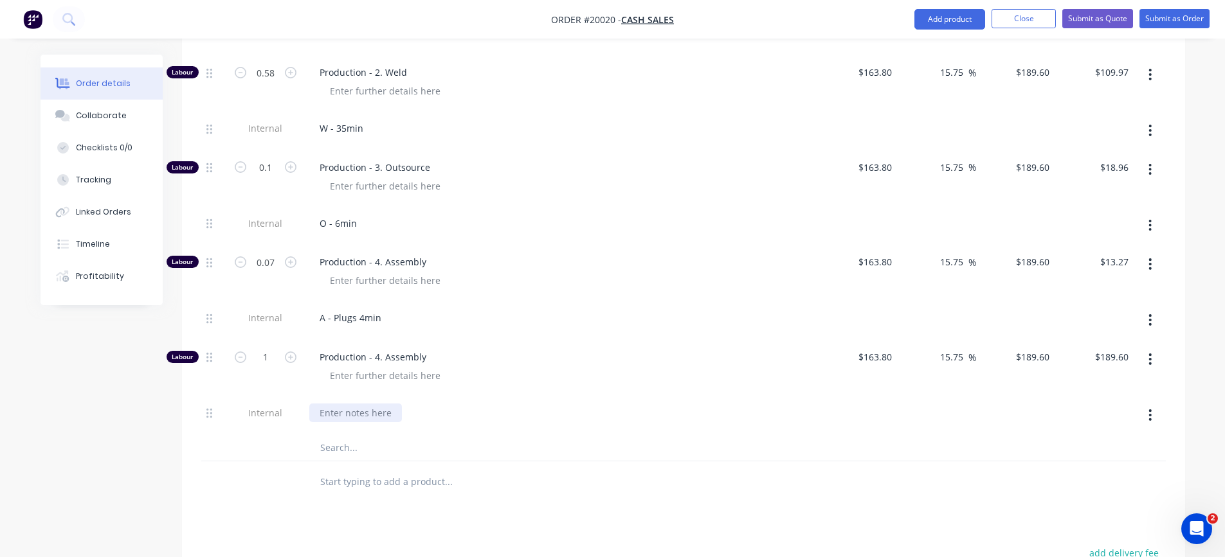
click at [364, 413] on div at bounding box center [355, 413] width 93 height 19
click at [267, 355] on input "1" at bounding box center [265, 357] width 33 height 19
type input "0.18"
type input "$34.13"
click at [607, 422] on div "A - RW Margin 10.5min" at bounding box center [561, 415] width 514 height 39
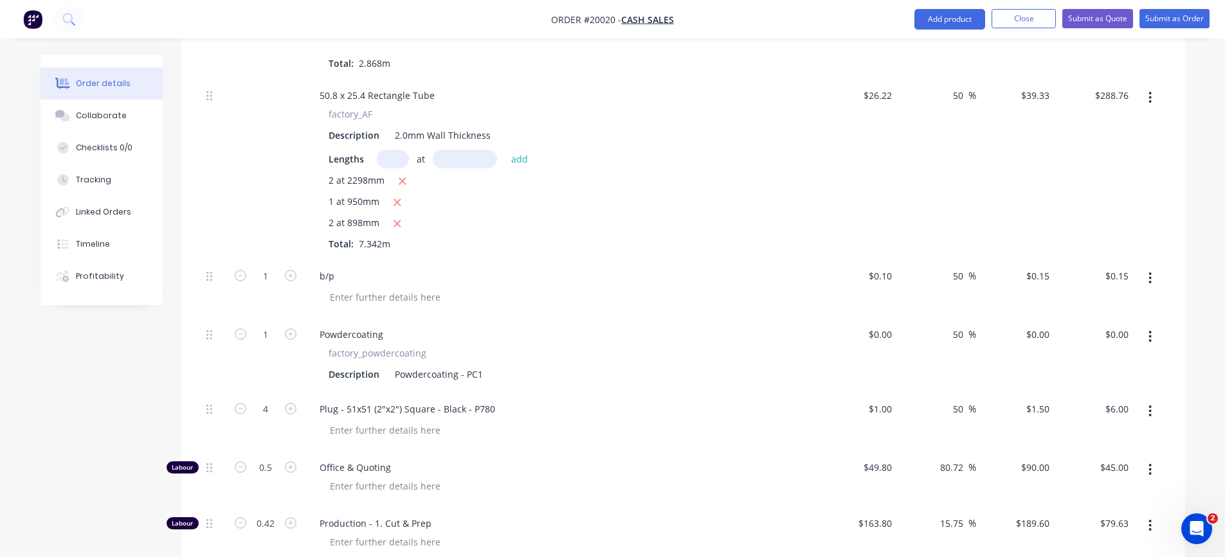
scroll to position [579, 0]
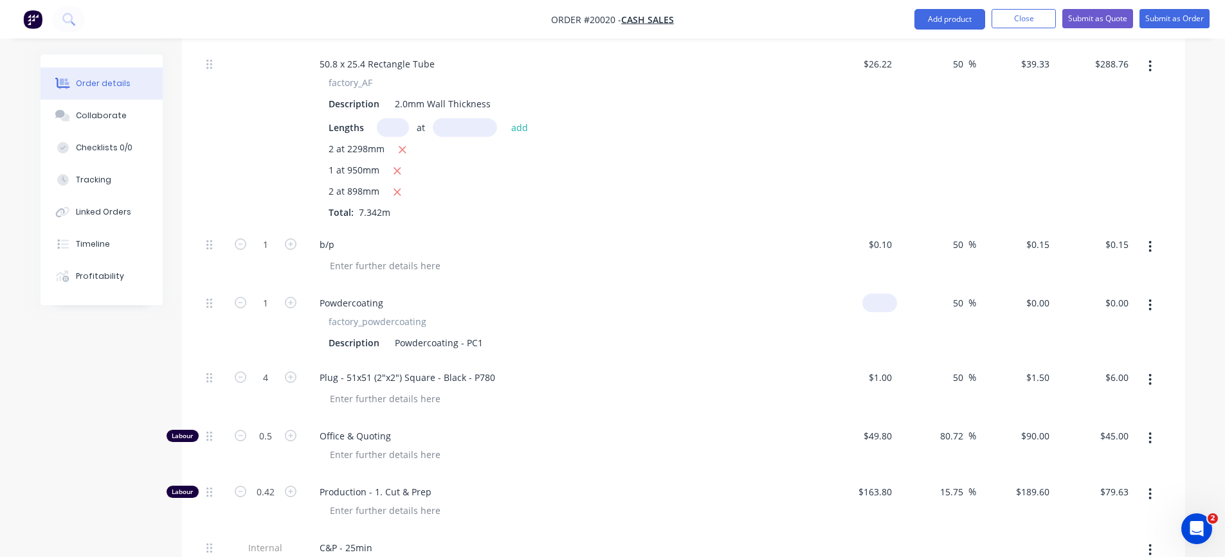
click at [879, 302] on div "$0.00" at bounding box center [879, 303] width 35 height 19
type input "$260.67"
type input "$391.005"
type input "$391.01"
click at [775, 334] on div "Description Powdercoating - PC1" at bounding box center [558, 343] width 471 height 19
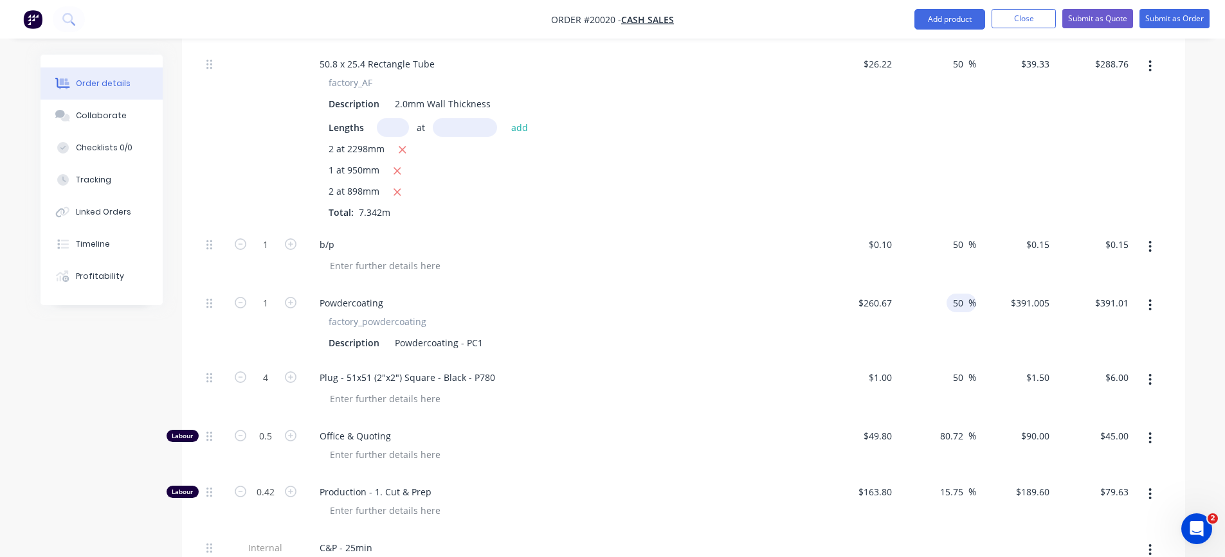
click at [962, 301] on input "50" at bounding box center [959, 303] width 17 height 19
drag, startPoint x: 962, startPoint y: 301, endPoint x: 949, endPoint y: 300, distance: 12.9
click at [949, 300] on div "50 50 %" at bounding box center [961, 303] width 30 height 19
type input "30"
type input "$338.871"
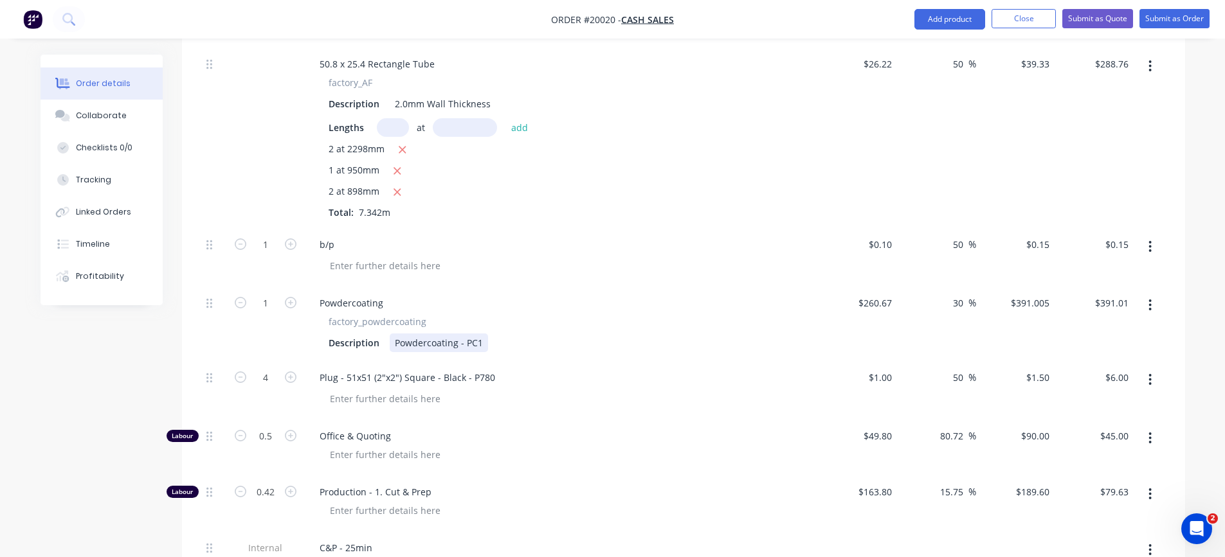
type input "$338.87"
click at [760, 336] on div "Description Powdercoating - PC1" at bounding box center [558, 343] width 471 height 19
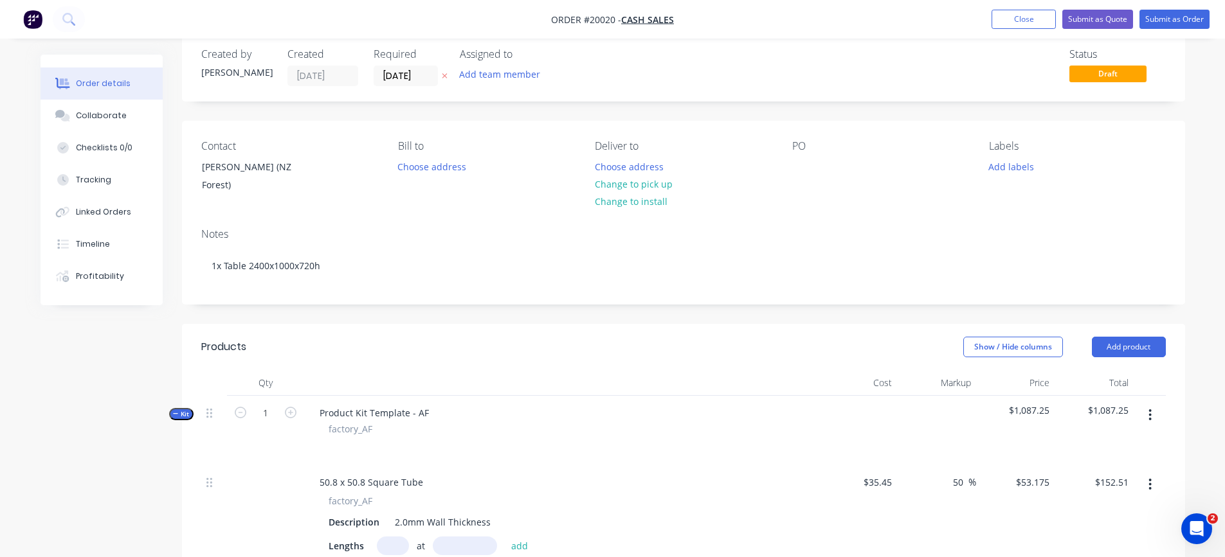
scroll to position [0, 0]
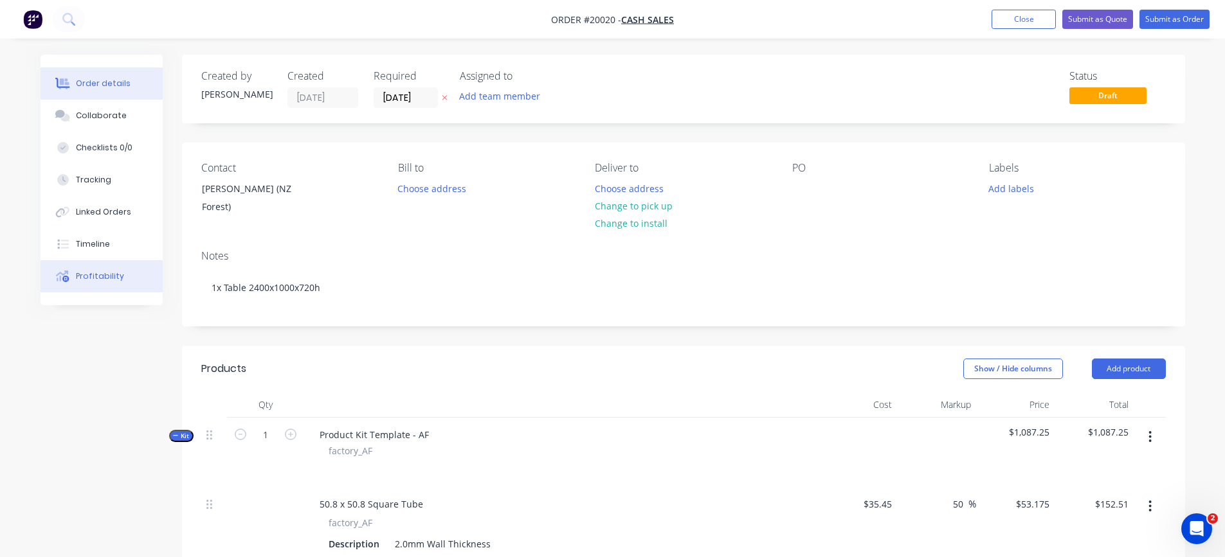
drag, startPoint x: 104, startPoint y: 272, endPoint x: 116, endPoint y: 273, distance: 12.2
click at [104, 272] on div "Profitability" at bounding box center [100, 277] width 48 height 12
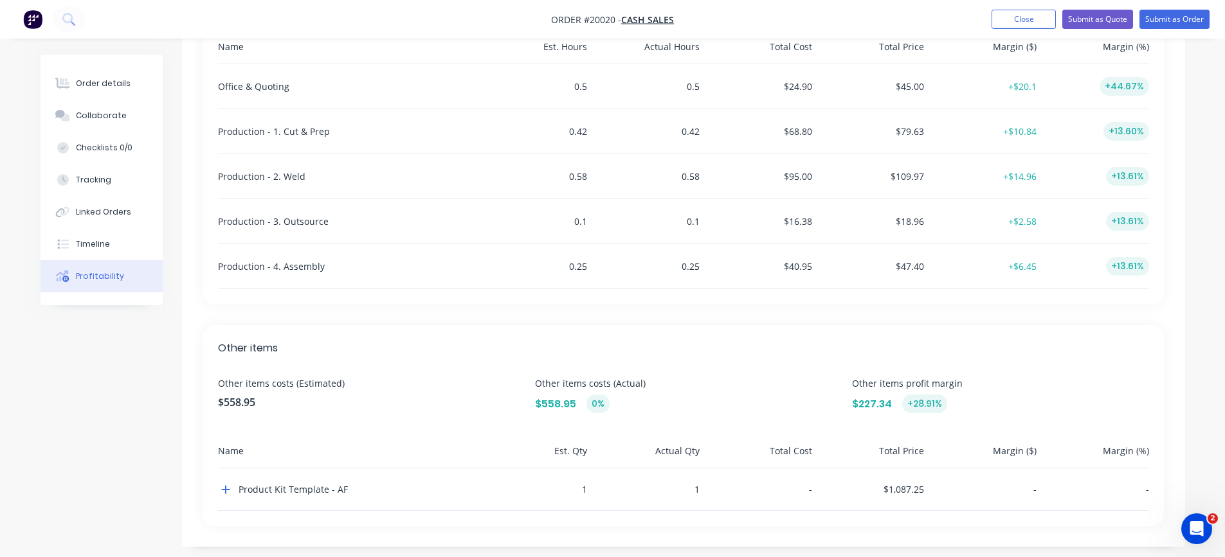
scroll to position [480, 0]
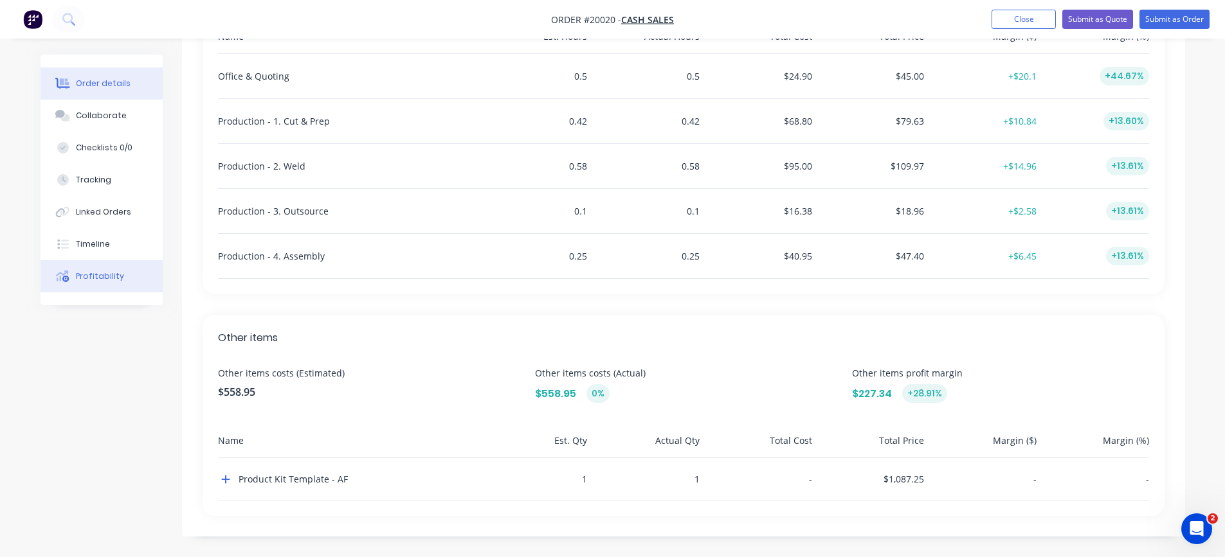
click at [114, 80] on div "Order details" at bounding box center [103, 84] width 55 height 12
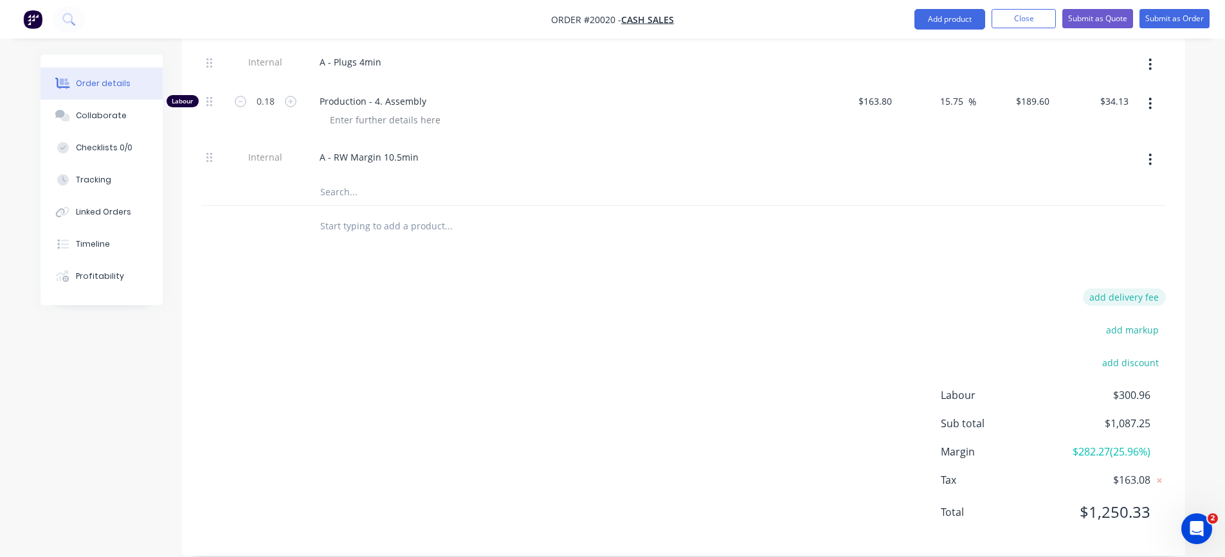
scroll to position [1367, 0]
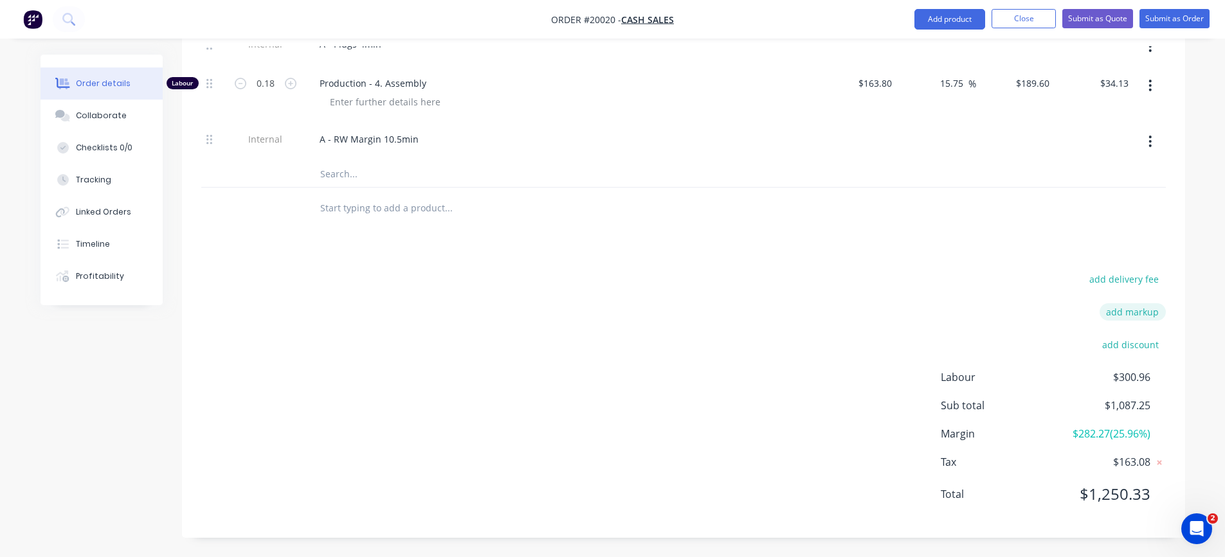
click at [1116, 312] on button "add markup" at bounding box center [1132, 311] width 66 height 17
type input "Retail"
type input "30"
type input "95"
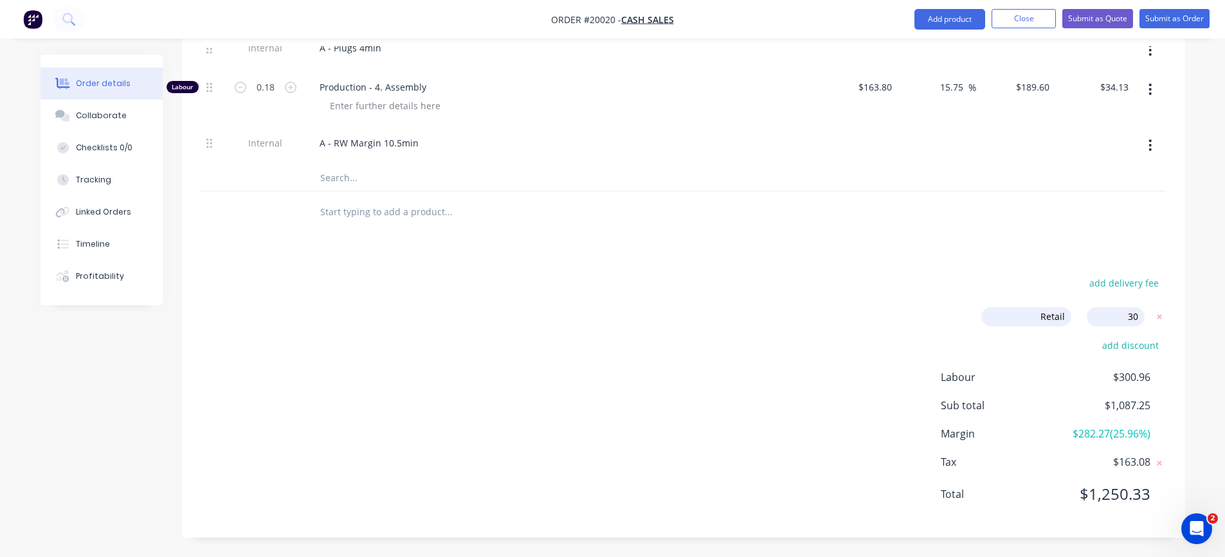
type input "$69.1275"
type input "$198.26"
type input "95"
type input "$51.129"
type input "$375.39"
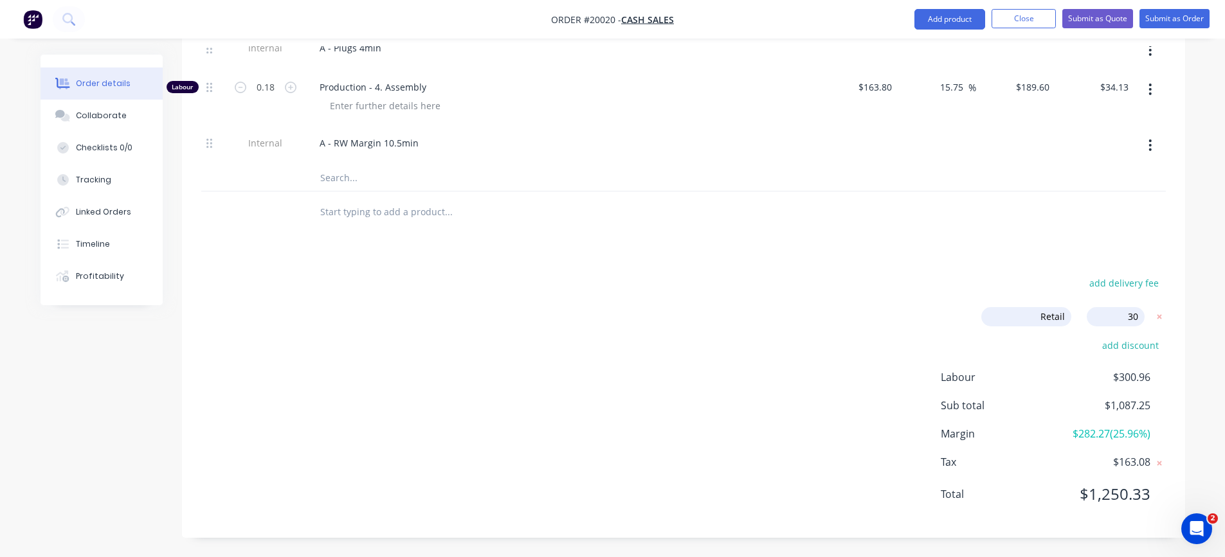
type input "95"
type input "$0.195"
type input "$0.20"
type input "69"
type input "$440.5323"
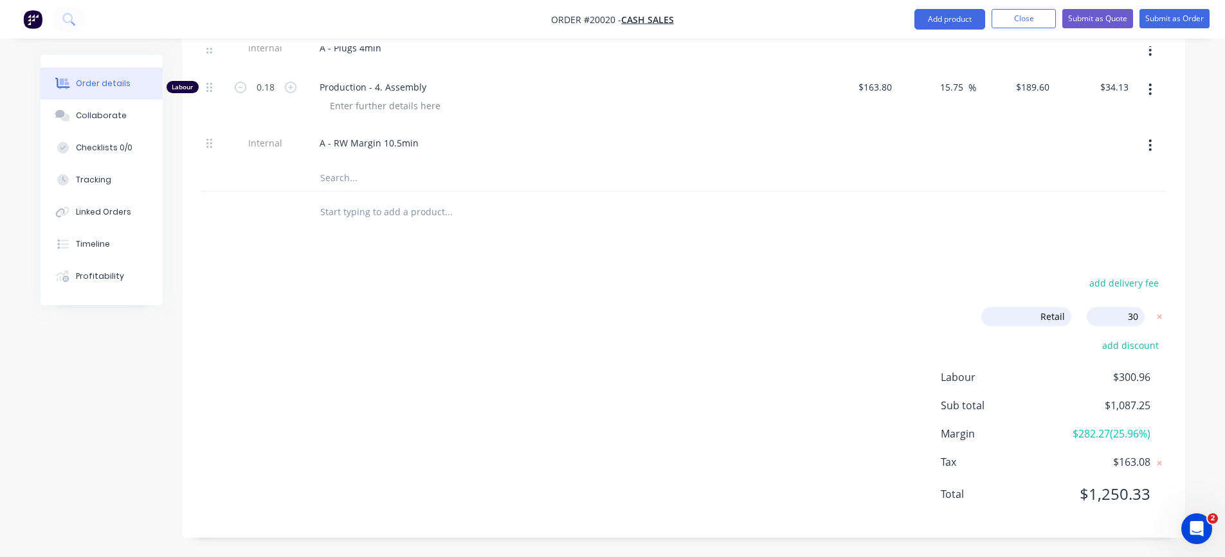
type input "$440.53"
type input "95"
type input "$1.95"
type input "$7.80"
type input "134.94"
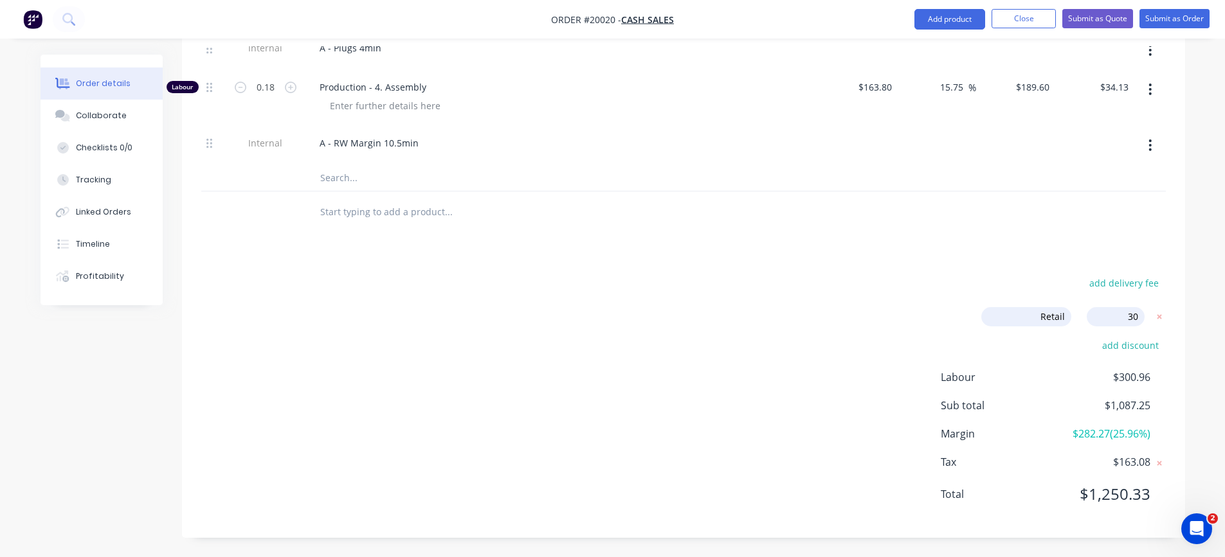
type input "$117.00"
type input "$58.50"
type input "50.48"
type input "$246.48"
type input "$103.52"
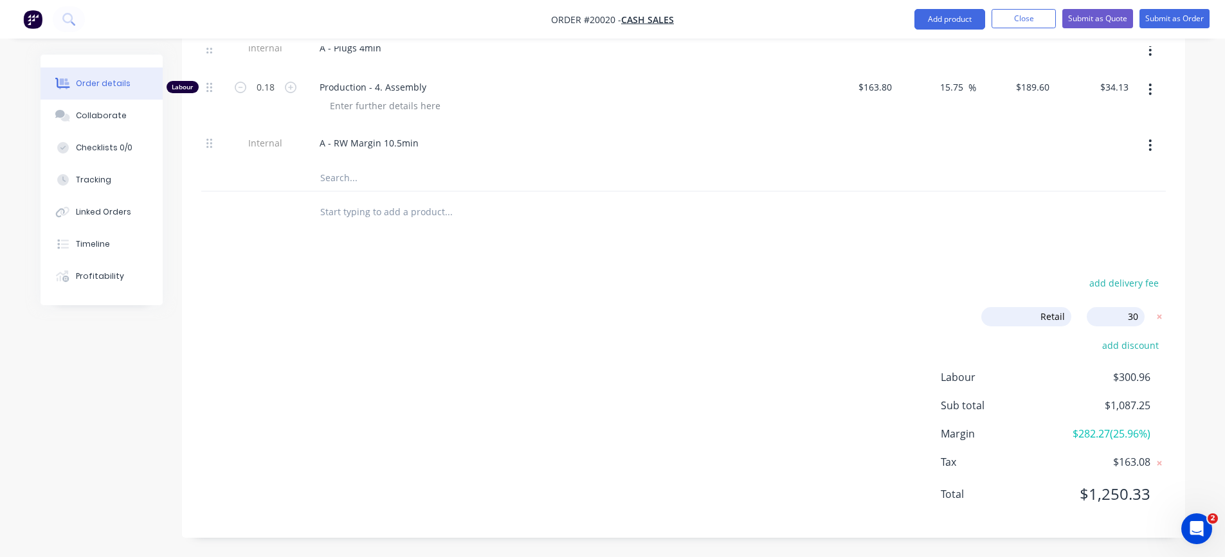
type input "50.48"
type input "$246.48"
type input "$142.96"
type input "50.48"
type input "$246.48"
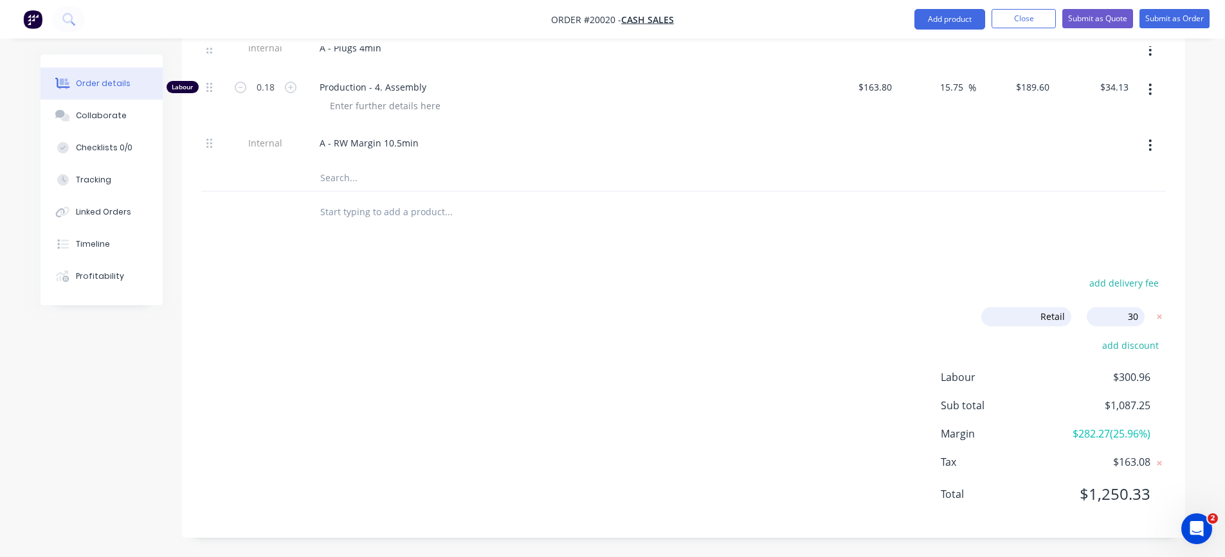
type input "$24.65"
type input "50.48"
type input "$246.48"
type input "$17.25"
type input "50.48"
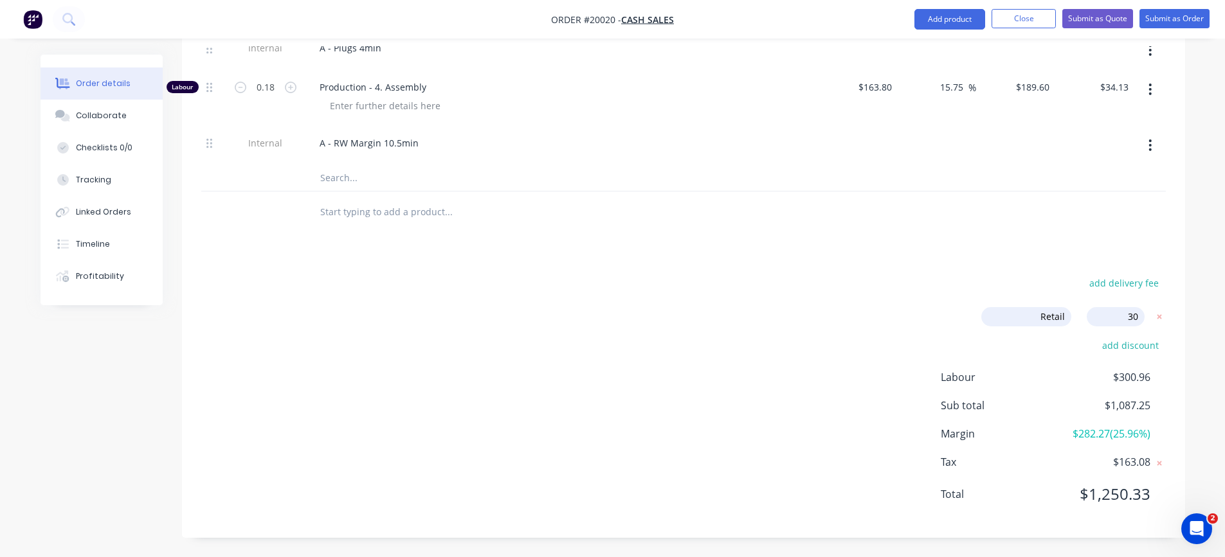
type input "$246.48"
type input "$44.37"
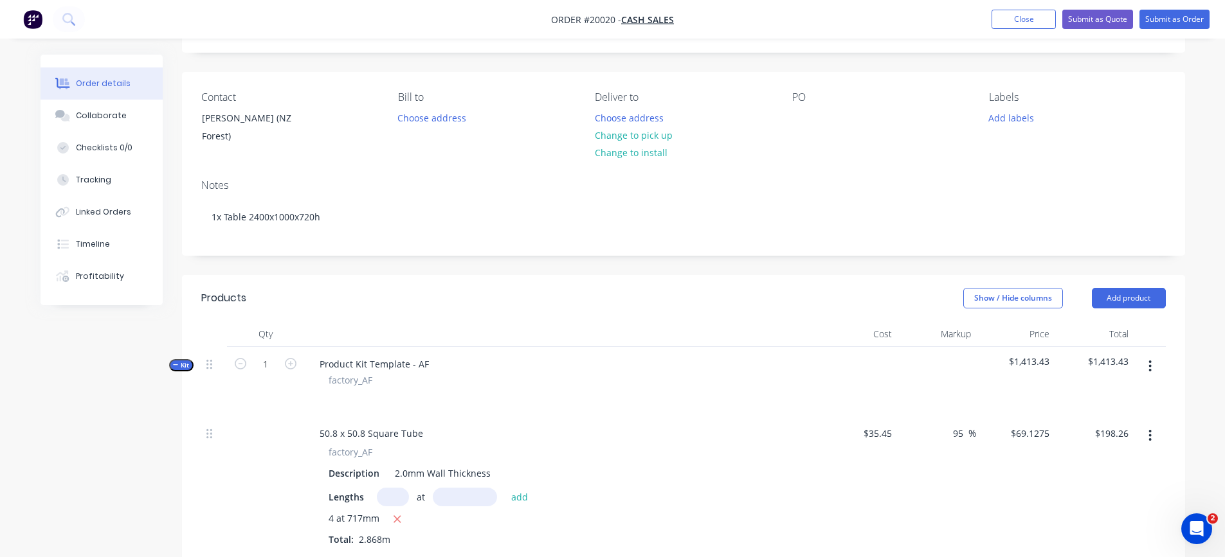
scroll to position [193, 0]
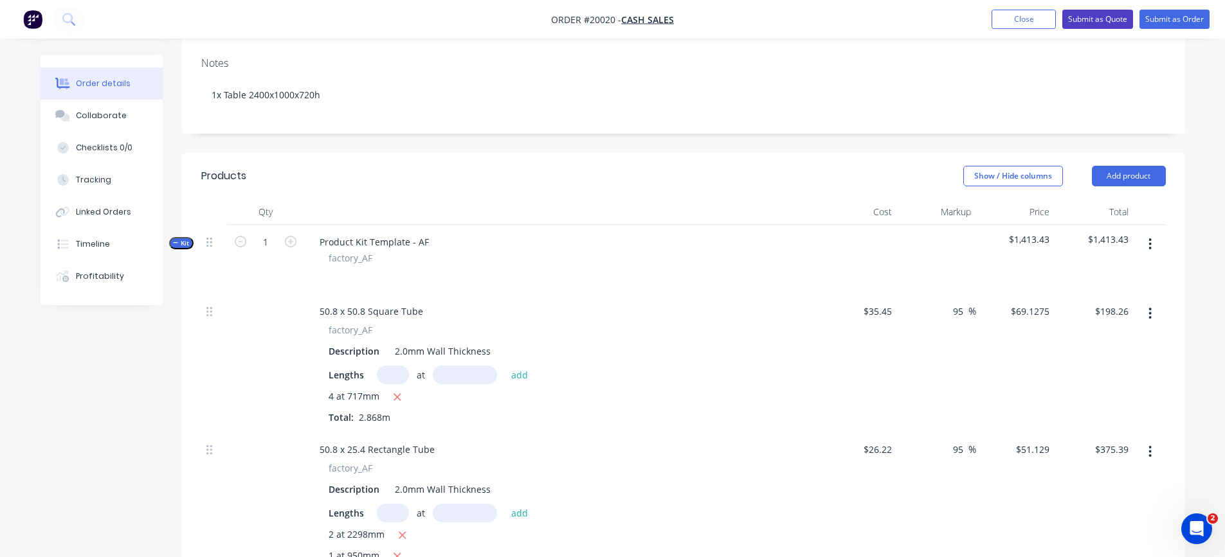
click at [1096, 17] on button "Submit as Quote" at bounding box center [1097, 19] width 71 height 19
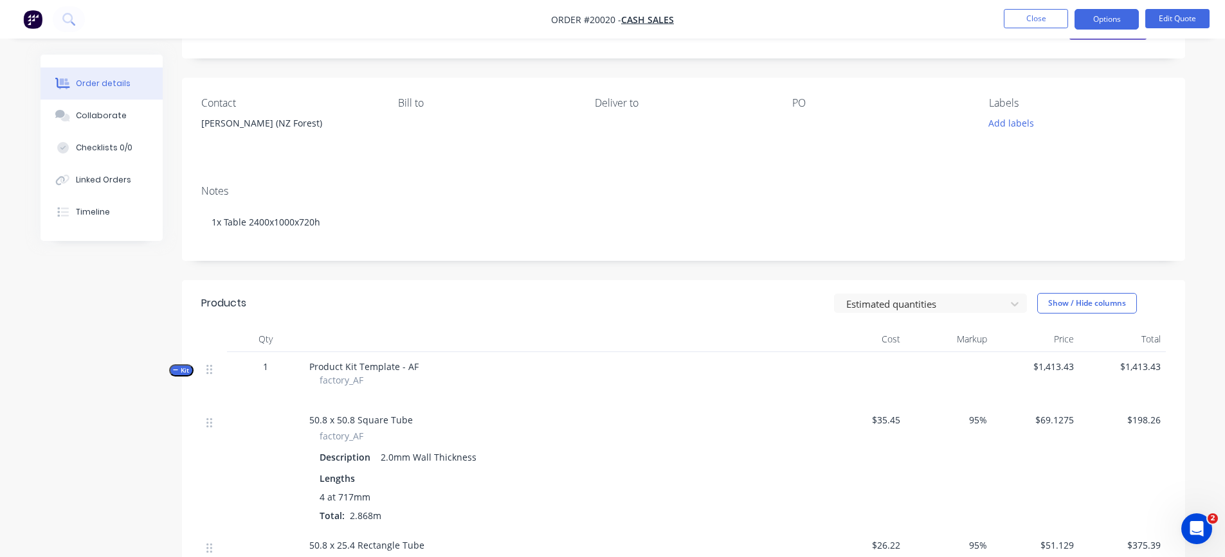
scroll to position [0, 0]
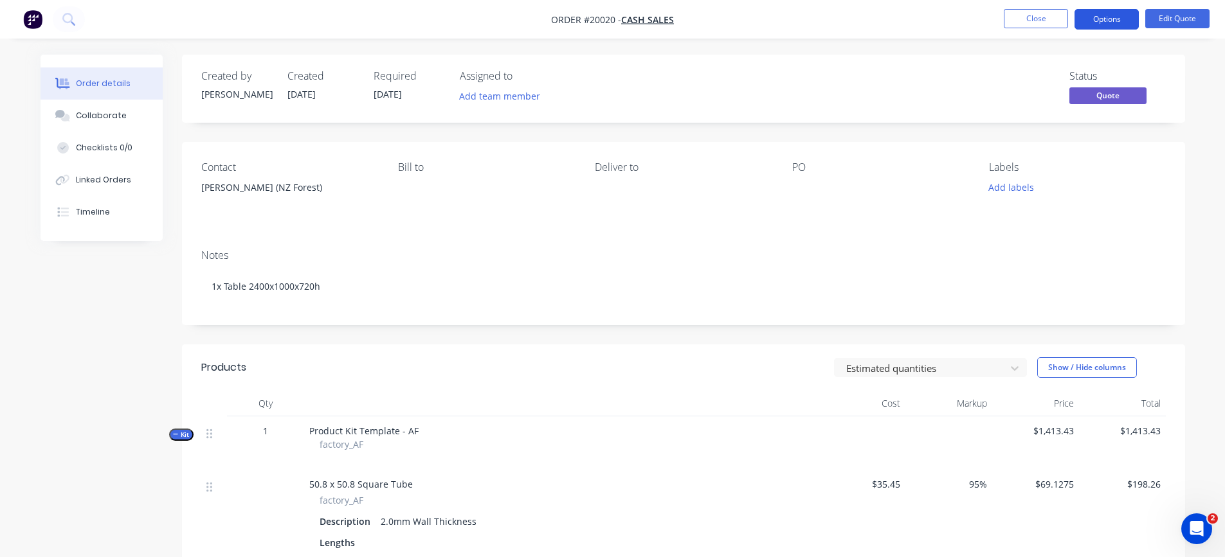
click at [1099, 22] on button "Options" at bounding box center [1106, 19] width 64 height 21
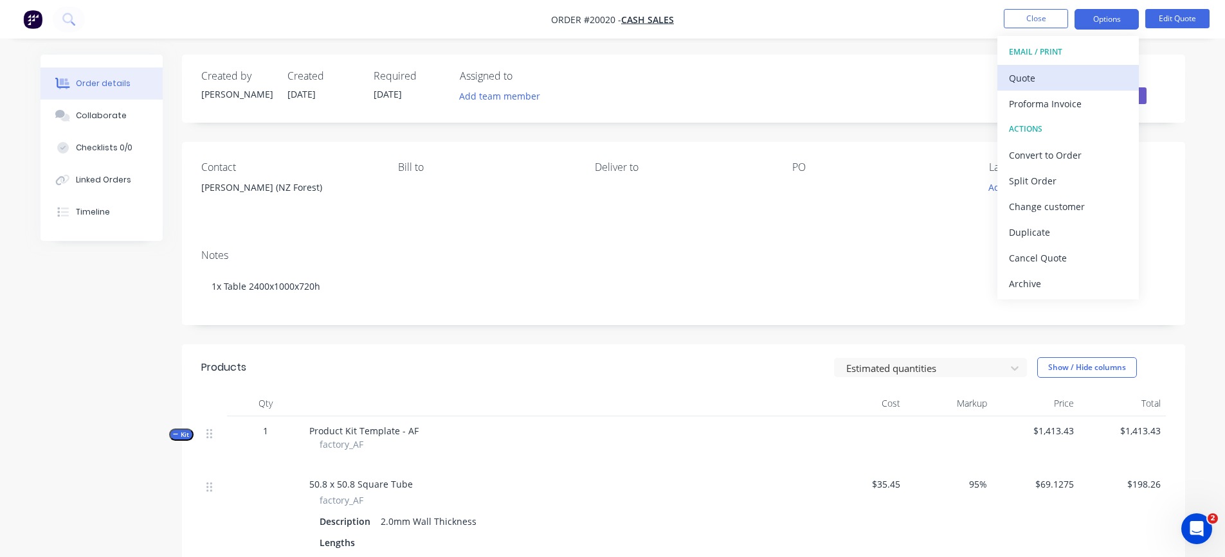
click at [1019, 75] on div "Quote" at bounding box center [1068, 78] width 118 height 19
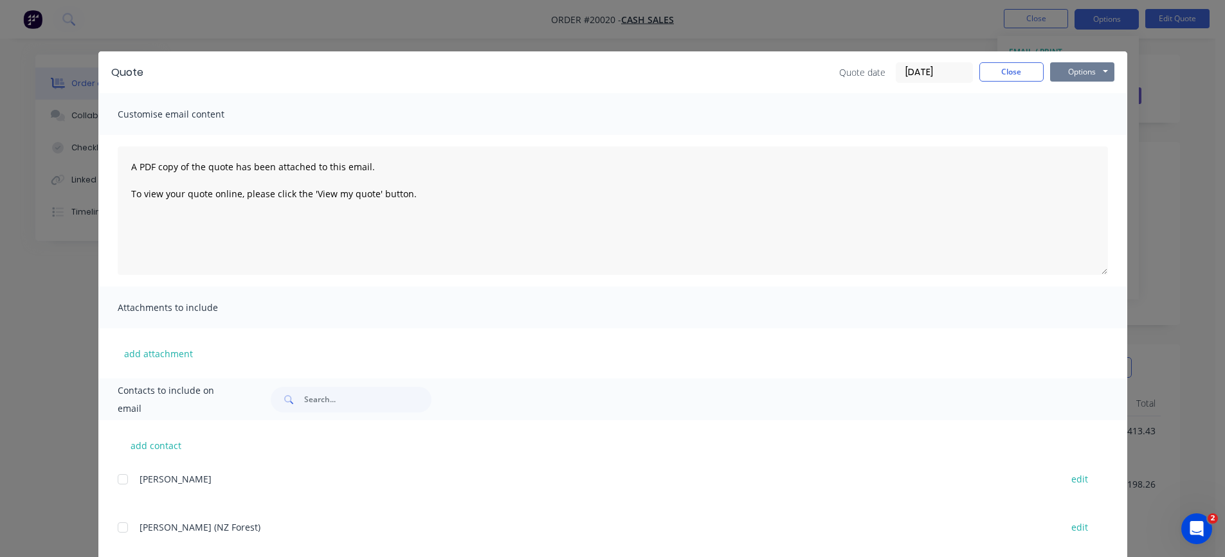
click at [1066, 75] on button "Options" at bounding box center [1082, 71] width 64 height 19
click at [1070, 96] on button "Preview" at bounding box center [1091, 94] width 82 height 21
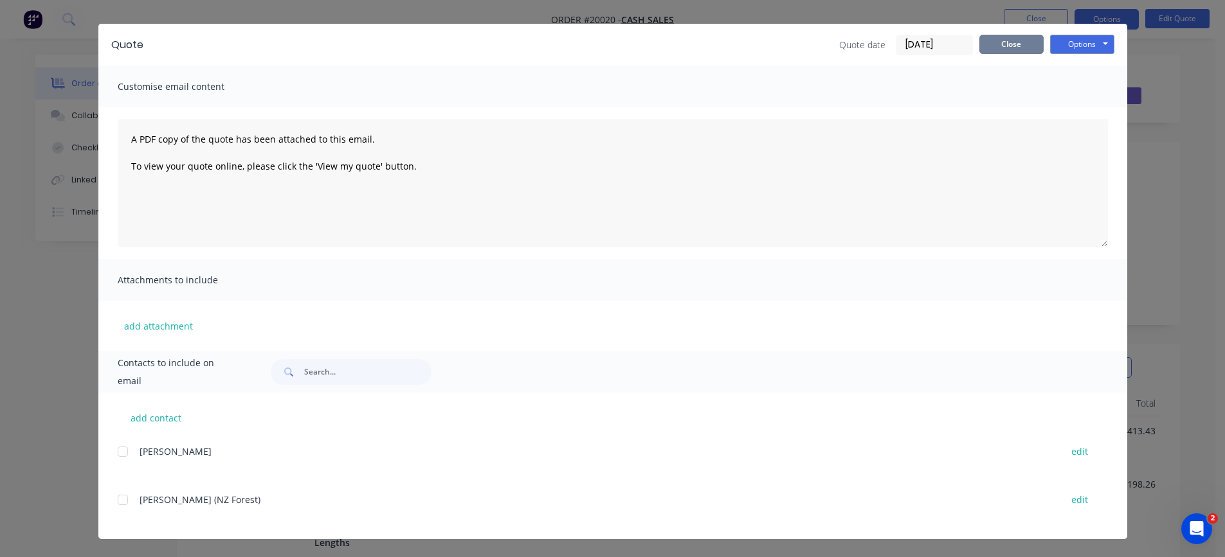
click at [1012, 44] on button "Close" at bounding box center [1011, 44] width 64 height 19
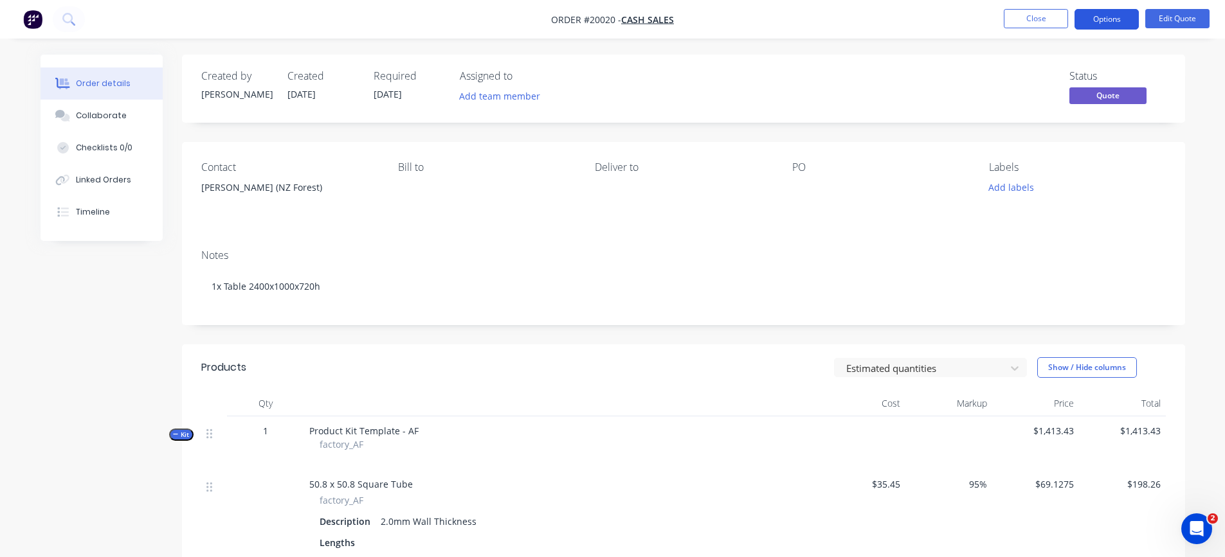
click at [1114, 17] on button "Options" at bounding box center [1106, 19] width 64 height 21
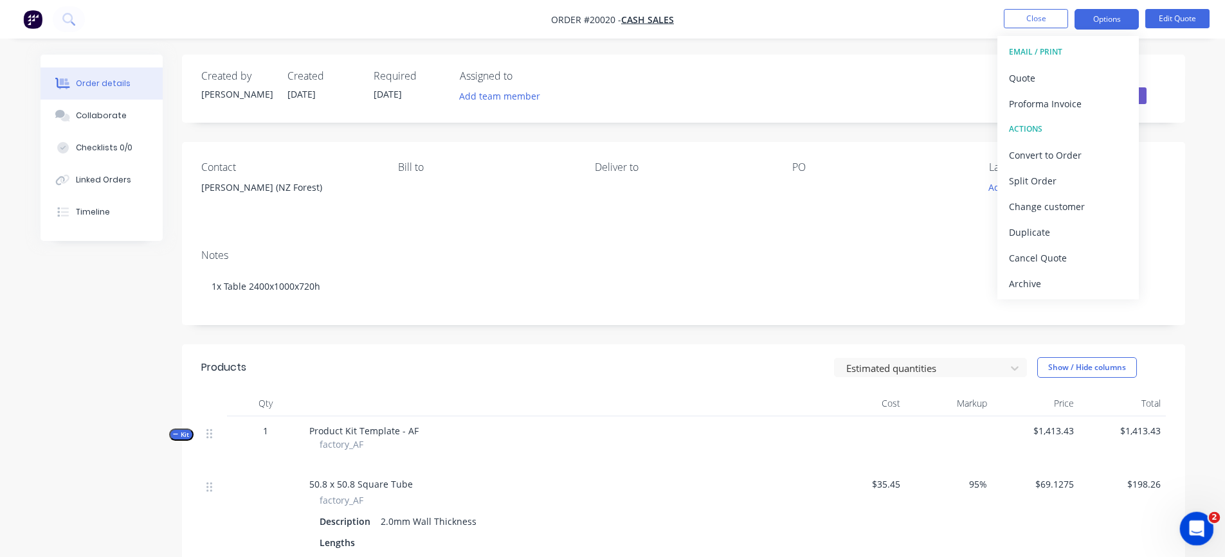
click at [1200, 527] on icon "Open Intercom Messenger" at bounding box center [1194, 527] width 21 height 21
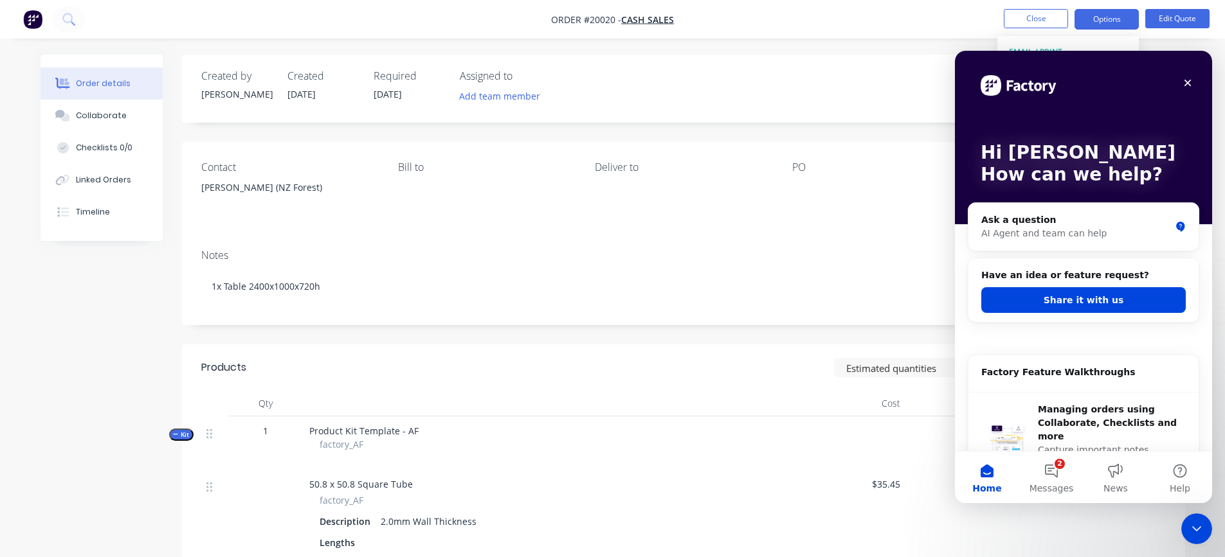
click at [1187, 81] on icon "Close" at bounding box center [1187, 83] width 10 height 10
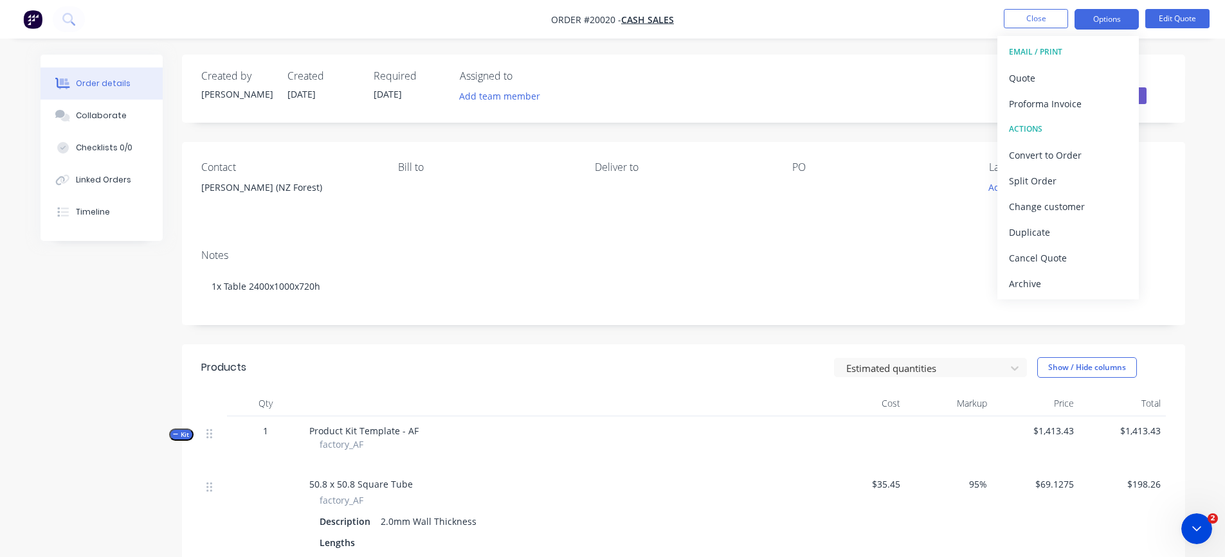
click at [703, 265] on div "Notes 1x Table 2400x1000x720h" at bounding box center [683, 282] width 1003 height 86
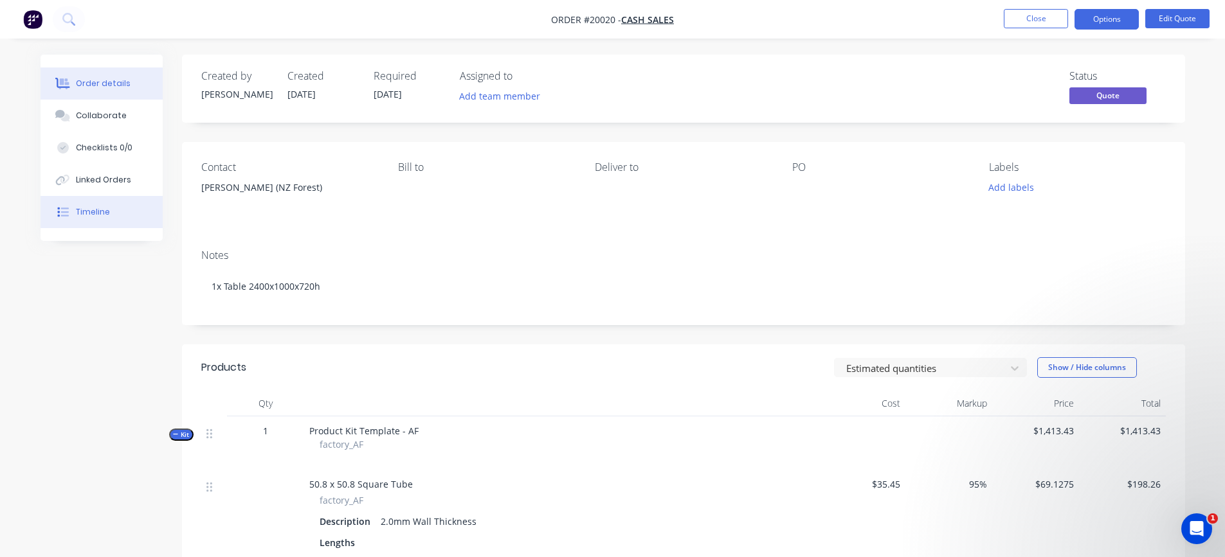
click at [85, 211] on div "Timeline" at bounding box center [93, 212] width 34 height 12
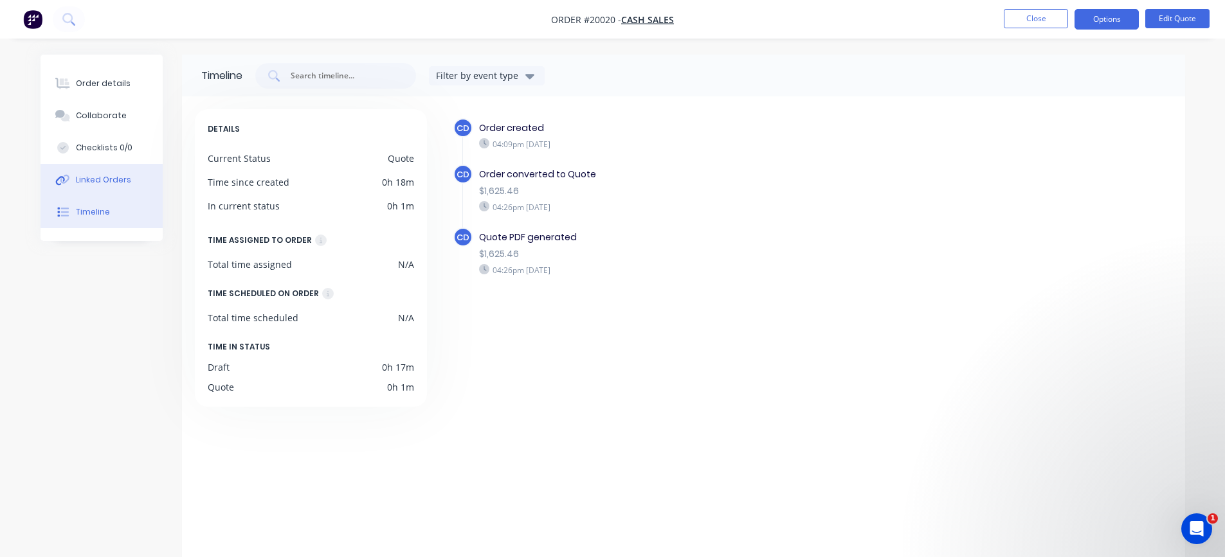
click at [92, 183] on div "Linked Orders" at bounding box center [103, 180] width 55 height 12
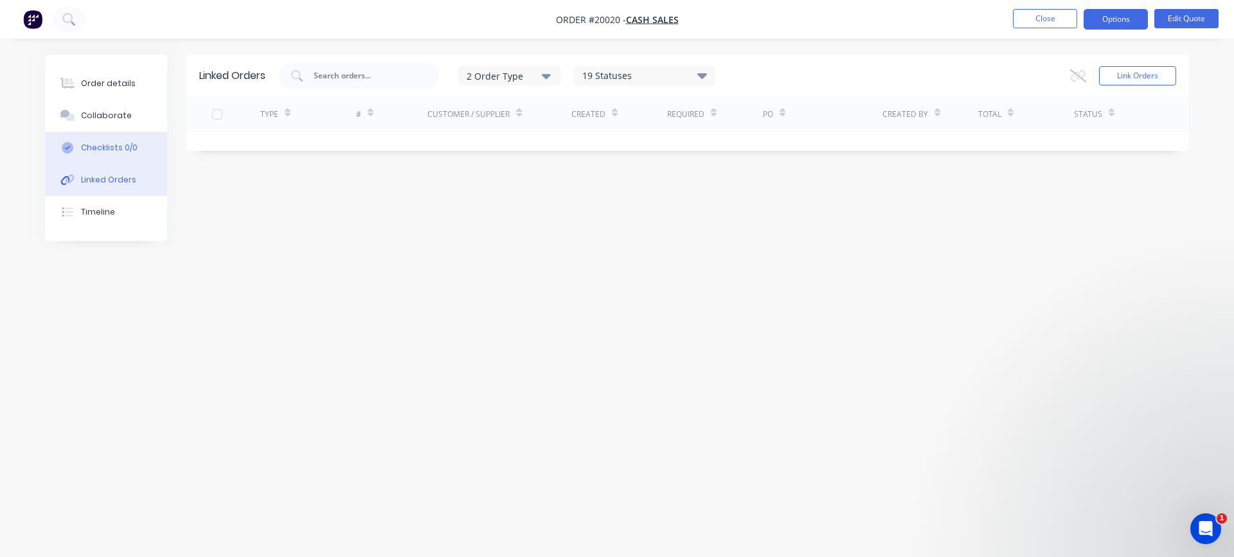
click at [92, 149] on div "Checklists 0/0" at bounding box center [109, 148] width 57 height 12
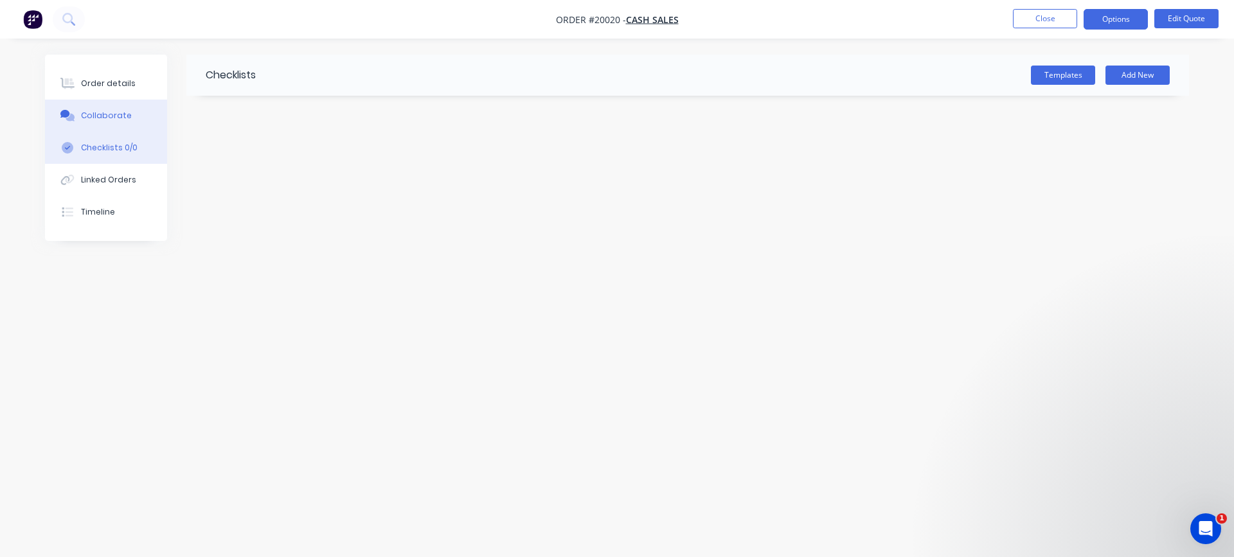
click at [98, 114] on div "Collaborate" at bounding box center [106, 116] width 51 height 12
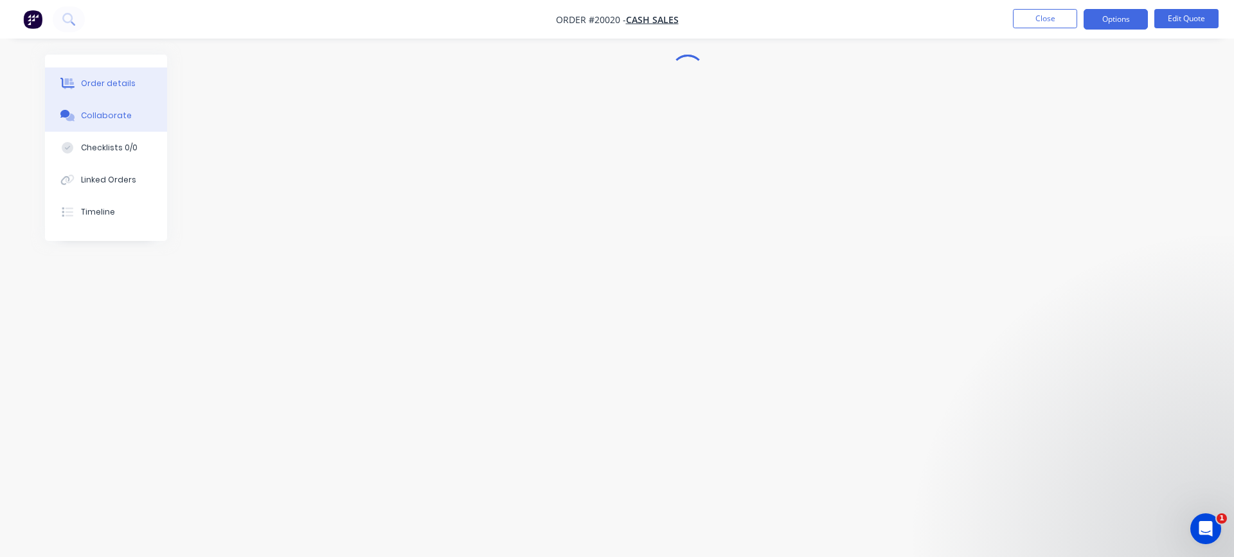
click at [100, 85] on div "Order details" at bounding box center [108, 84] width 55 height 12
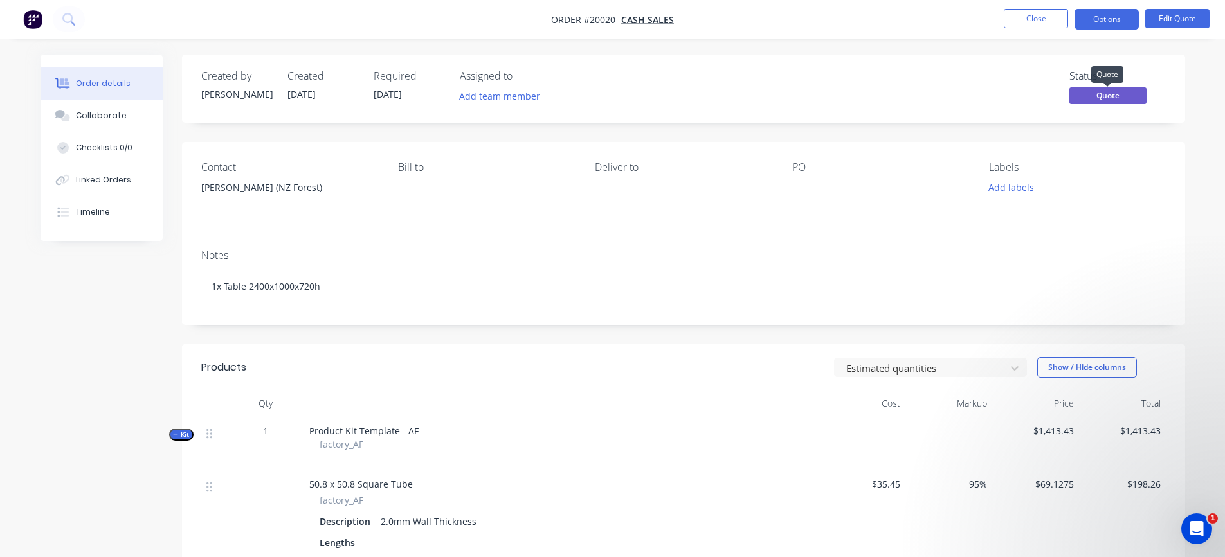
click at [1094, 93] on span "Quote" at bounding box center [1107, 95] width 77 height 16
click at [1010, 21] on button "Close" at bounding box center [1035, 18] width 64 height 19
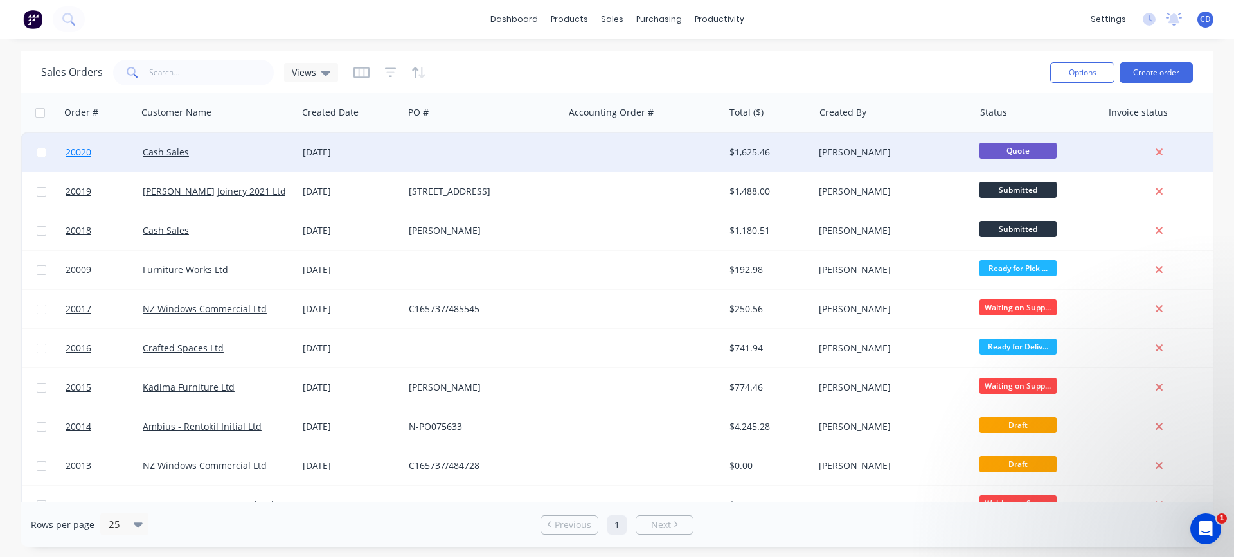
click at [73, 156] on span "20020" at bounding box center [79, 152] width 26 height 13
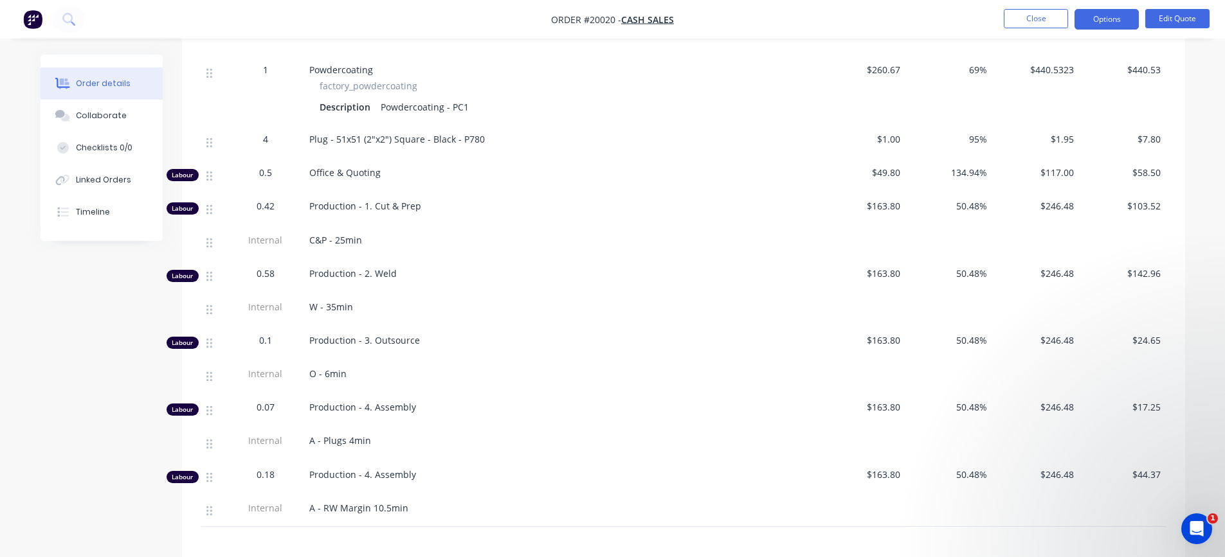
scroll to position [963, 0]
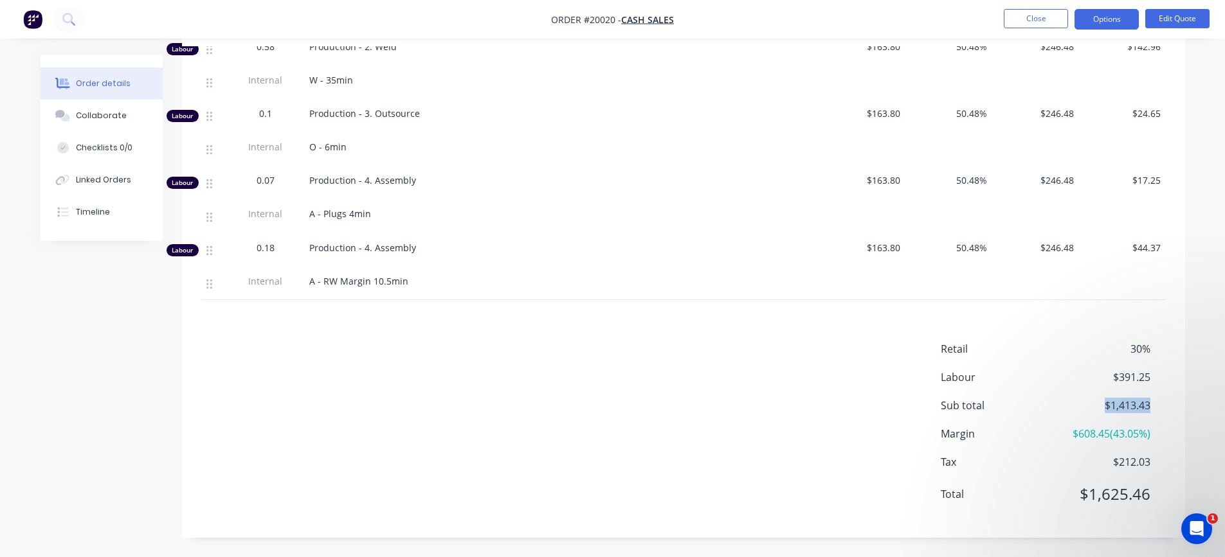
drag, startPoint x: 1133, startPoint y: 404, endPoint x: 1089, endPoint y: 405, distance: 43.7
click at [1089, 405] on div "Sub total $1,413.43" at bounding box center [1052, 405] width 225 height 15
click at [937, 420] on div "Retail 30% Labour $391.25 Sub total $1,413.43 Margin $608.45 ( 43.05 %) Tax $21…" at bounding box center [683, 429] width 964 height 177
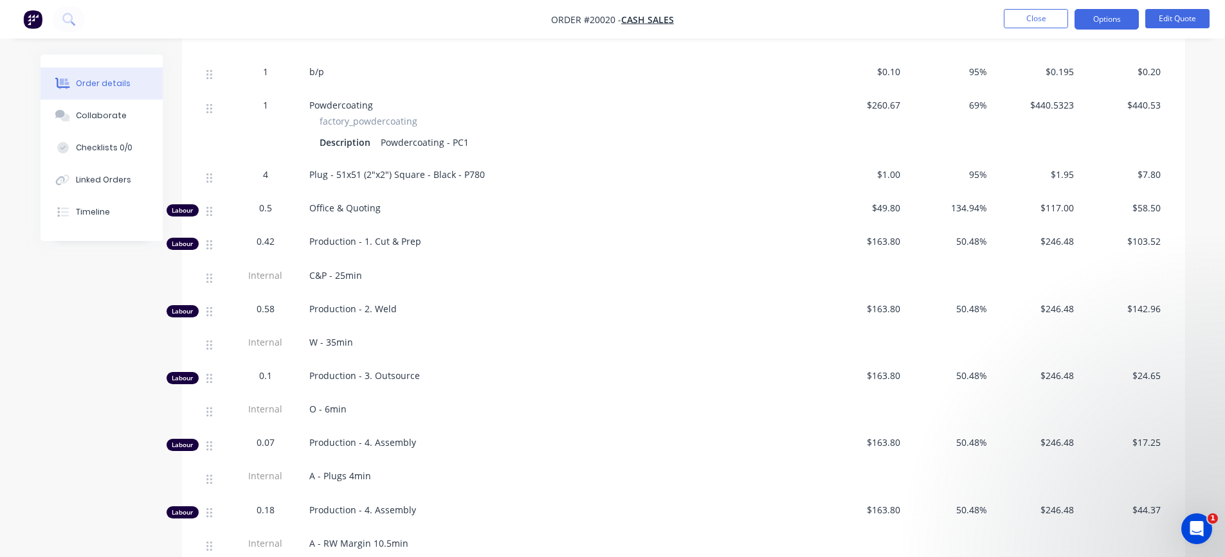
scroll to position [706, 0]
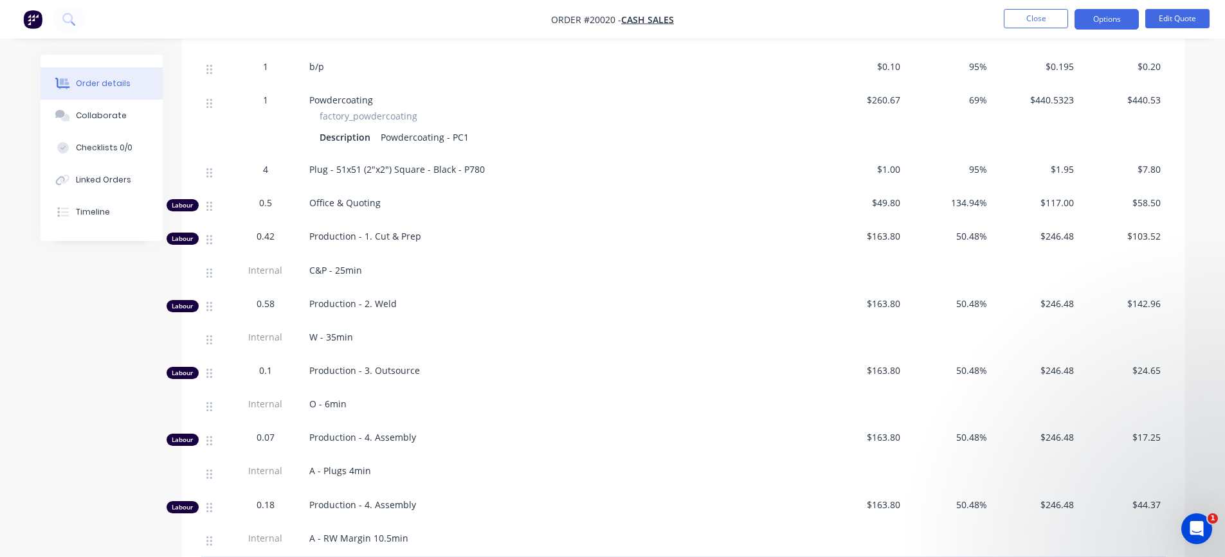
drag, startPoint x: 267, startPoint y: 67, endPoint x: 282, endPoint y: 66, distance: 14.2
click at [267, 67] on span "1" at bounding box center [265, 66] width 5 height 13
click at [267, 66] on span "1" at bounding box center [265, 66] width 5 height 13
click at [260, 66] on div "1" at bounding box center [265, 66] width 67 height 13
click at [1187, 12] on button "Edit Quote" at bounding box center [1177, 18] width 64 height 19
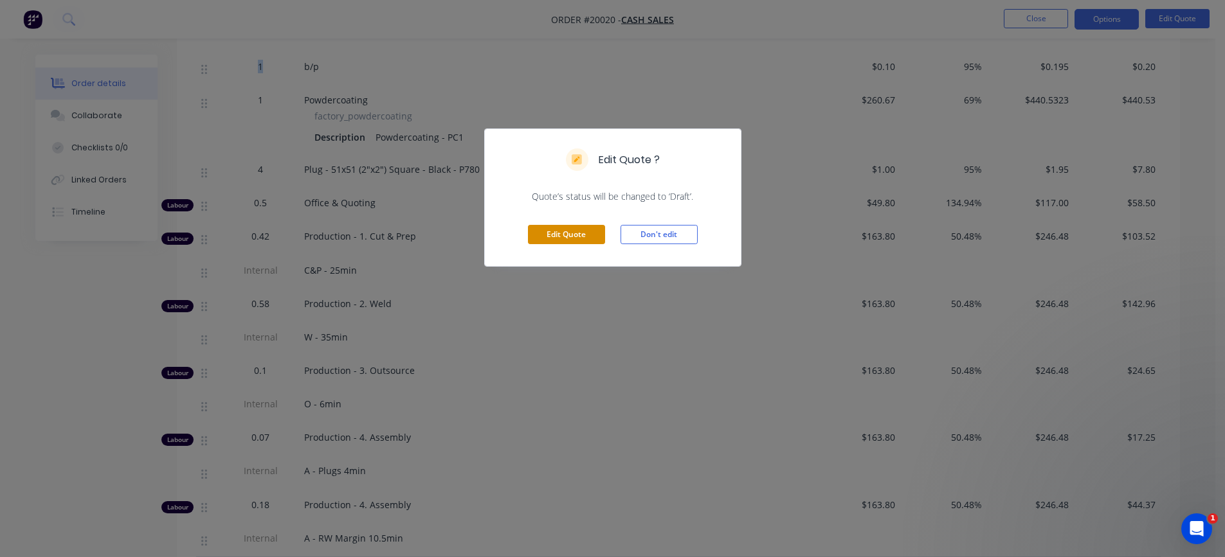
click at [561, 236] on button "Edit Quote" at bounding box center [566, 234] width 77 height 19
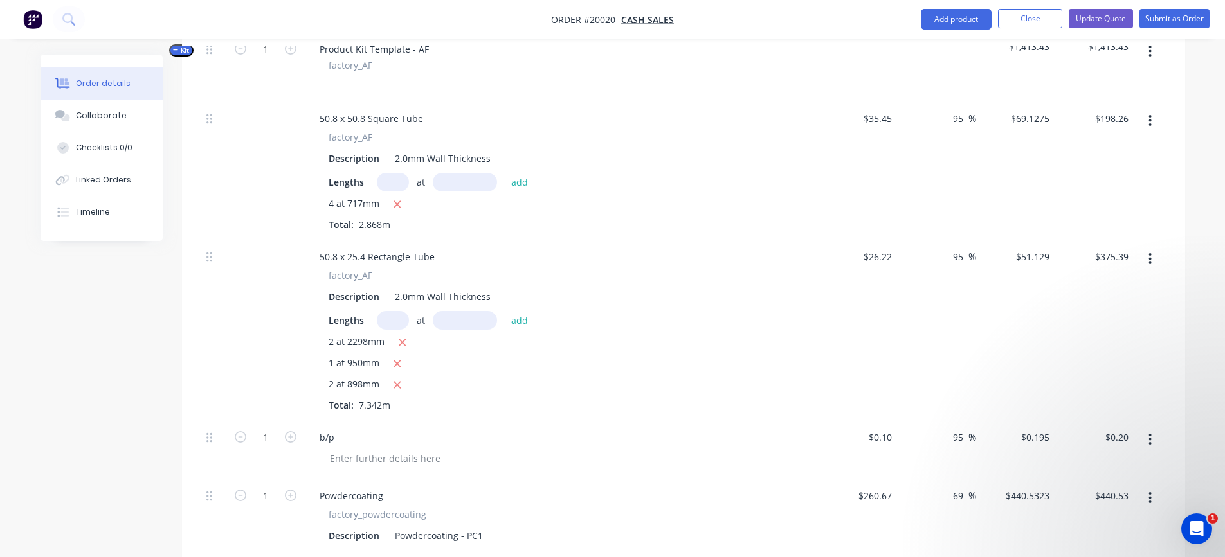
scroll to position [579, 0]
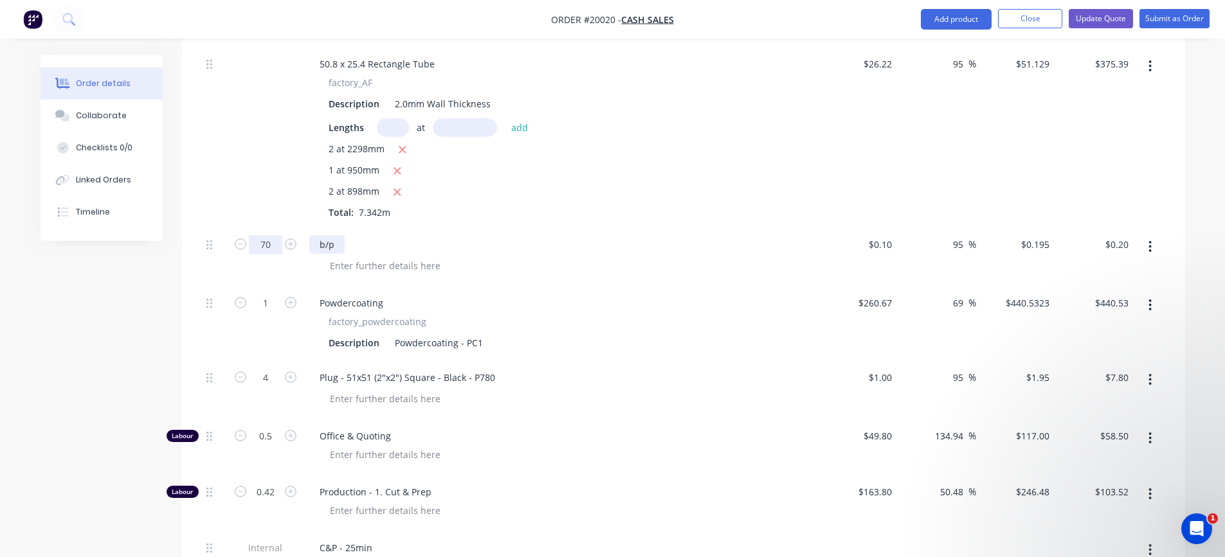
type input "70"
type input "$13.65"
click at [630, 204] on div "2 at 2298mm 1 at 950mm 2 at 898mm Total: 7.342m" at bounding box center [560, 180] width 465 height 77
click at [272, 243] on input "70" at bounding box center [265, 244] width 33 height 19
type input "1"
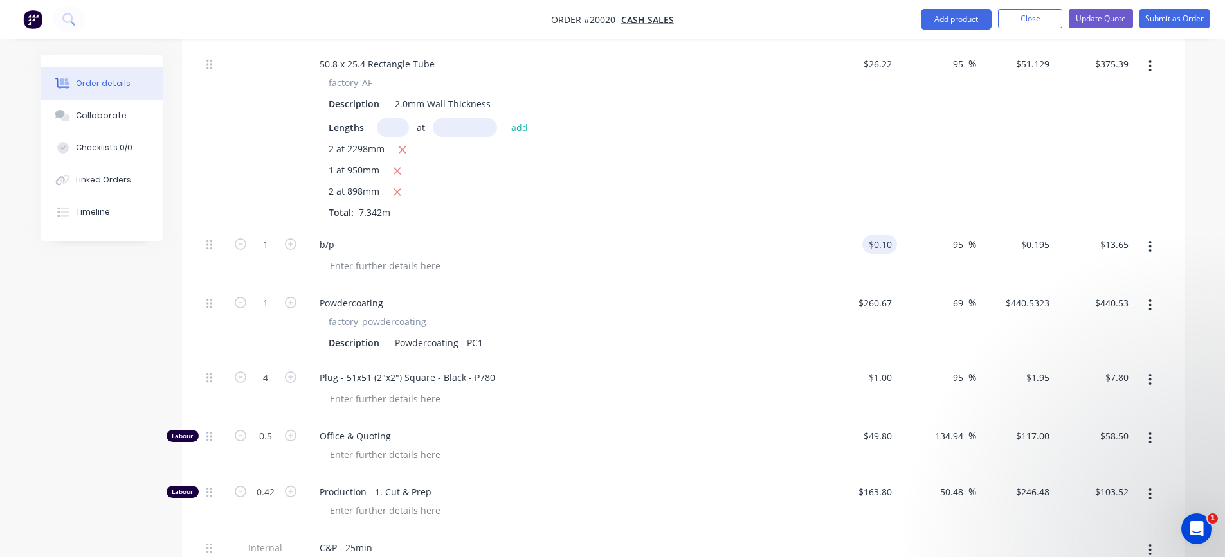
type input "0.1"
type input "$0.20"
click at [884, 241] on input "0.1" at bounding box center [886, 244] width 19 height 19
type input "$10.00"
type input "$19.50"
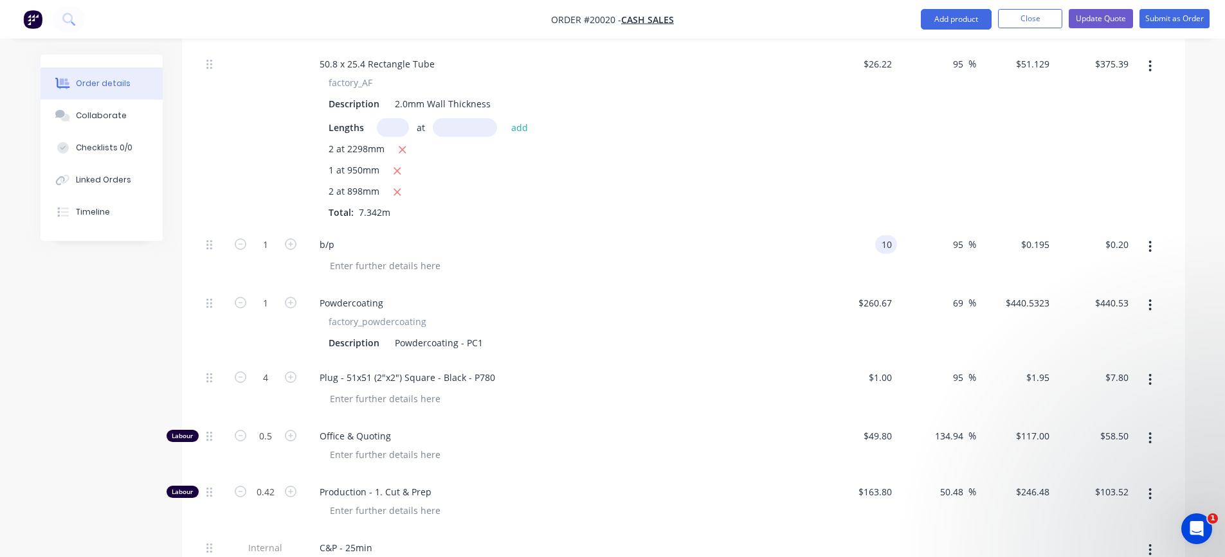
type input "$19.50"
click at [769, 243] on div "b/p" at bounding box center [561, 244] width 504 height 19
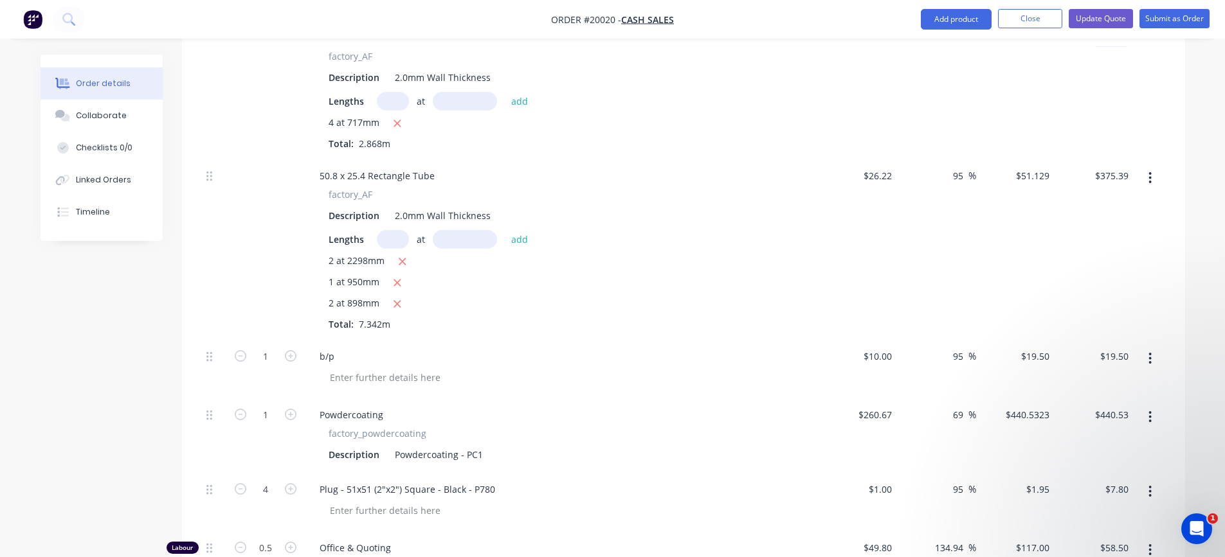
scroll to position [450, 0]
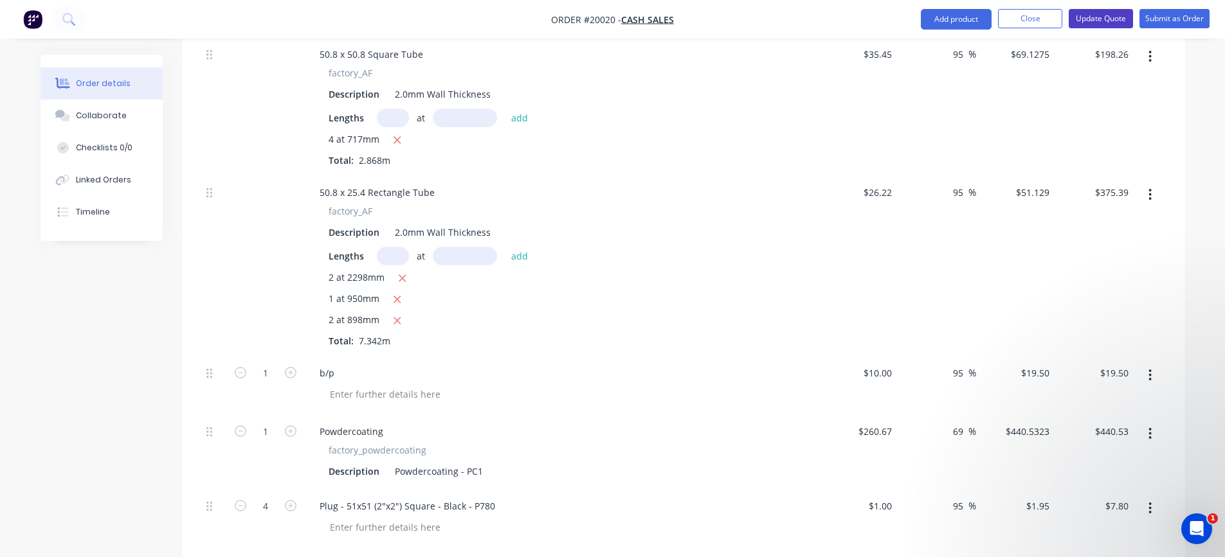
click at [1105, 20] on button "Update Quote" at bounding box center [1100, 18] width 64 height 19
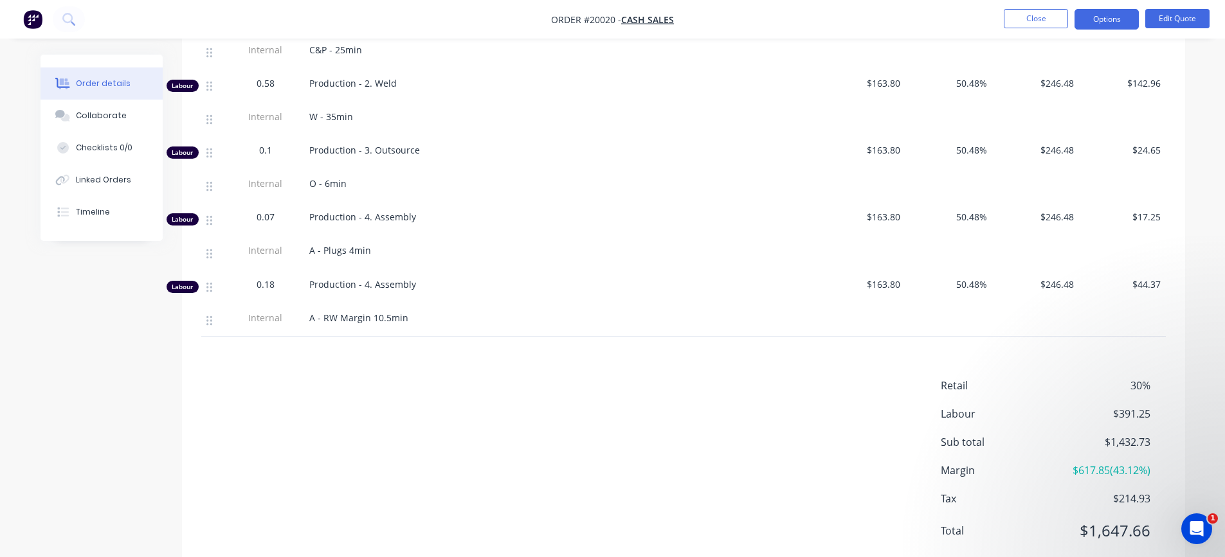
scroll to position [963, 0]
